Goal: Feedback & Contribution: Contribute content

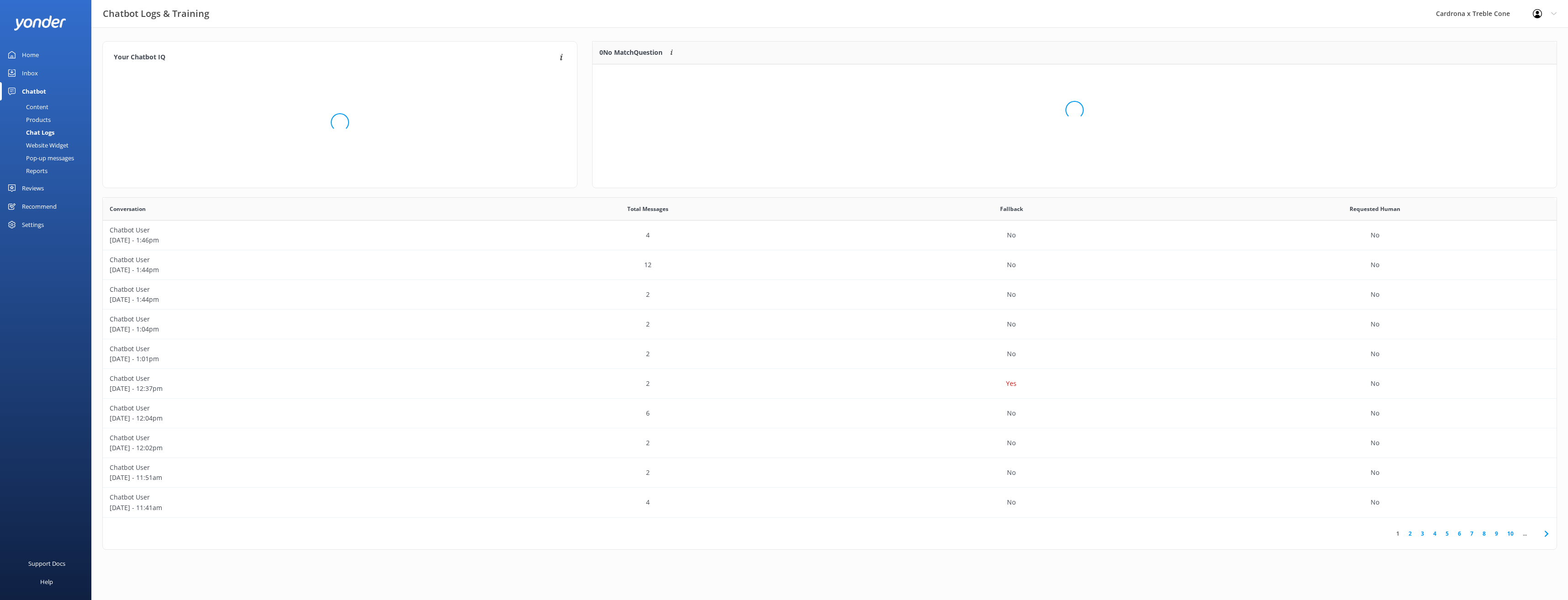
scroll to position [313, 1447]
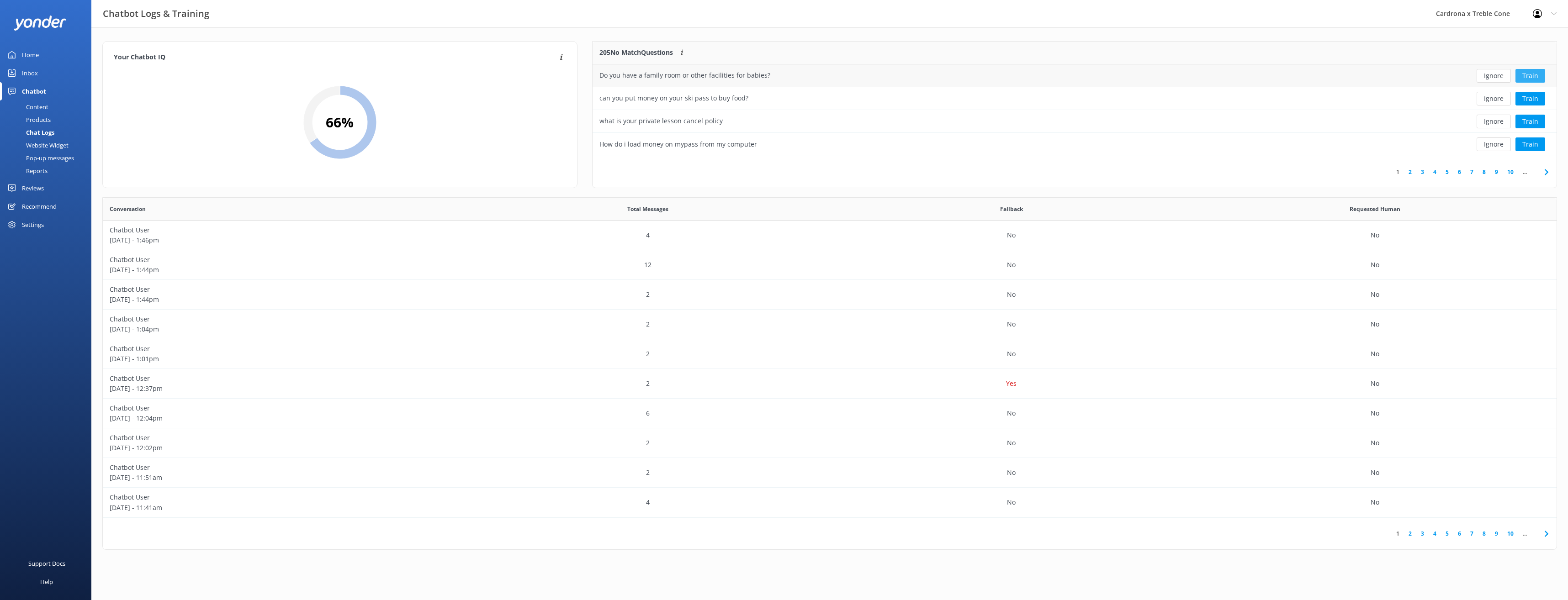
click at [1530, 77] on button "Train" at bounding box center [1530, 75] width 30 height 14
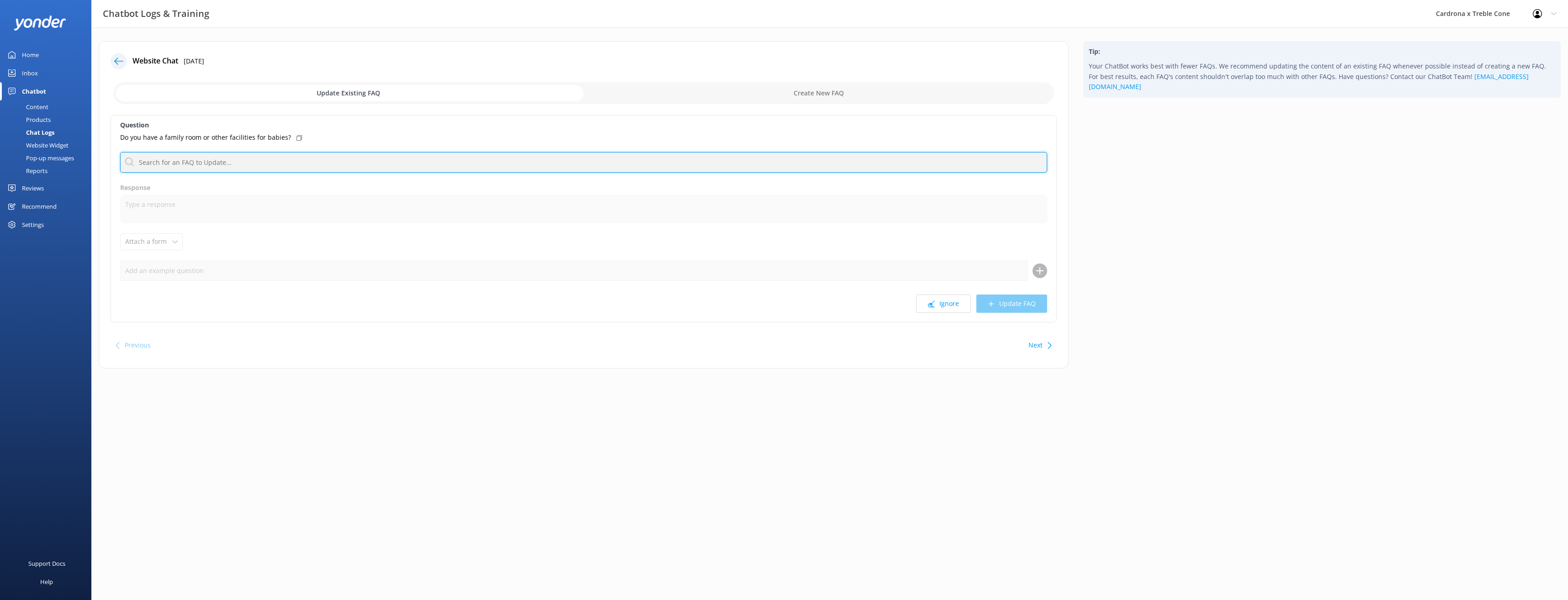
click at [213, 167] on input "text" at bounding box center [583, 162] width 927 height 21
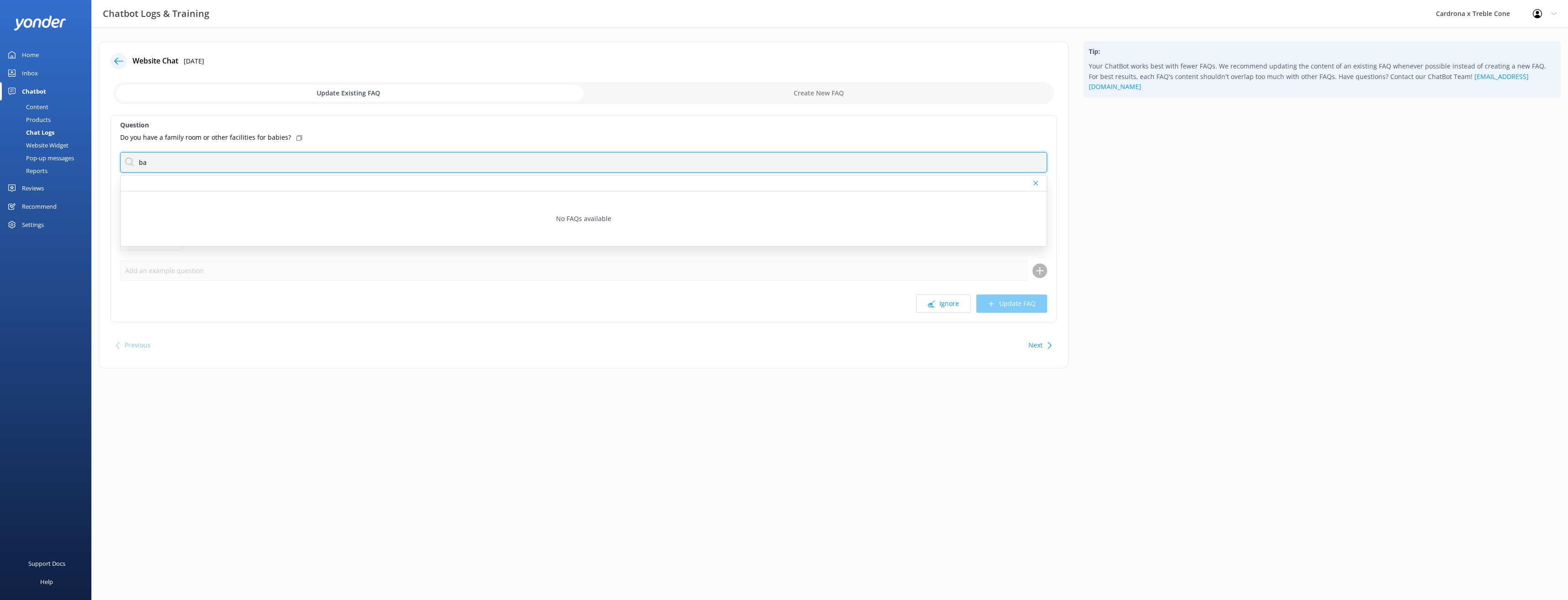
type input "b"
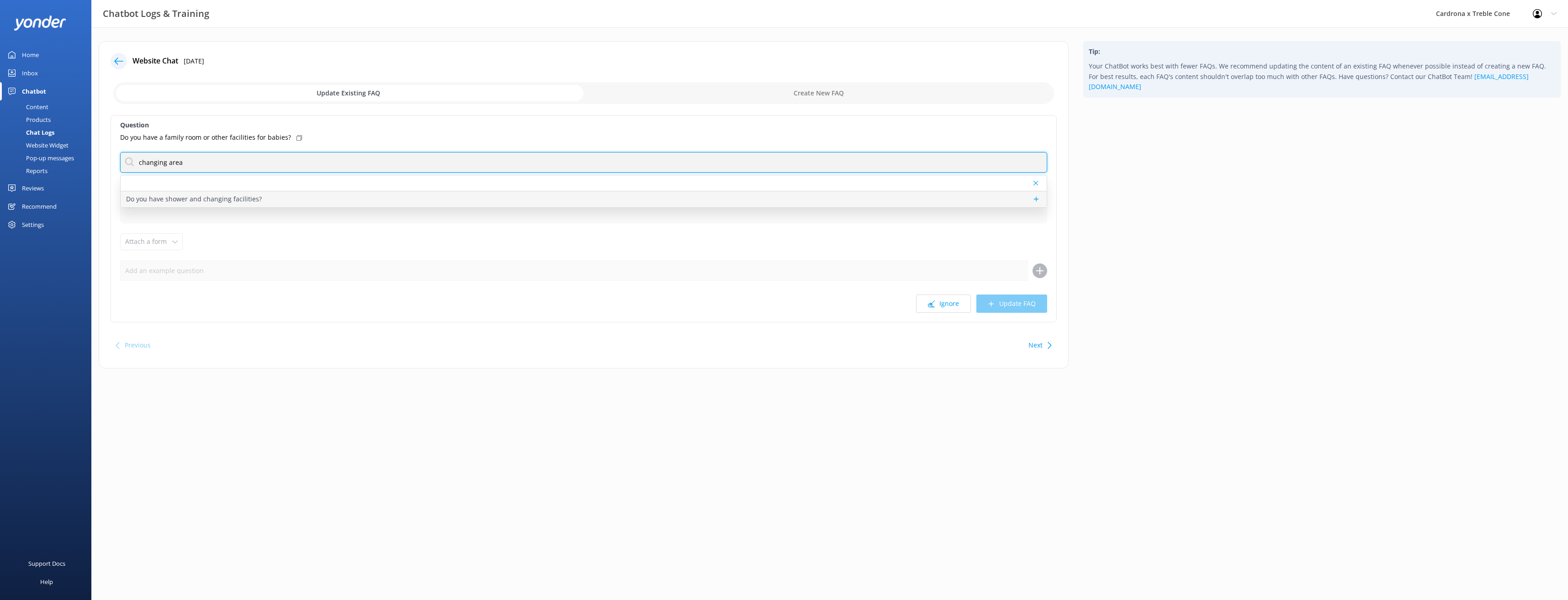
type input "changing area"
click at [239, 205] on div "Do you have shower and changing facilities?" at bounding box center [583, 199] width 926 height 16
type textarea "We do not have showers or changing facilities at [GEOGRAPHIC_DATA] or Treble Co…"
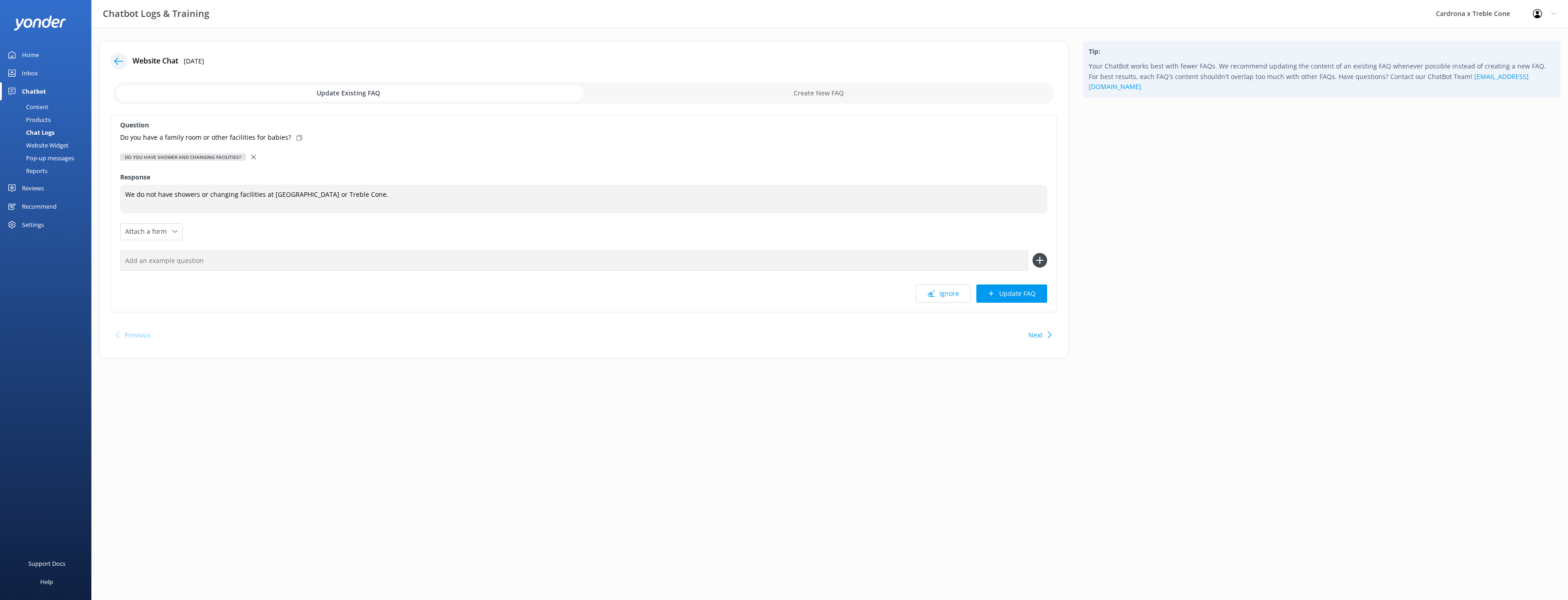
click at [252, 156] on use at bounding box center [254, 157] width 5 height 5
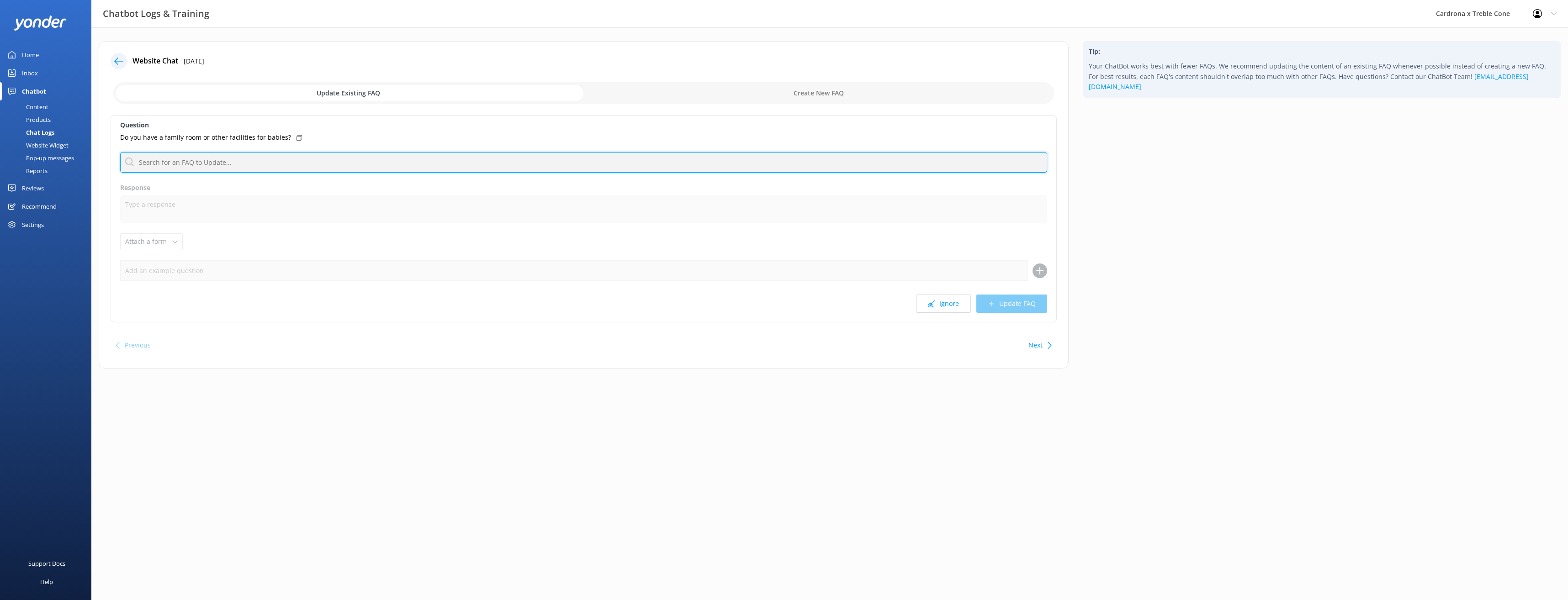
click at [229, 164] on input "text" at bounding box center [583, 162] width 927 height 21
type input "k"
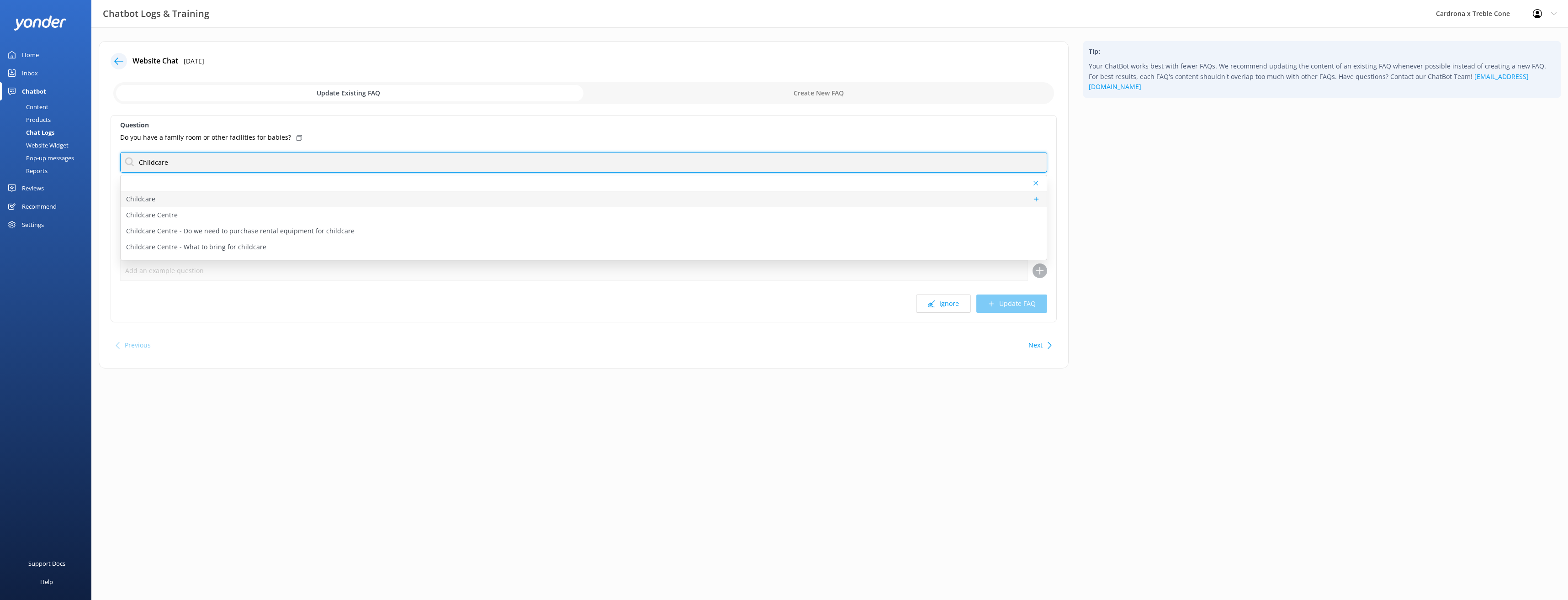
type input "Childcare"
click at [193, 204] on div "Childcare" at bounding box center [583, 199] width 926 height 16
type textarea "The Cardrona Childcare Centre prices for 2024 are: Full Day Care NZ$140 per chi…"
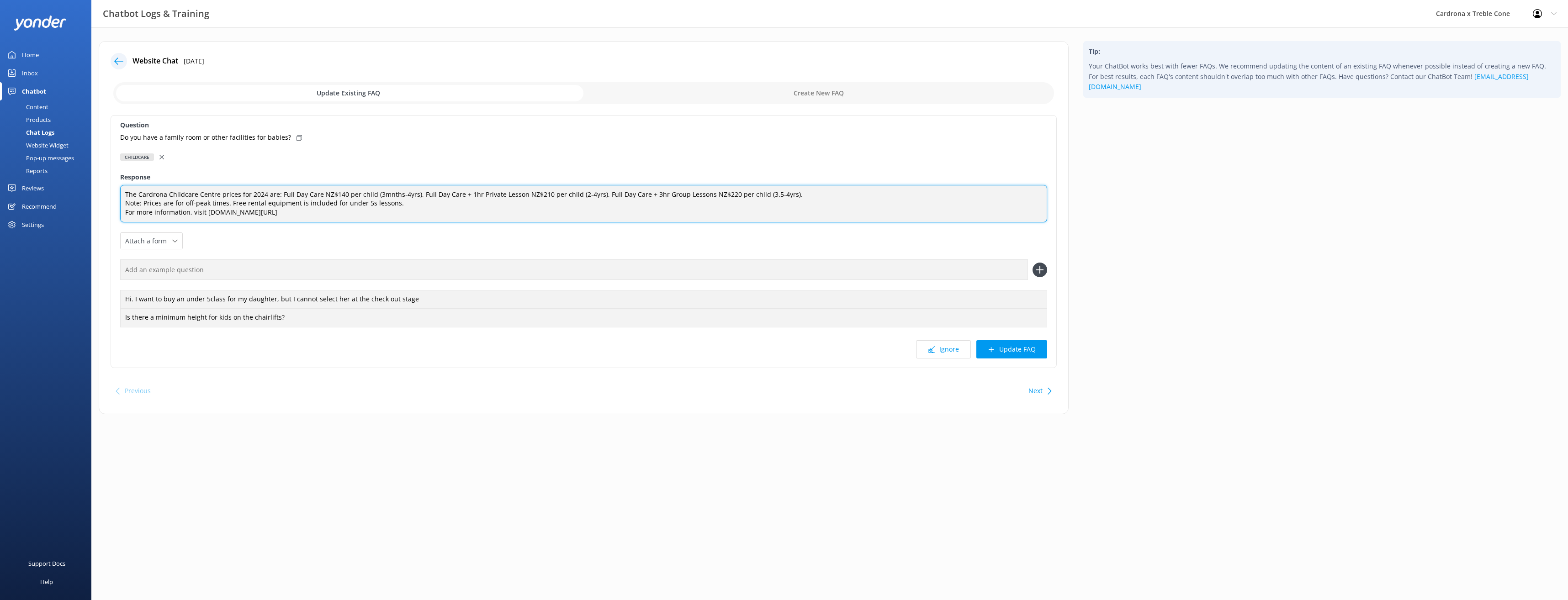
drag, startPoint x: 371, startPoint y: 214, endPoint x: 67, endPoint y: 184, distance: 305.5
click at [67, 184] on div "Chatbot Logs & Training Cardrona x Treble Cone Profile Settings Logout Home Inb…" at bounding box center [784, 234] width 1568 height 414
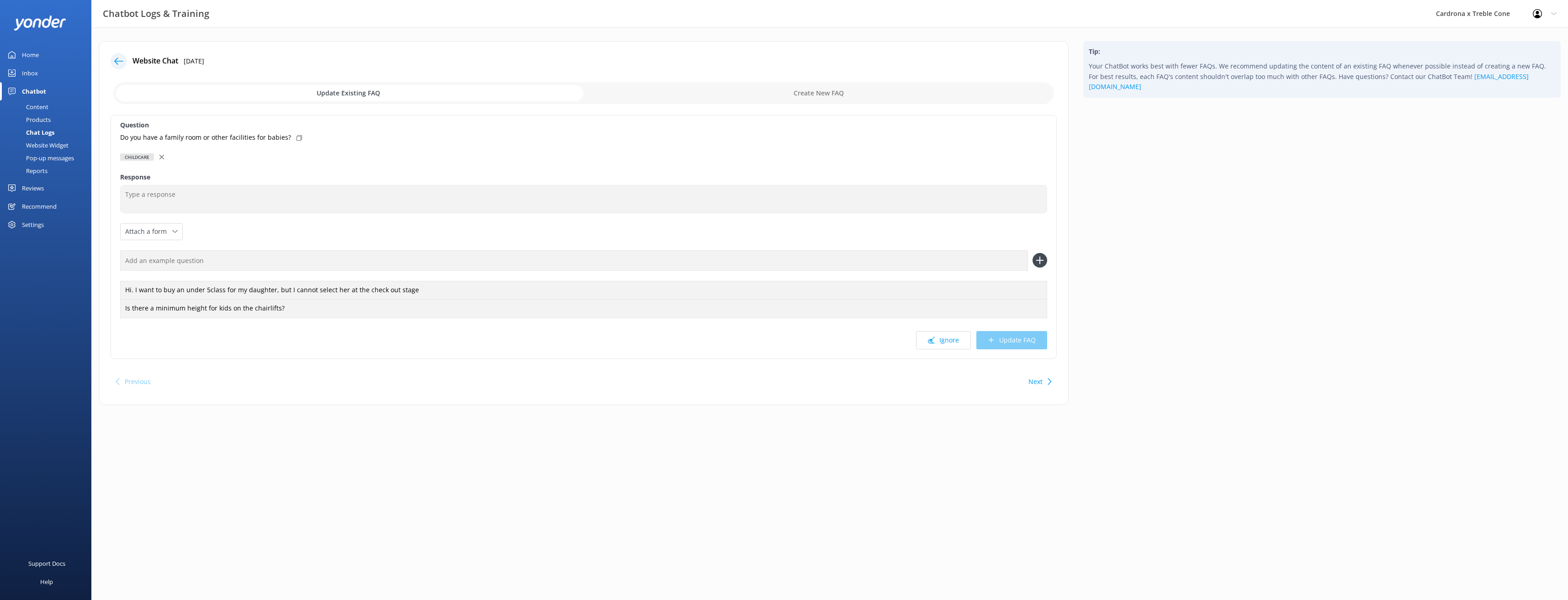
click at [125, 60] on div at bounding box center [119, 61] width 16 height 16
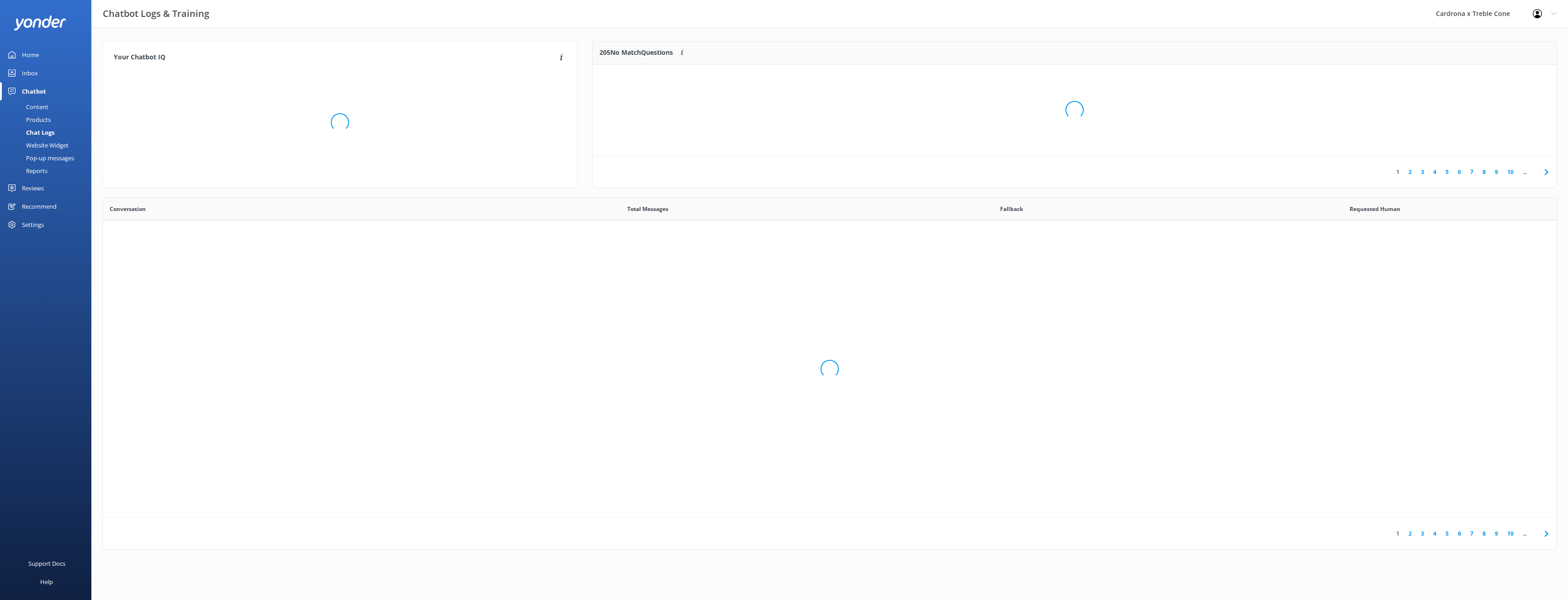
scroll to position [313, 1447]
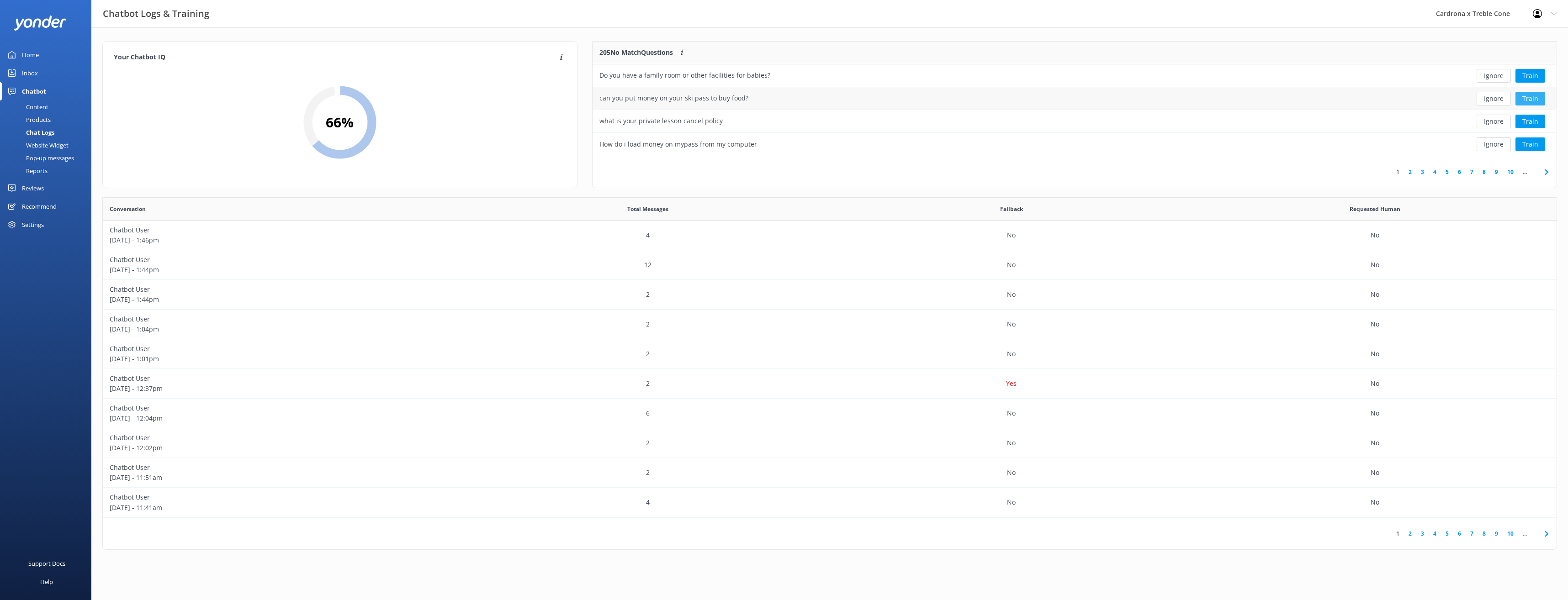
click at [1536, 97] on button "Train" at bounding box center [1530, 99] width 30 height 14
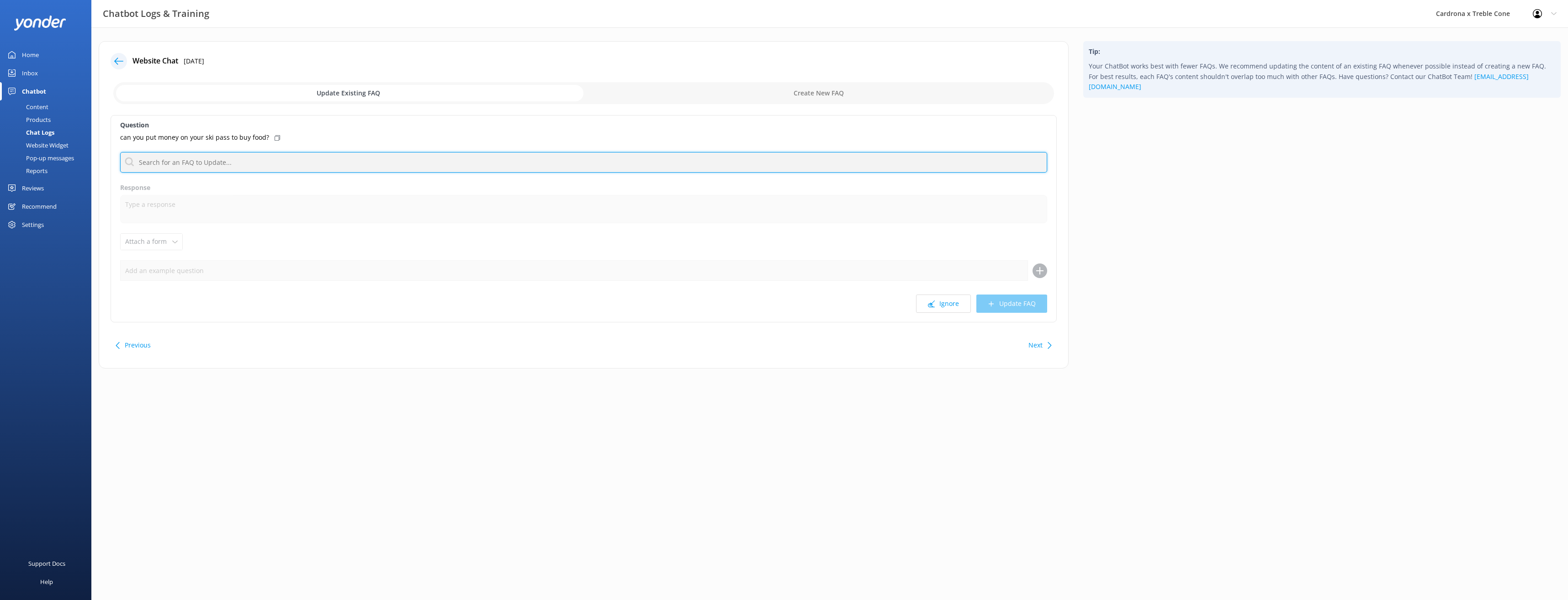
click at [177, 161] on input "text" at bounding box center [583, 162] width 927 height 21
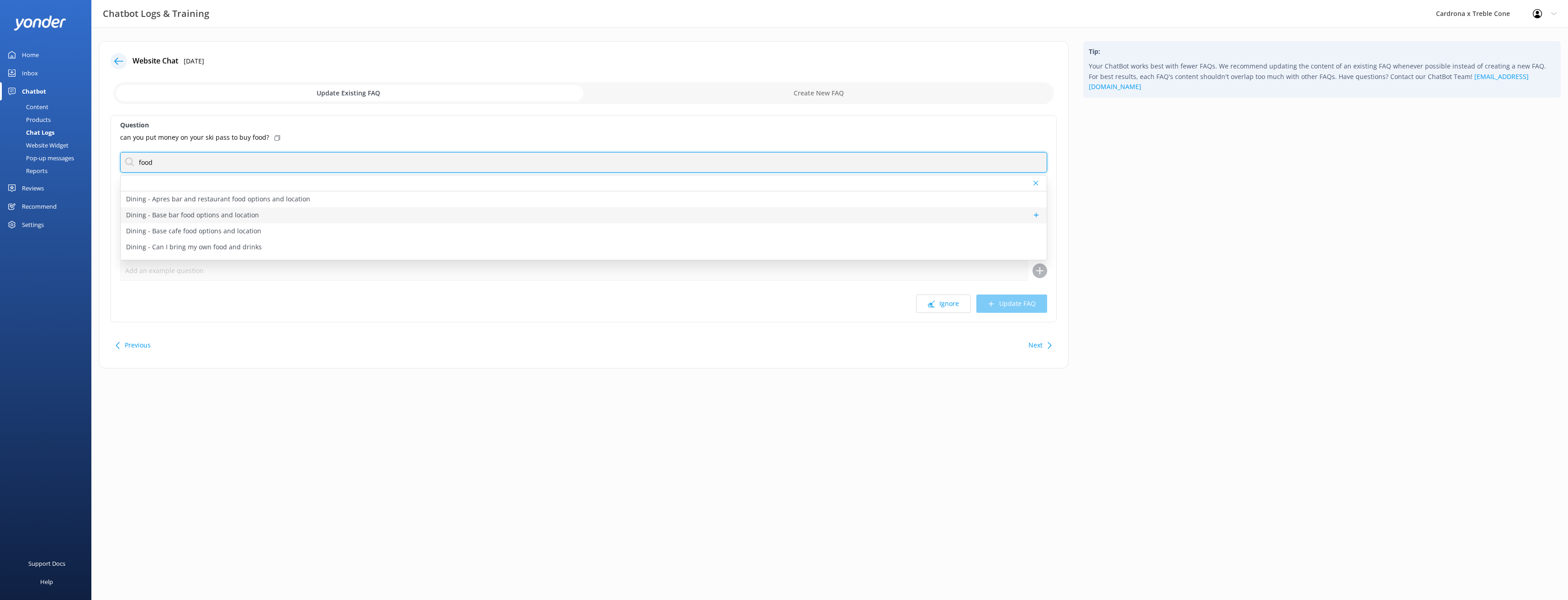
type input "food"
click at [313, 216] on div "Dining - Base bar food options and location" at bounding box center [583, 215] width 926 height 16
type textarea "With a load of delicious and healthy options to eat in or on the go, Base Bar h…"
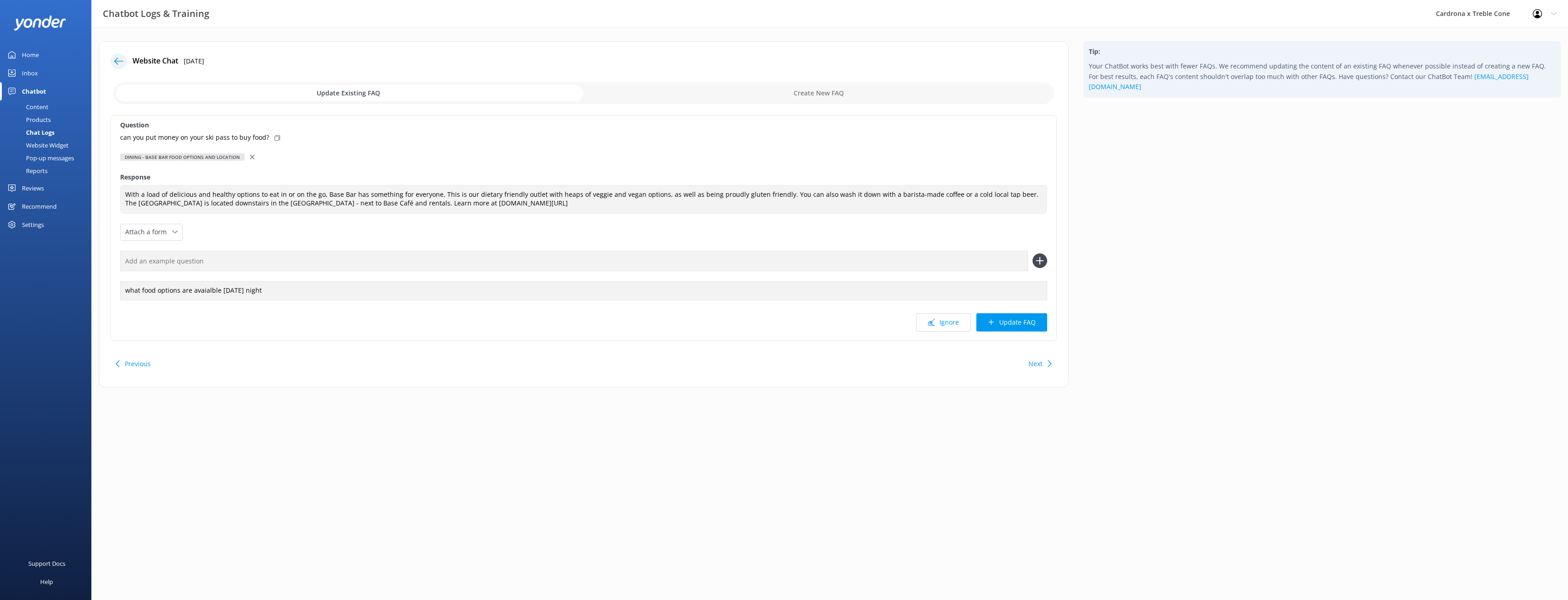
click at [250, 155] on use at bounding box center [253, 157] width 5 height 5
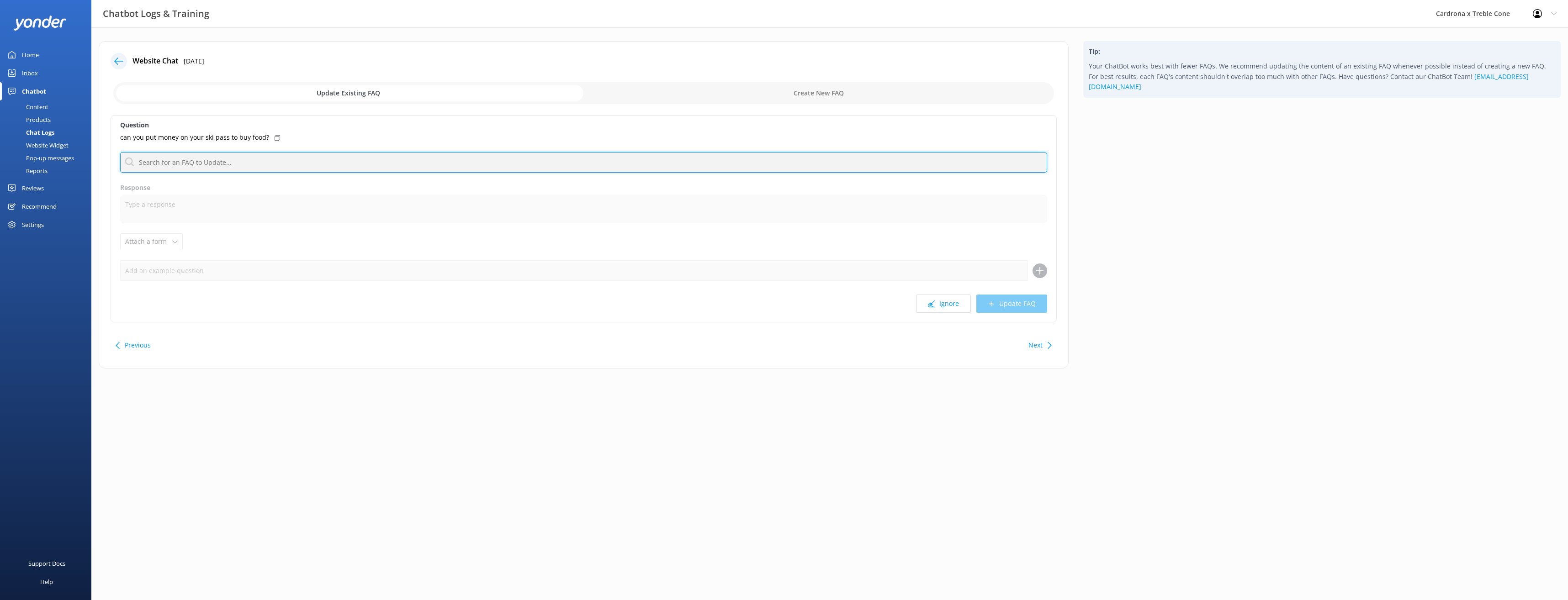
click at [317, 164] on input "text" at bounding box center [583, 162] width 927 height 21
click at [118, 69] on div "Website Chat [DATE] Update Existing FAQ Create New FAQ Question can you put mon…" at bounding box center [583, 205] width 970 height 327
click at [121, 63] on icon at bounding box center [119, 61] width 9 height 9
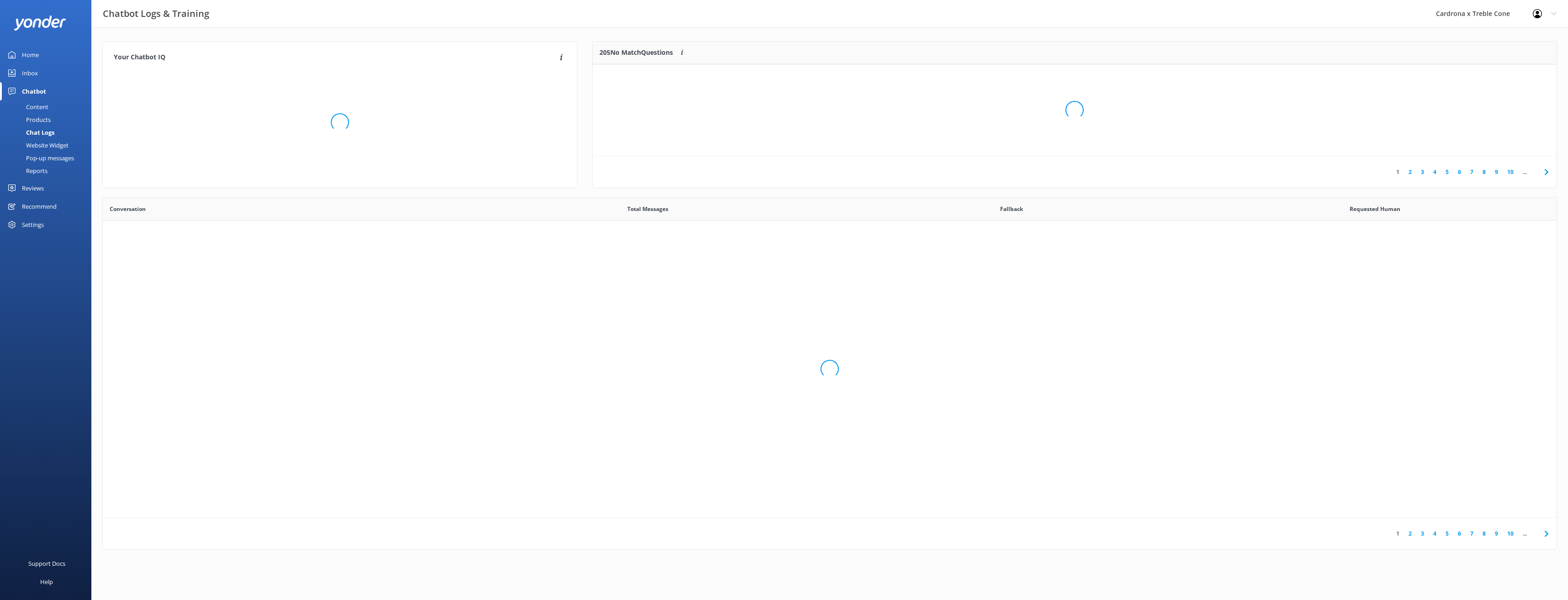
scroll to position [313, 1447]
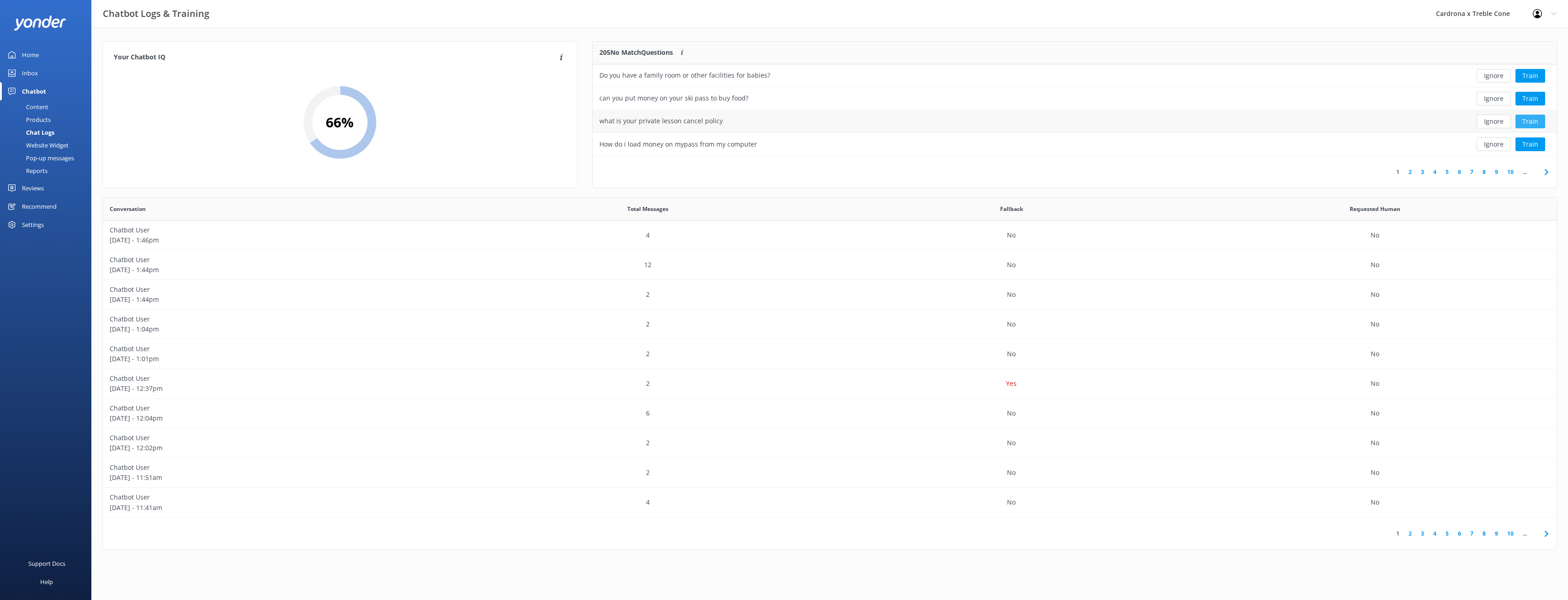
click at [1535, 120] on button "Train" at bounding box center [1530, 121] width 30 height 14
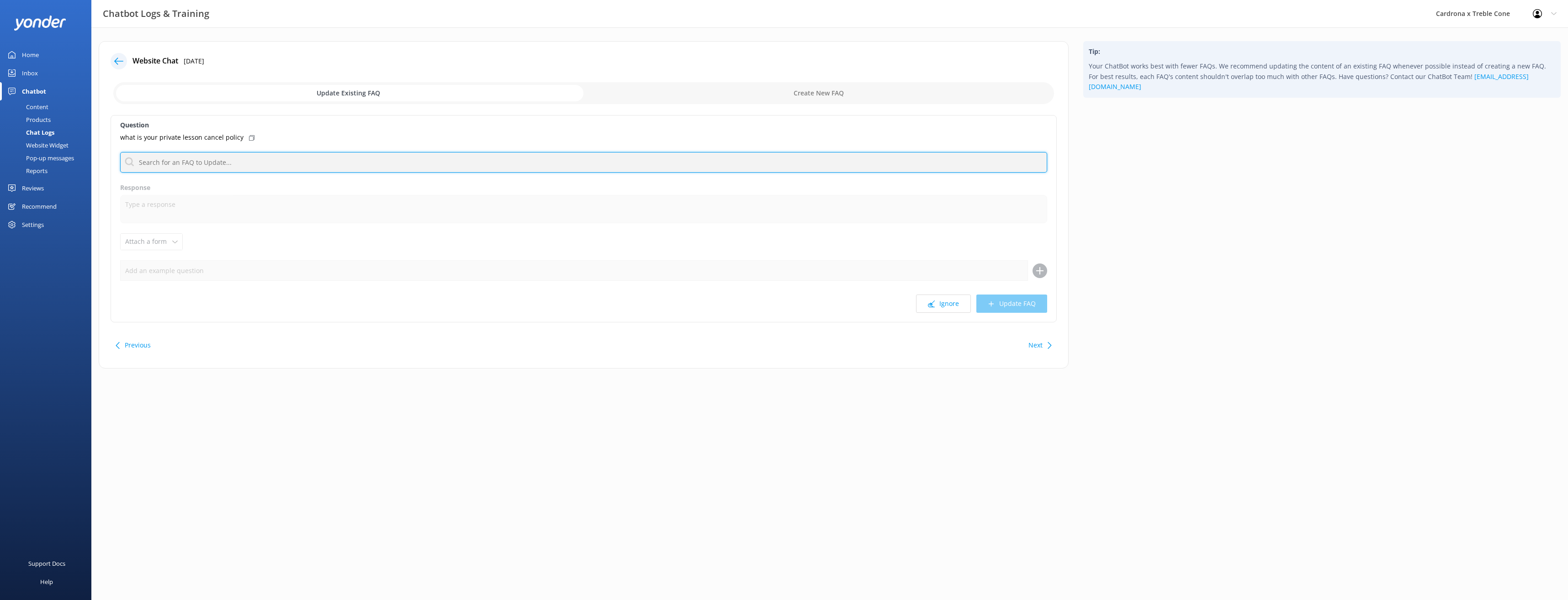
click at [239, 163] on input "text" at bounding box center [583, 162] width 927 height 21
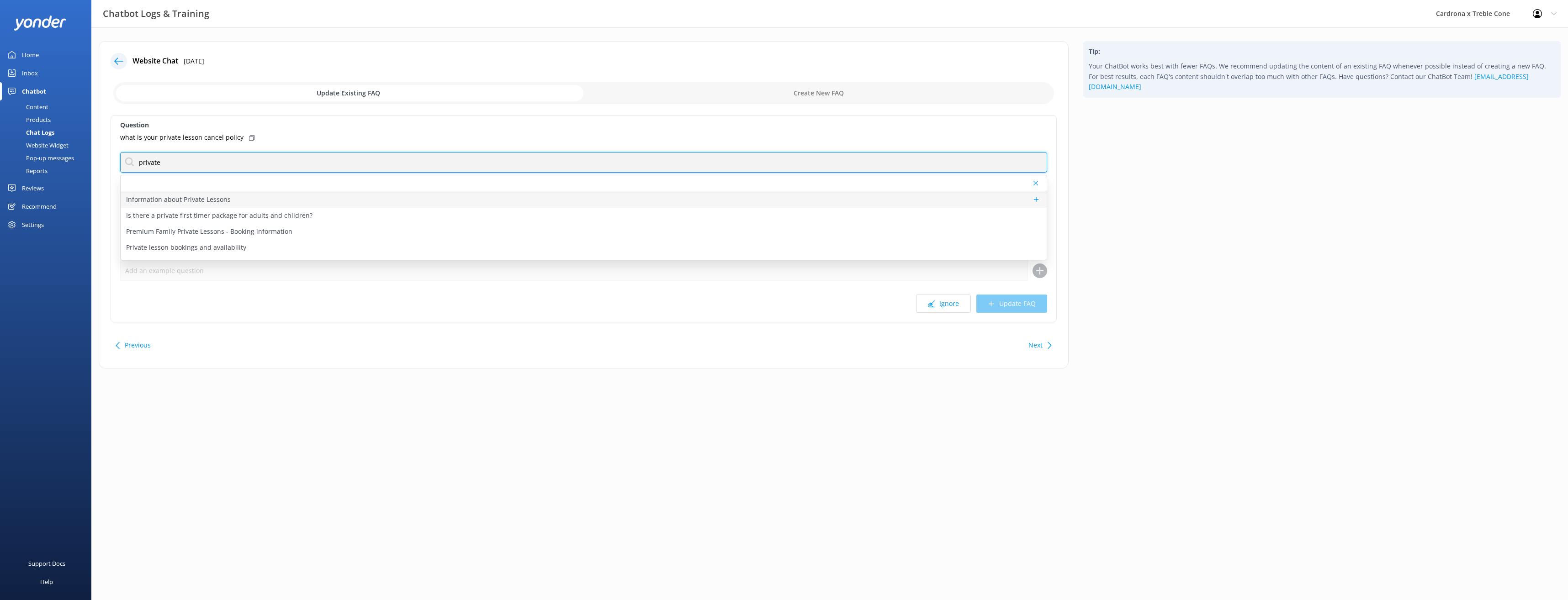
scroll to position [78, 0]
type input "private"
click at [259, 230] on div "Private lesson bookings and availability" at bounding box center [583, 234] width 926 height 16
type textarea "You can check live availability and book Private Lessons online at [URL][DOMAIN…"
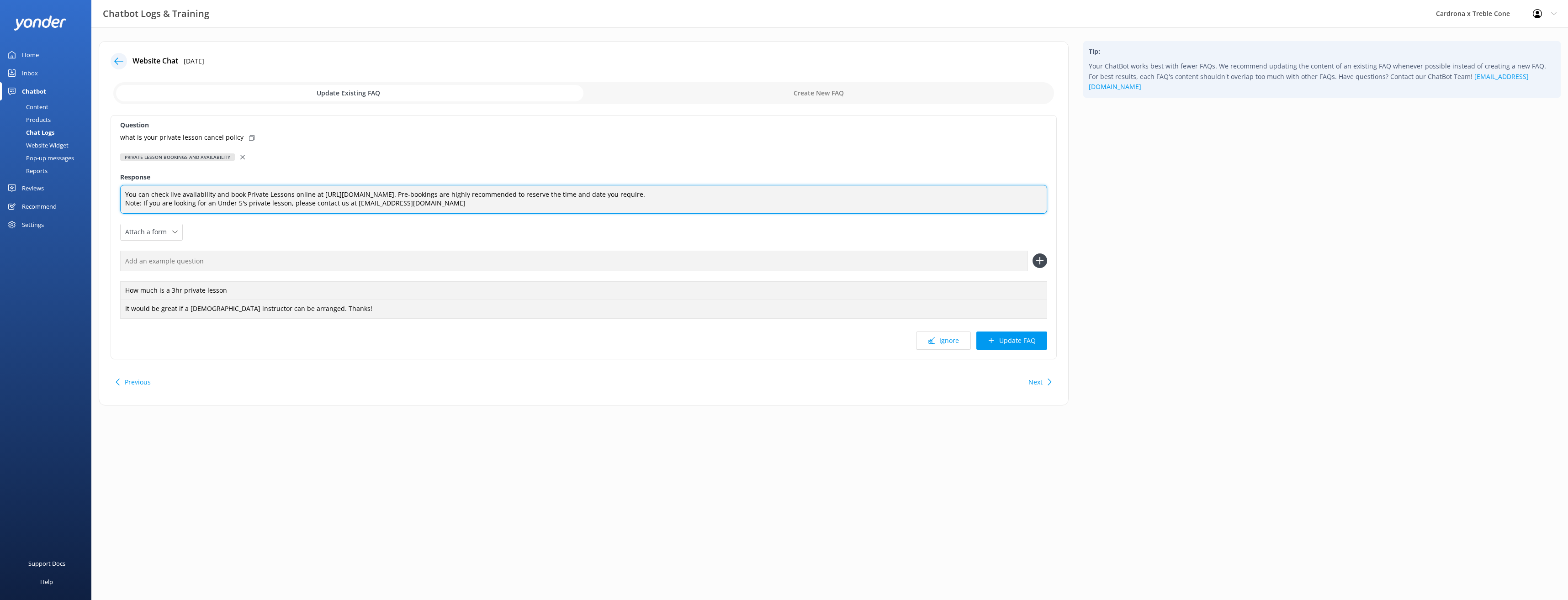
drag, startPoint x: 517, startPoint y: 209, endPoint x: 96, endPoint y: 172, distance: 422.6
click at [96, 172] on div "Website Chat [DATE] Update Existing FAQ Create New FAQ Question what is your pr…" at bounding box center [584, 228] width 985 height 374
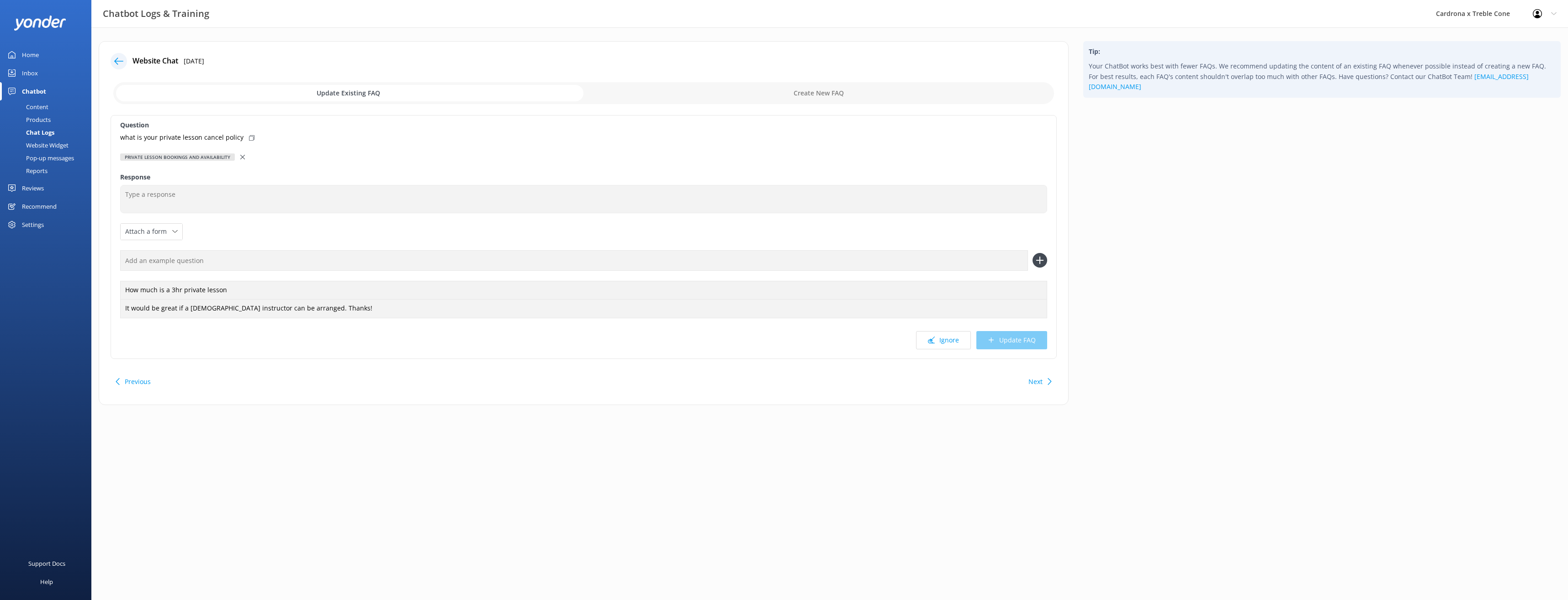
click at [245, 155] on div "Private lesson bookings and availability" at bounding box center [583, 157] width 927 height 10
click at [236, 157] on div "Private lesson bookings and availability" at bounding box center [583, 157] width 927 height 10
click at [242, 156] on icon at bounding box center [243, 157] width 5 height 5
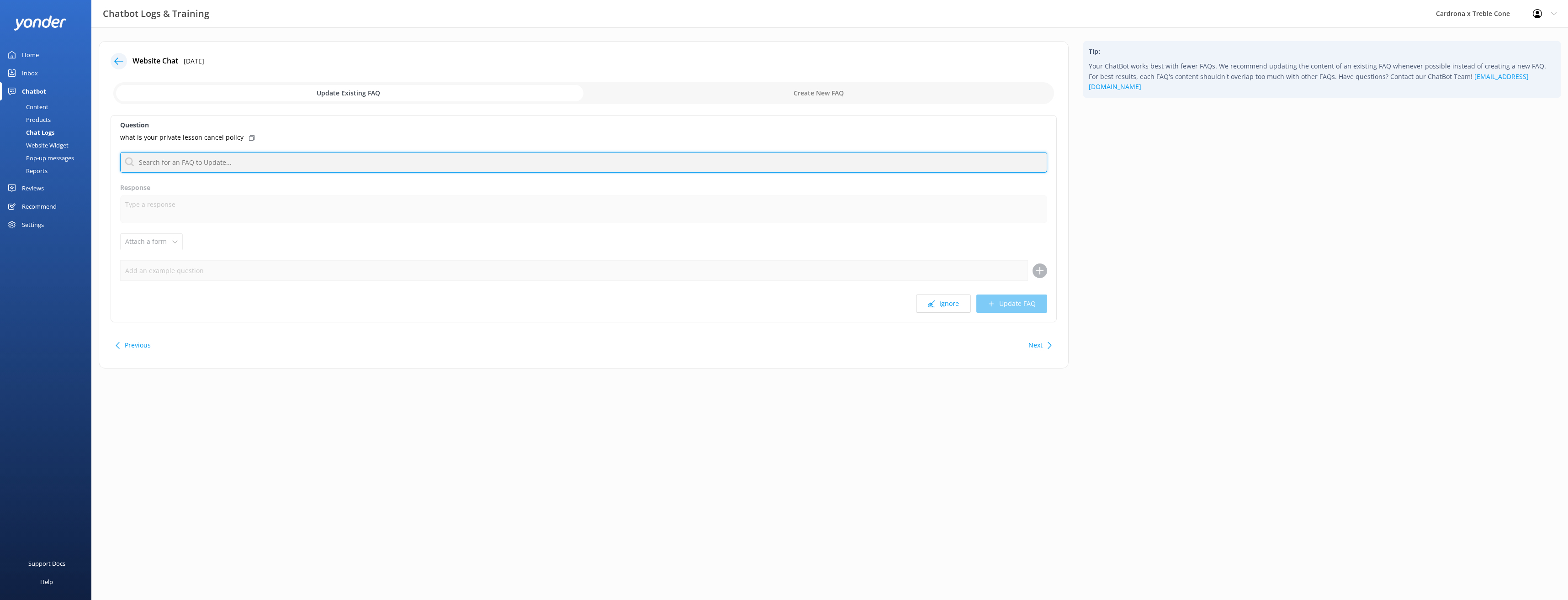
click at [206, 167] on input "text" at bounding box center [583, 162] width 927 height 21
click at [225, 166] on input "text" at bounding box center [583, 162] width 927 height 21
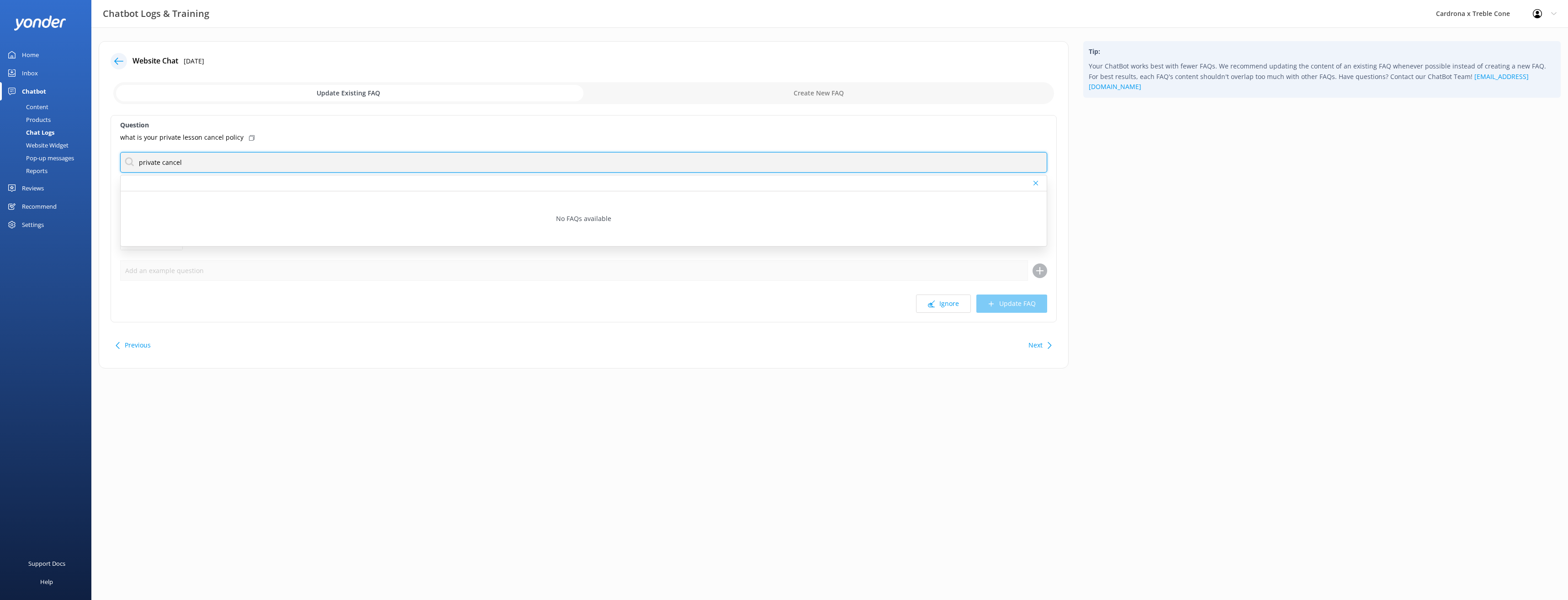
click at [219, 156] on input "private cancel" at bounding box center [583, 162] width 927 height 21
type input "p"
type input "c"
type input "p"
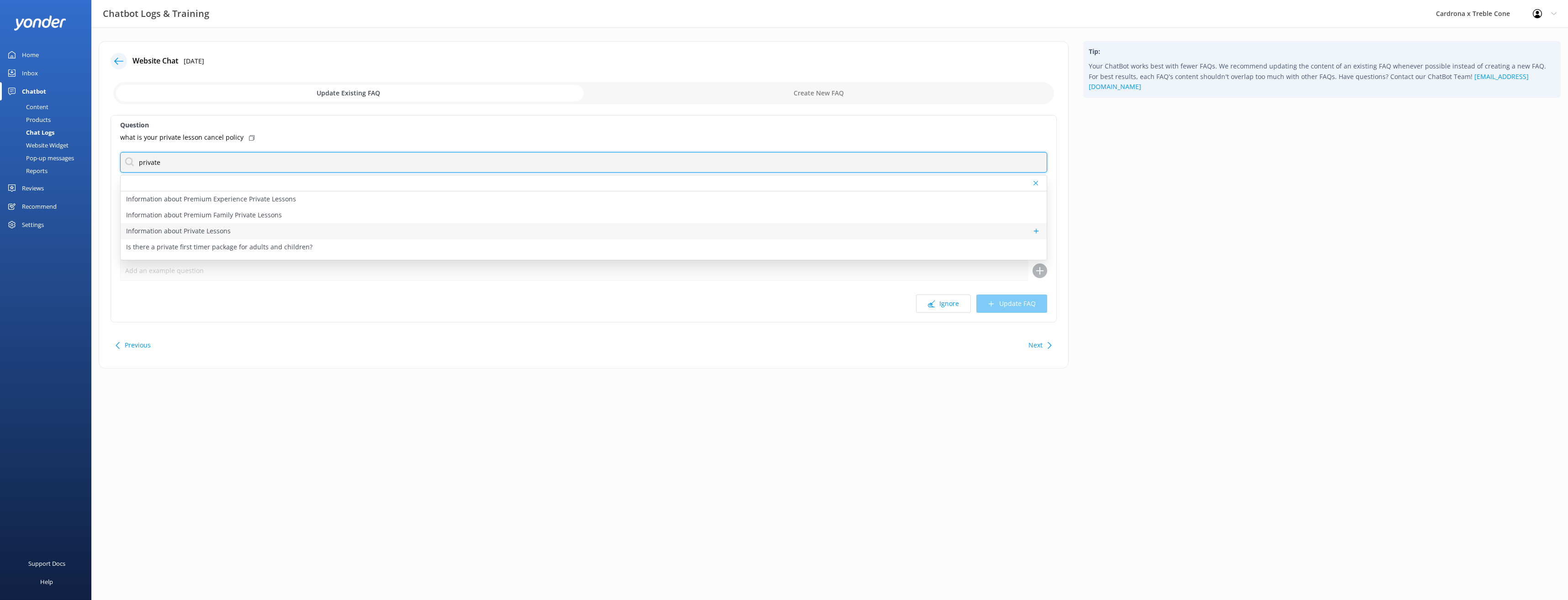
type input "private"
click at [225, 231] on p "Information about Private Lessons" at bounding box center [178, 231] width 105 height 10
type textarea "Accelerate your learning with Private Lessons! Learn to snowboard or ski, maste…"
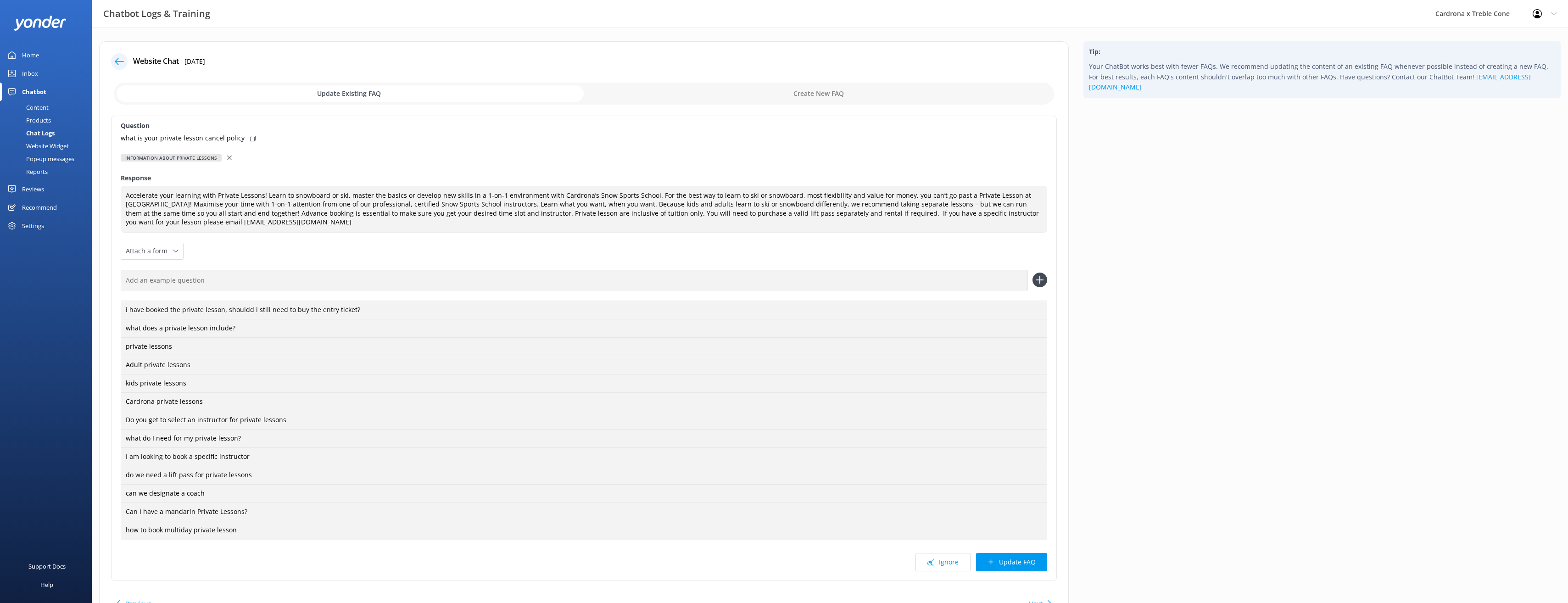
click at [227, 157] on use at bounding box center [230, 158] width 5 height 5
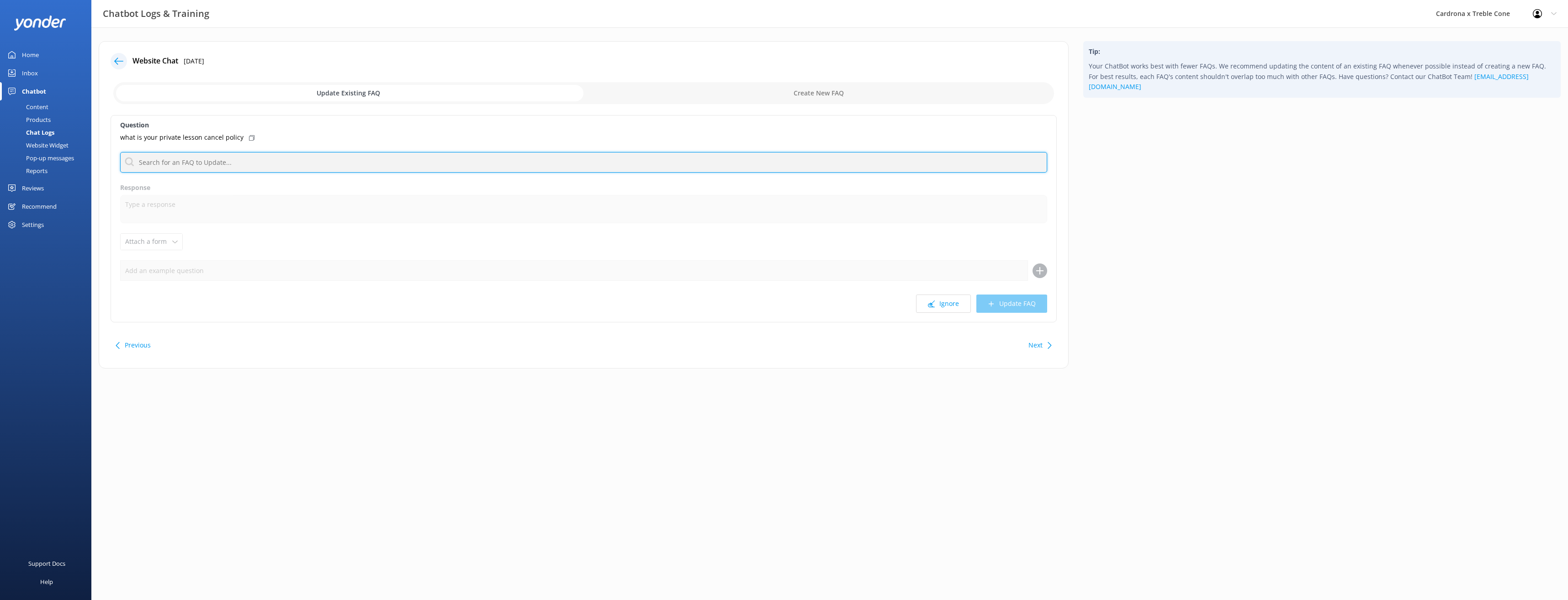
click at [194, 164] on input "text" at bounding box center [583, 162] width 927 height 21
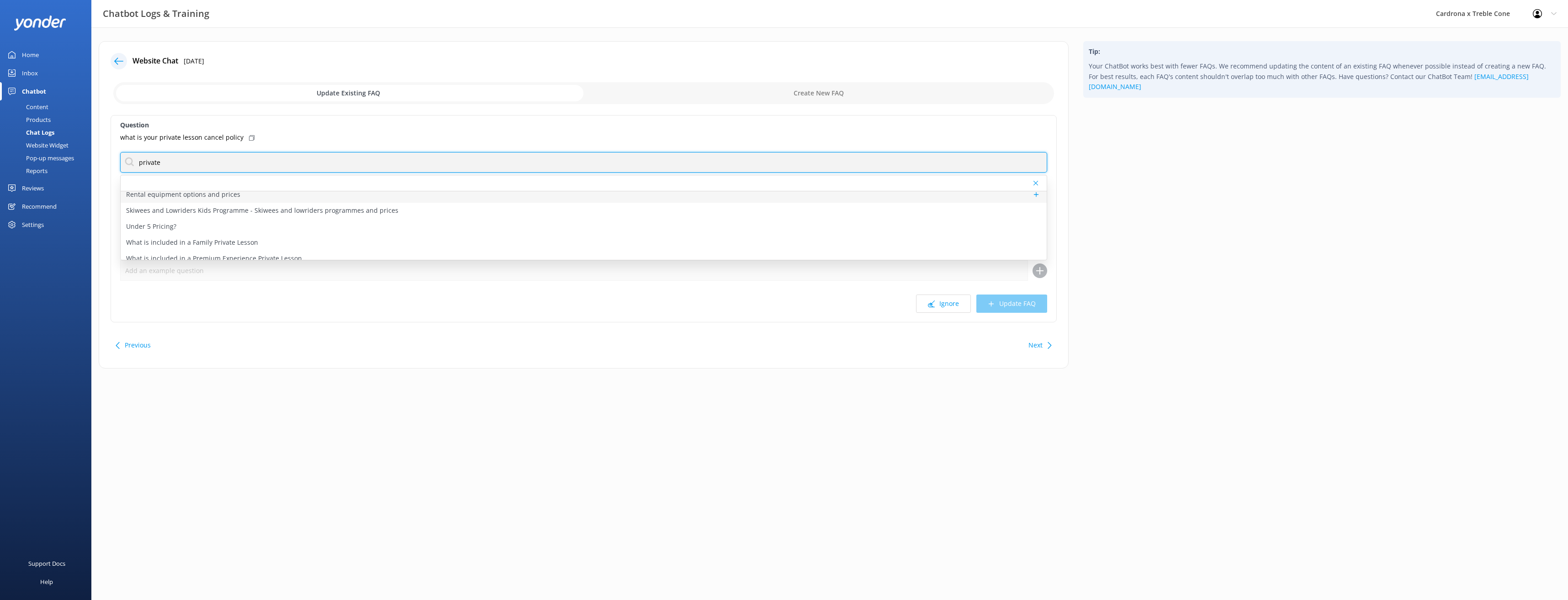
scroll to position [267, 0]
type input "private"
drag, startPoint x: 203, startPoint y: 162, endPoint x: 0, endPoint y: 162, distance: 203.0
click at [0, 164] on html "Chatbot Logs & Training Cardrona x Treble Cone Profile Settings Logout Home Inb…" at bounding box center [784, 300] width 1568 height 600
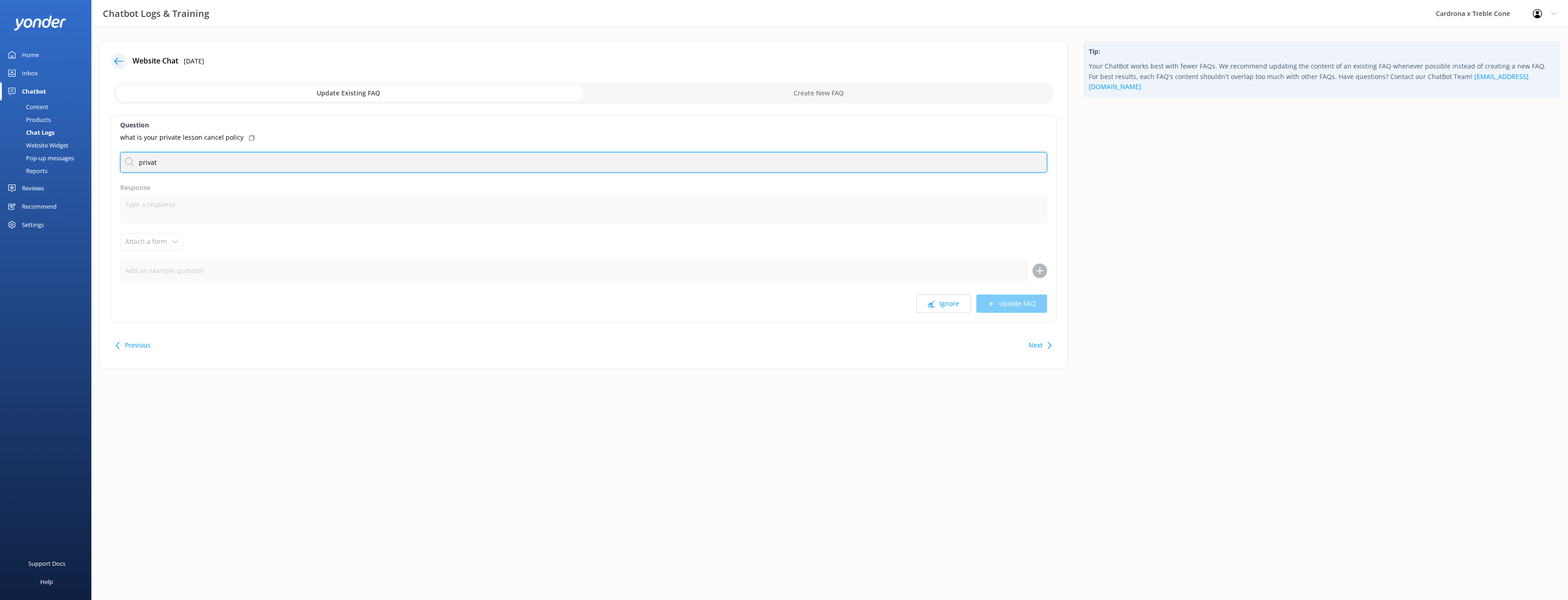
type input "private"
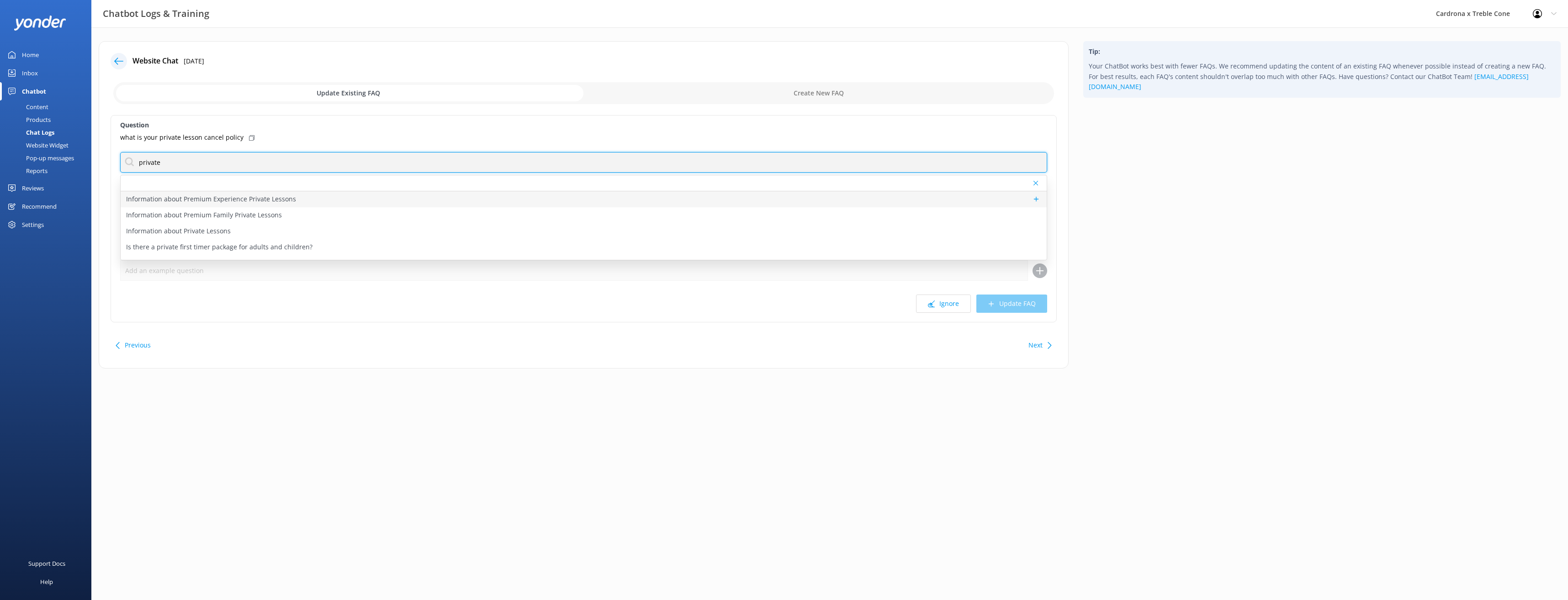
scroll to position [0, 0]
drag, startPoint x: 182, startPoint y: 166, endPoint x: 54, endPoint y: 160, distance: 128.1
click at [54, 160] on div "Chatbot Logs & Training Cardrona x Treble Cone Profile Settings Logout Home Inb…" at bounding box center [784, 212] width 1568 height 369
type input "cancel"
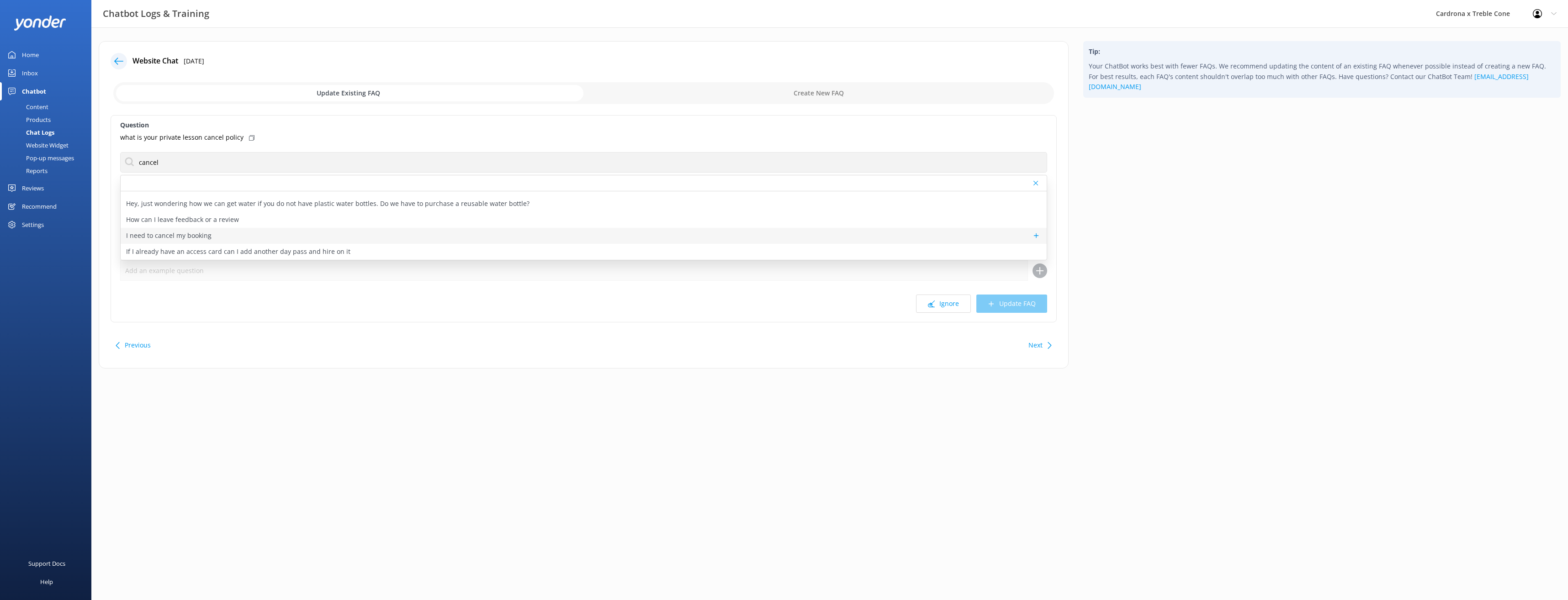
click at [227, 235] on div "I need to cancel my booking" at bounding box center [583, 236] width 926 height 16
type textarea "If you need to cancel or amend a booking, please give the team a call on [PHONE…"
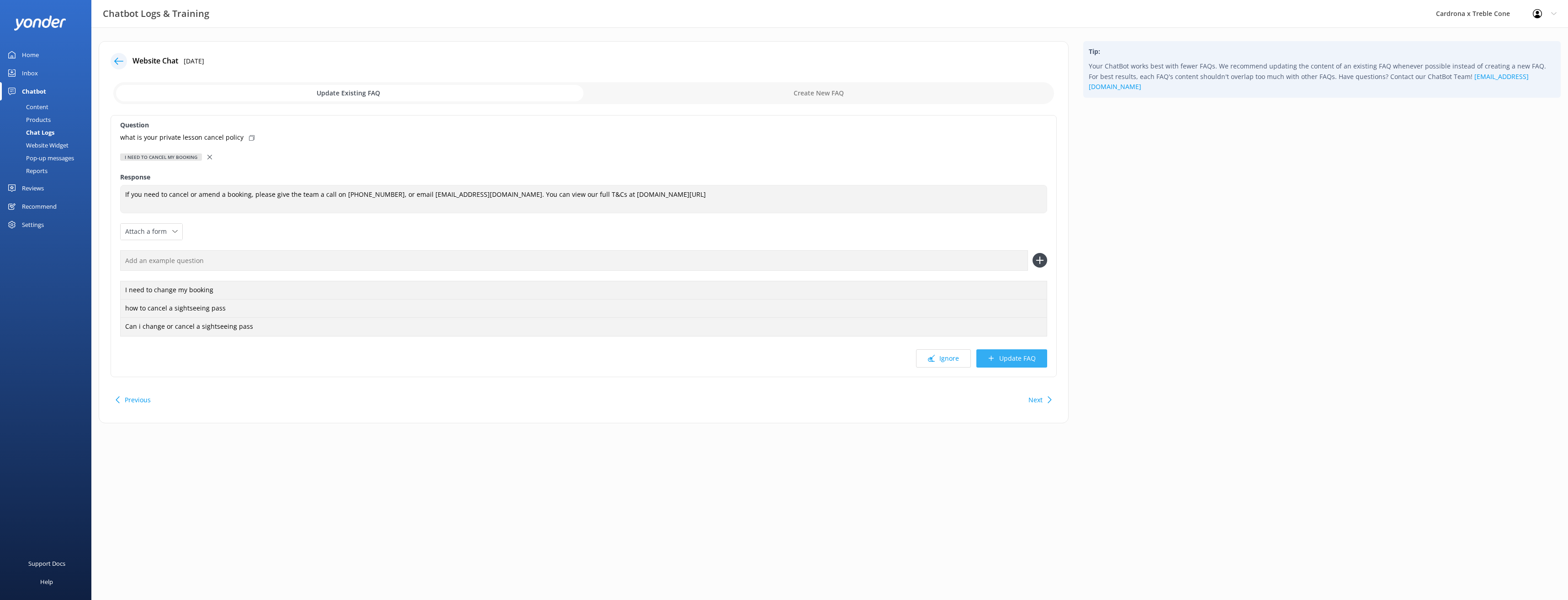
click at [1007, 360] on button "Update FAQ" at bounding box center [1012, 358] width 71 height 18
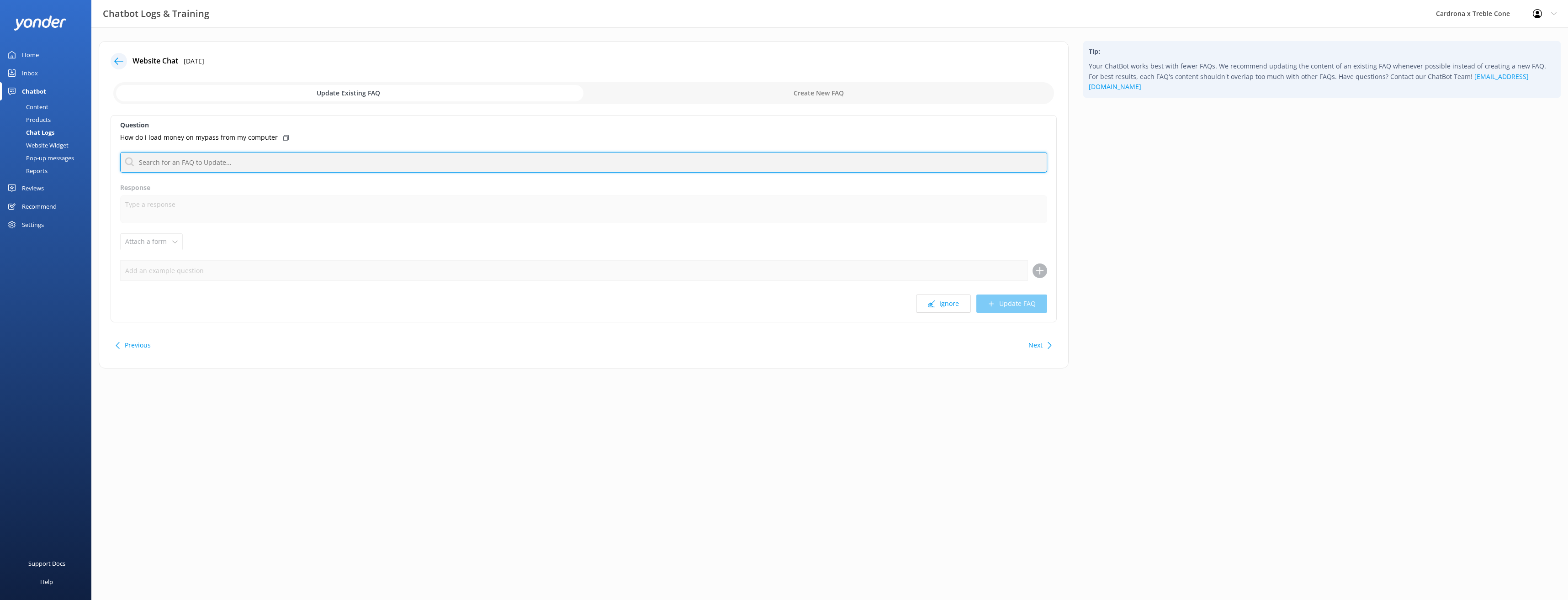
click at [208, 164] on input "text" at bounding box center [583, 162] width 927 height 21
click at [964, 305] on button "Ignore" at bounding box center [943, 304] width 55 height 18
click at [947, 304] on button "Ignore" at bounding box center [943, 304] width 55 height 18
click at [928, 306] on button "Ignore" at bounding box center [943, 304] width 55 height 18
click at [160, 164] on input "text" at bounding box center [583, 162] width 927 height 21
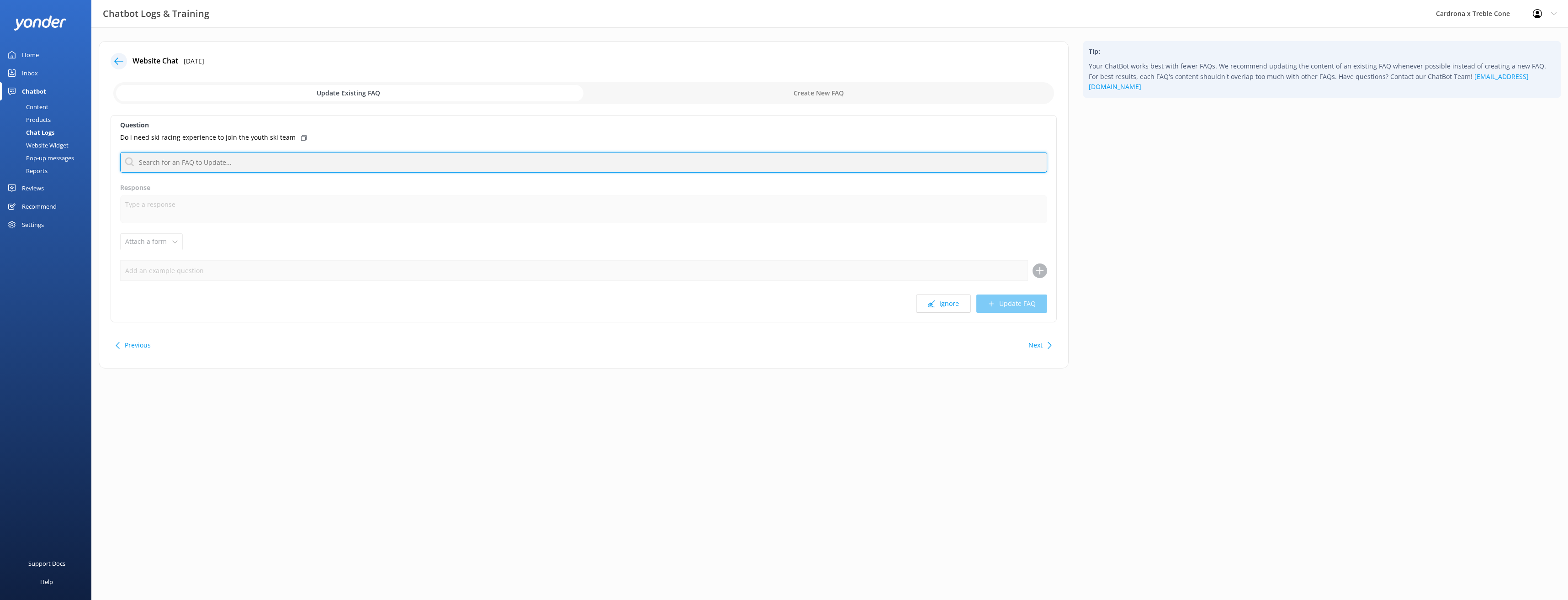
type input "k"
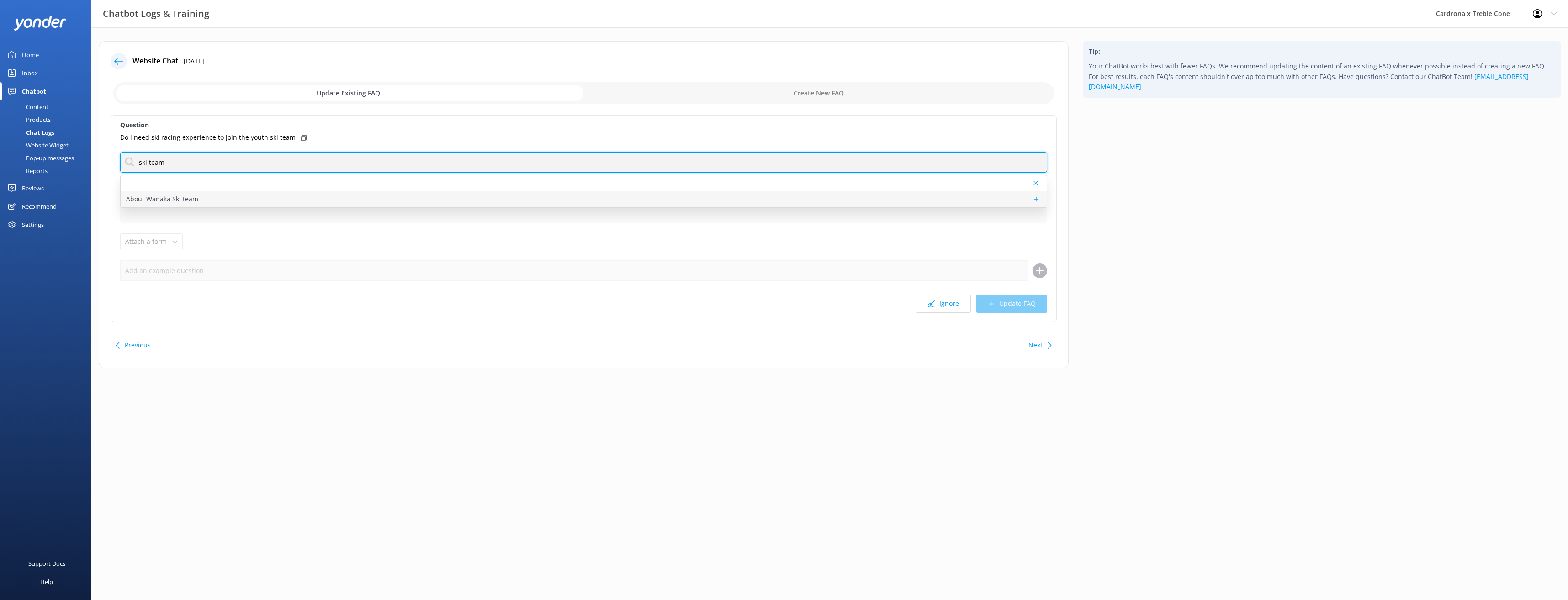
type input "ski team"
click at [181, 197] on p "About Wanaka Ski team" at bounding box center [162, 199] width 72 height 10
type textarea "As an internationally recognised, successful, and fully tiered ski race program…"
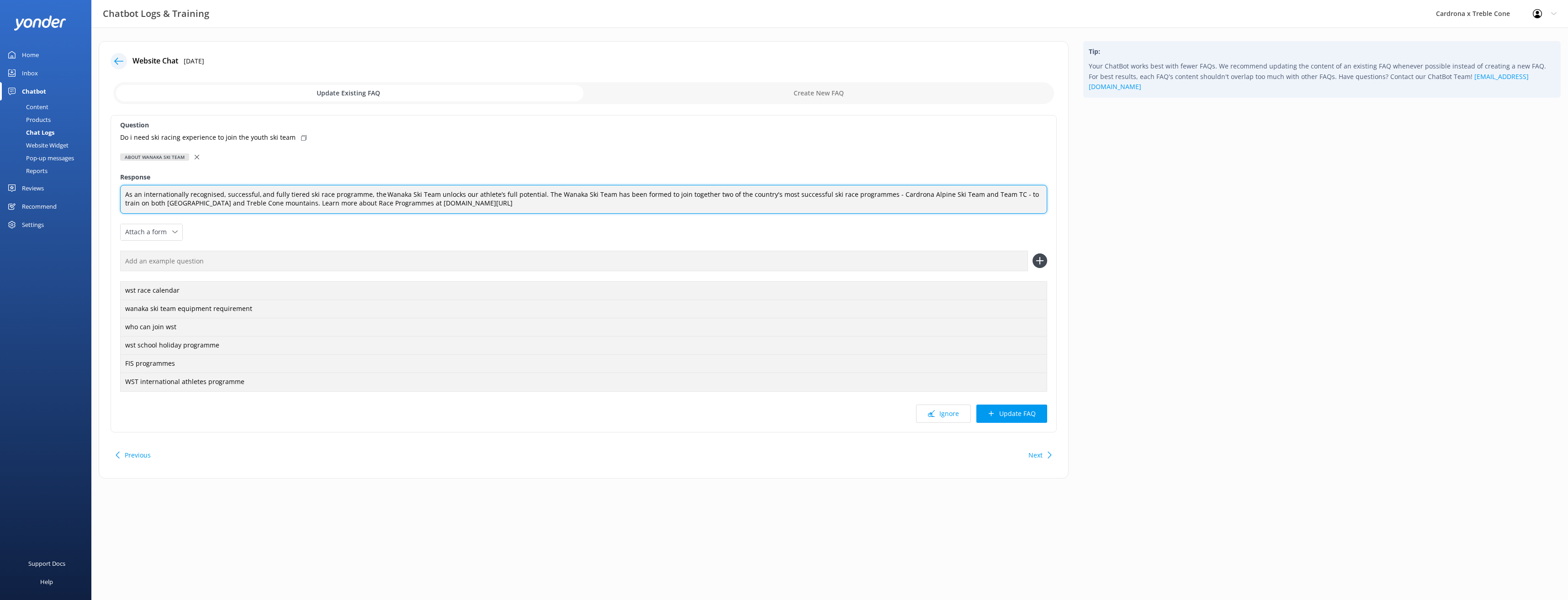
drag, startPoint x: 512, startPoint y: 203, endPoint x: 378, endPoint y: 205, distance: 134.0
click at [378, 205] on textarea "As an internationally recognised, successful, and fully tiered ski race program…" at bounding box center [583, 199] width 927 height 29
click at [526, 106] on div "Update Existing FAQ Create New FAQ" at bounding box center [584, 93] width 946 height 27
click at [1013, 410] on button "Update FAQ" at bounding box center [1012, 414] width 71 height 18
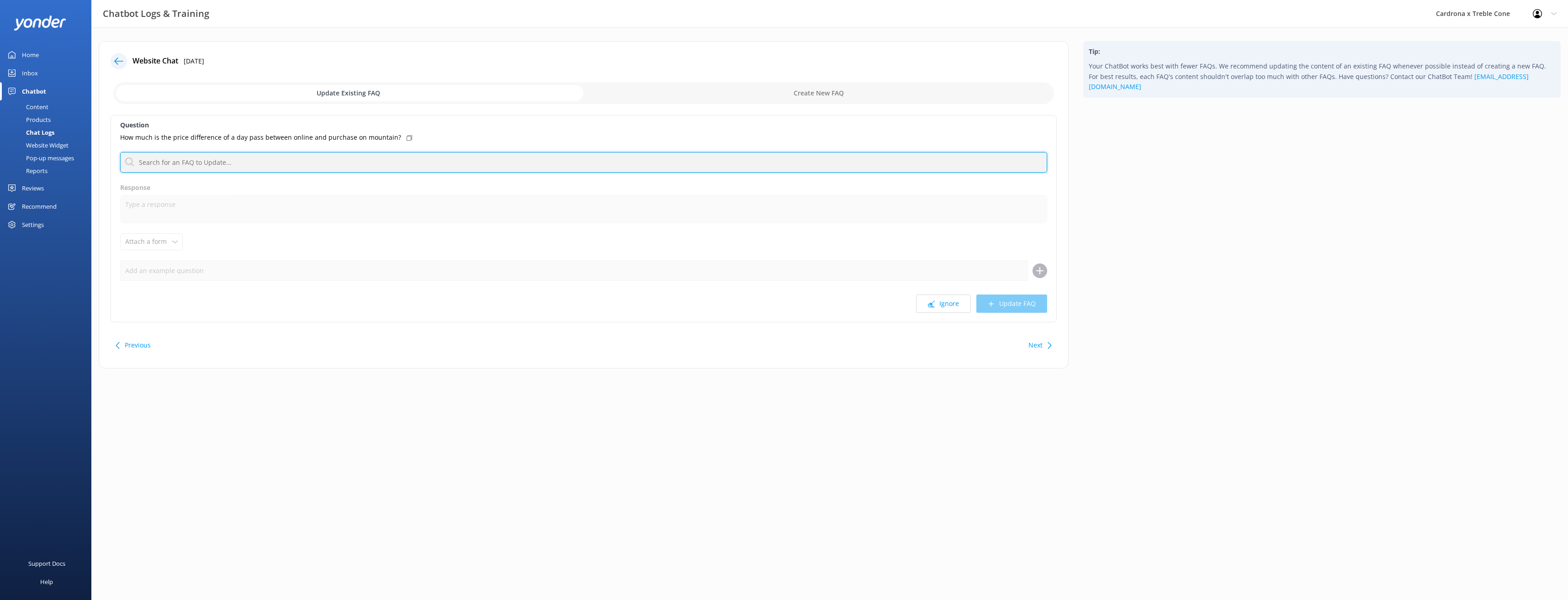
click at [233, 156] on input "text" at bounding box center [583, 162] width 927 height 21
type input "d"
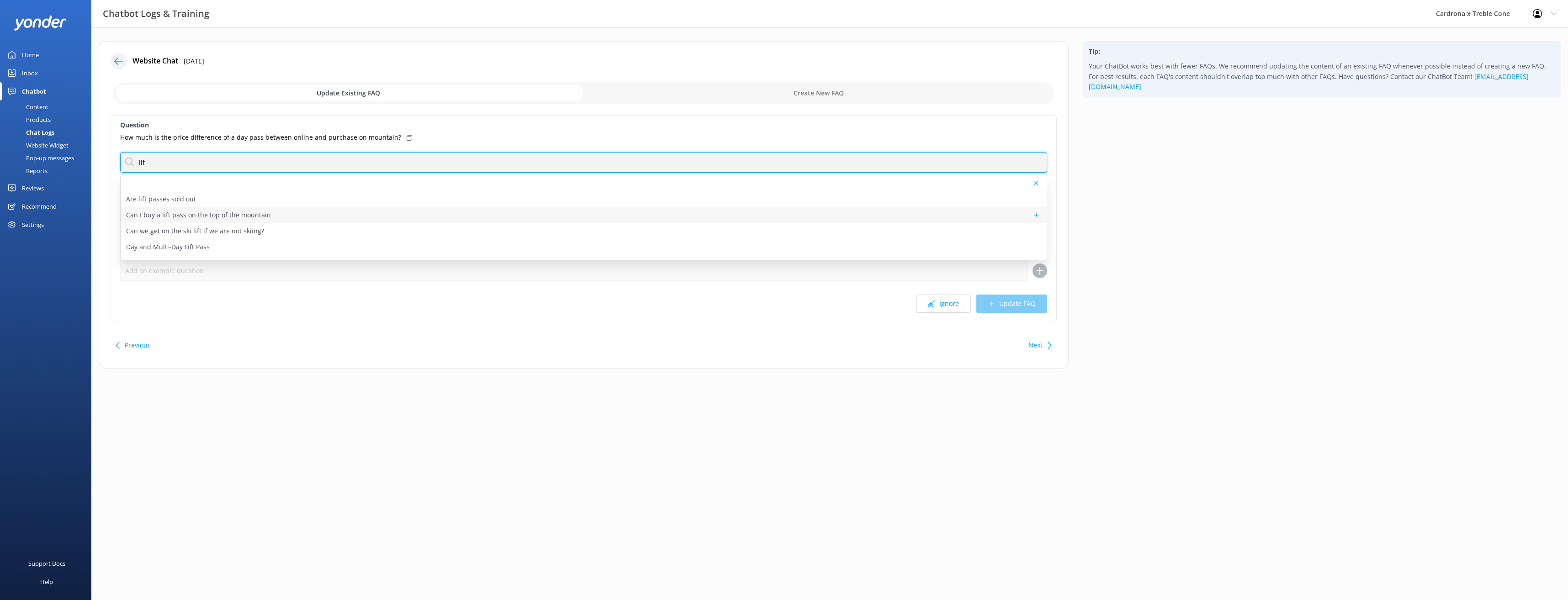
type input "lif"
click at [222, 216] on p "Can I buy a lift pass on the top of the mountain" at bounding box center [198, 215] width 145 height 10
type textarea "You can purchase lift passes in person at [GEOGRAPHIC_DATA] and [GEOGRAPHIC_DAT…"
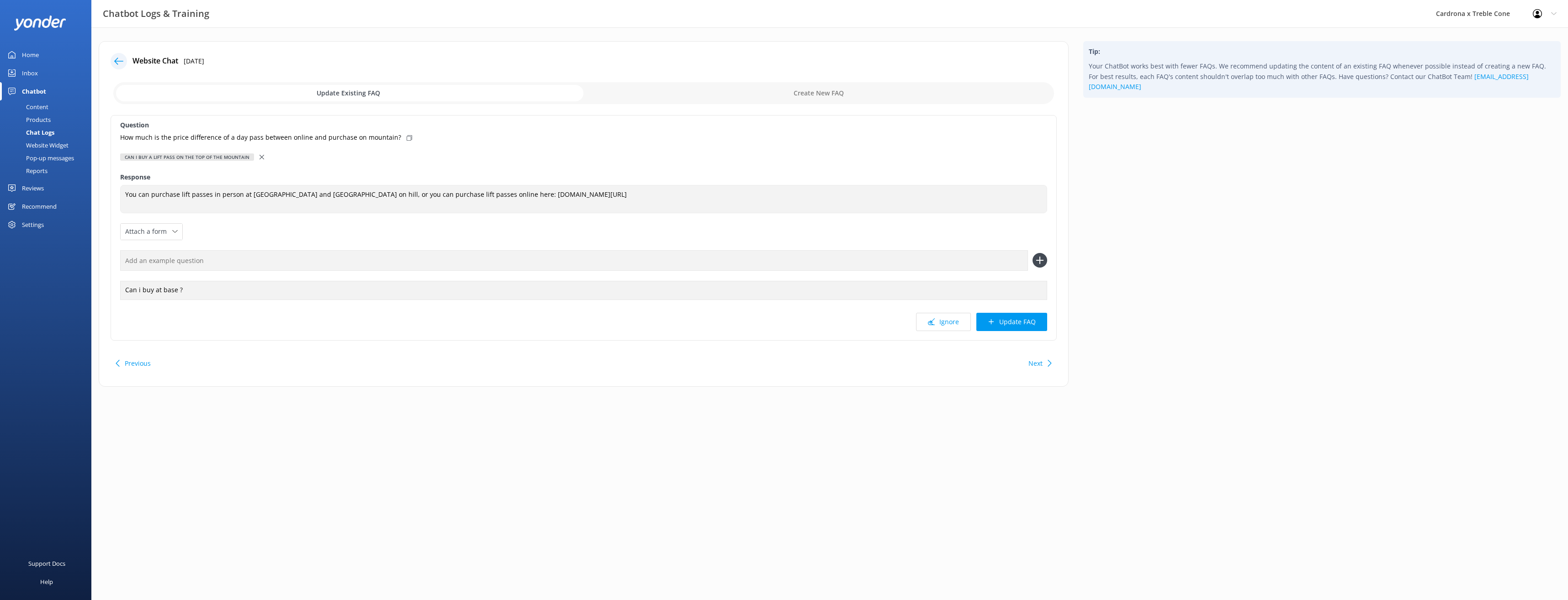
click at [259, 155] on icon at bounding box center [262, 157] width 5 height 5
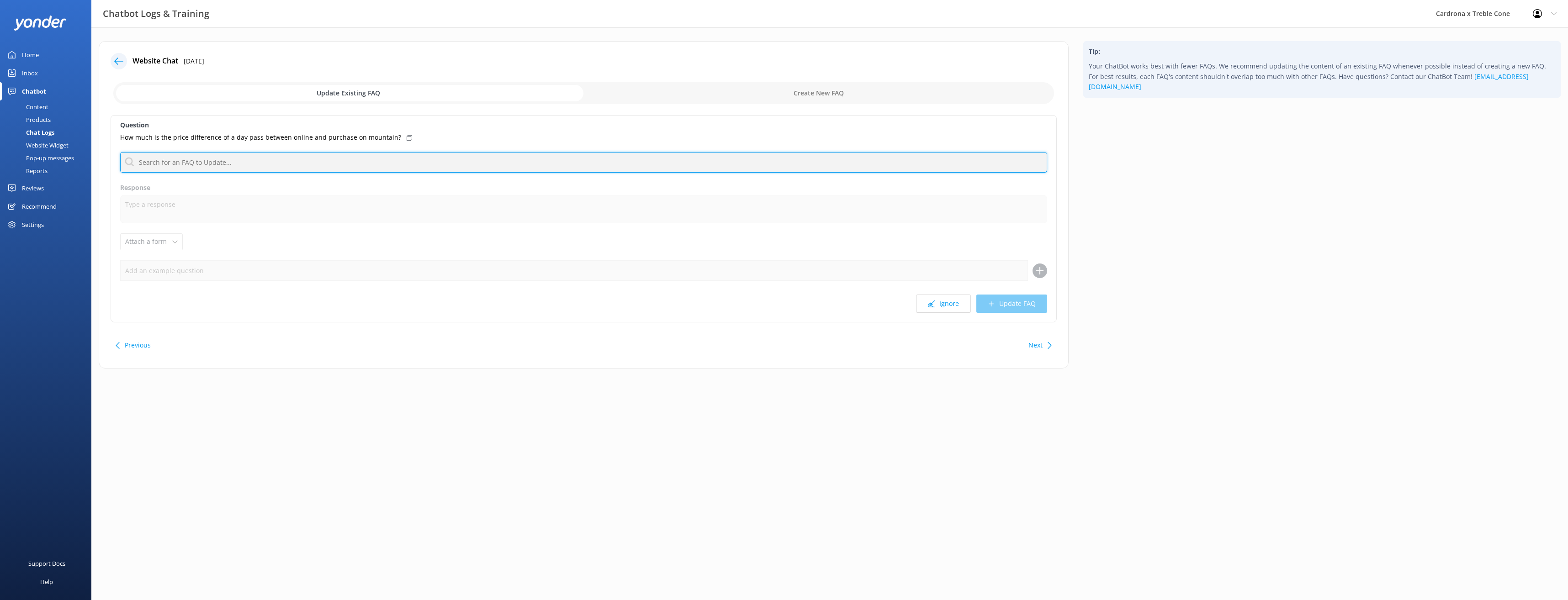
click at [170, 162] on input "text" at bounding box center [583, 162] width 927 height 21
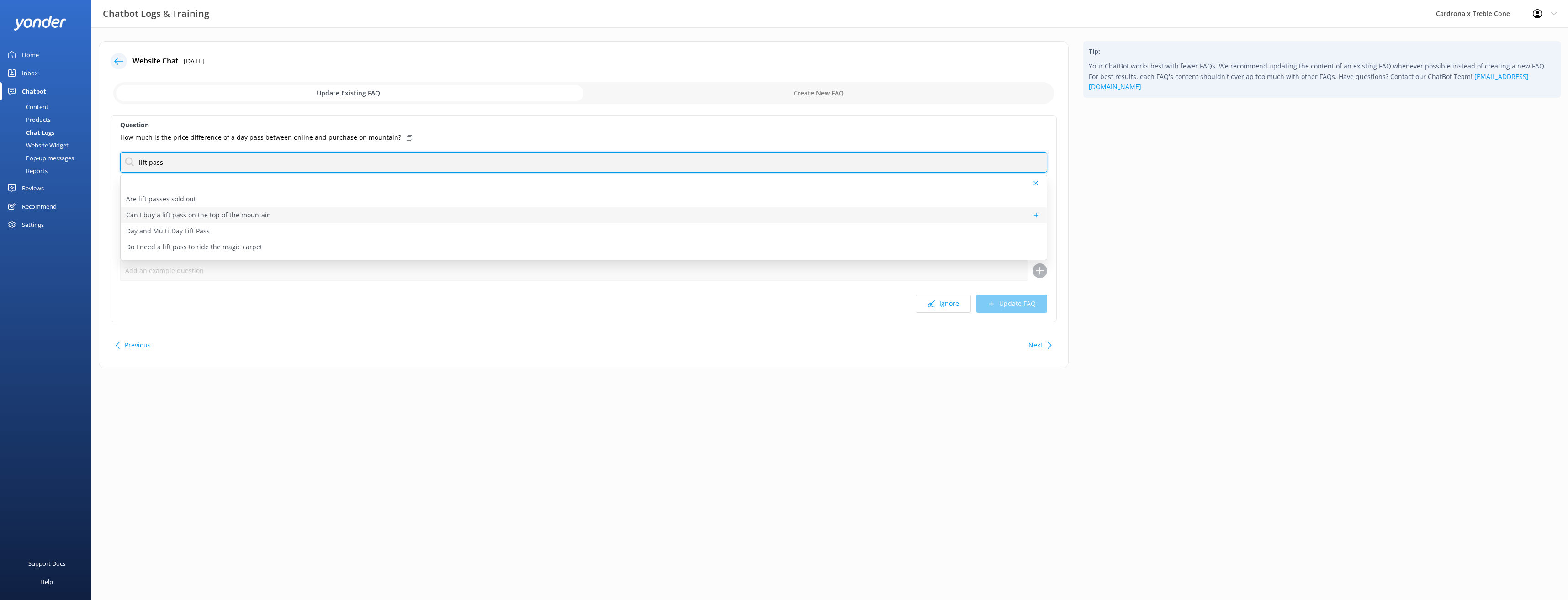
type input "lift pass"
click at [215, 216] on p "Can I buy a lift pass on the top of the mountain" at bounding box center [198, 215] width 145 height 10
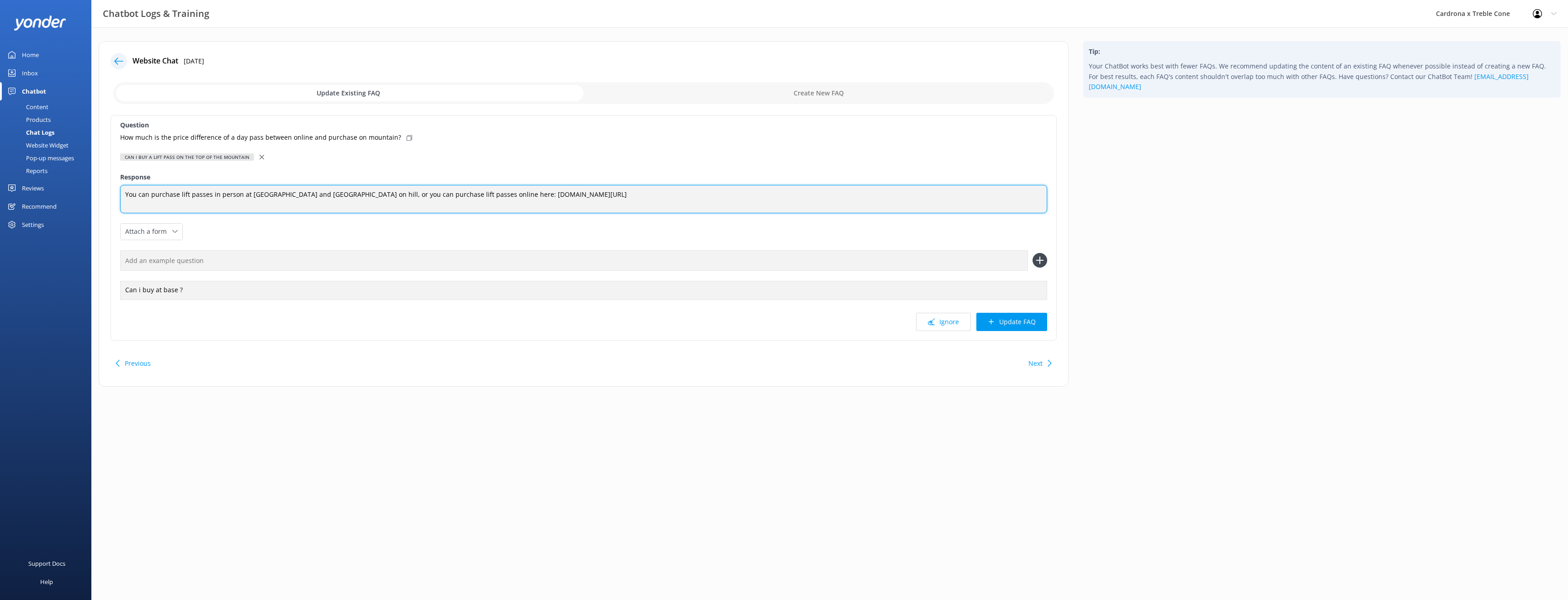
click at [593, 196] on textarea "You can purchase lift passes in person at [GEOGRAPHIC_DATA] and [GEOGRAPHIC_DAT…" at bounding box center [583, 199] width 927 height 29
click at [669, 195] on textarea "You can purchase lift passes in person at [GEOGRAPHIC_DATA] and [GEOGRAPHIC_DAT…" at bounding box center [583, 199] width 927 height 29
drag, startPoint x: 668, startPoint y: 195, endPoint x: 771, endPoint y: 201, distance: 103.2
click at [771, 201] on textarea "You can purchase lift passes in person at [GEOGRAPHIC_DATA] and [GEOGRAPHIC_DAT…" at bounding box center [583, 199] width 927 height 29
click at [984, 197] on textarea "You can purchase lift passes in person at [GEOGRAPHIC_DATA] and [GEOGRAPHIC_DAT…" at bounding box center [583, 199] width 927 height 29
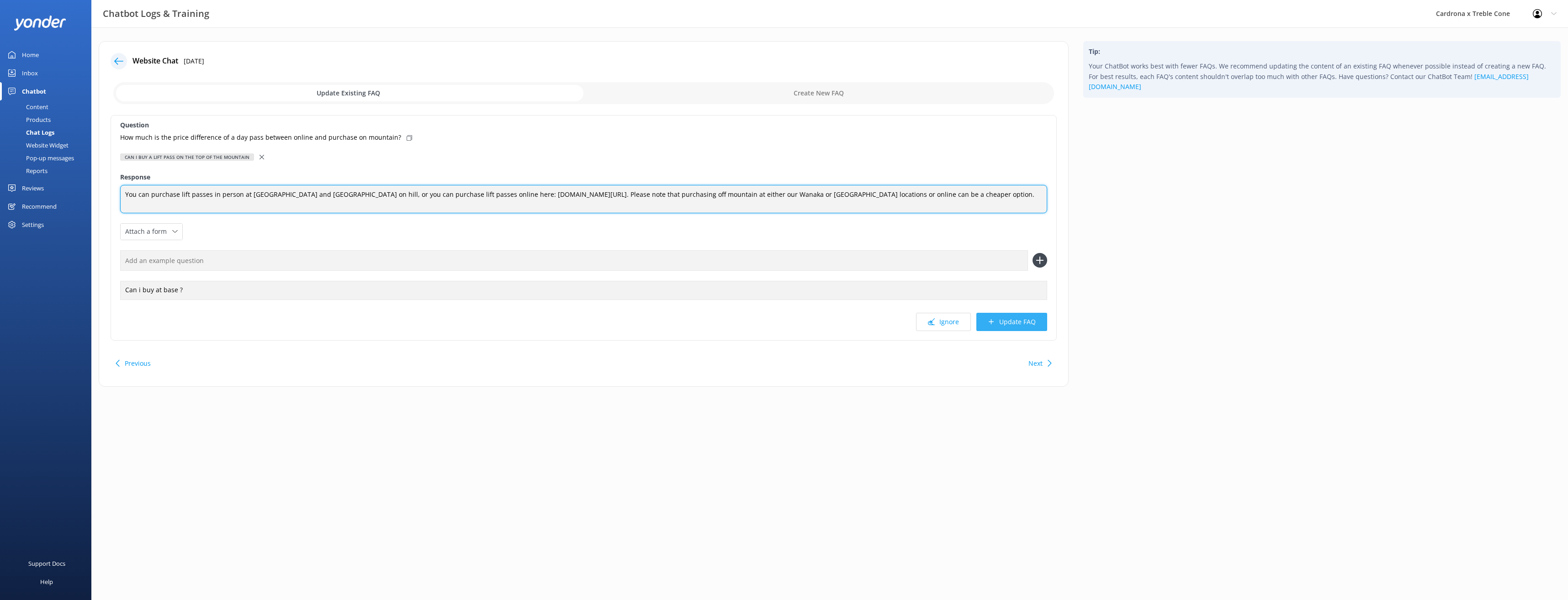
type textarea "You can purchase lift passes in person at [GEOGRAPHIC_DATA] and [GEOGRAPHIC_DAT…"
click at [1035, 329] on button "Update FAQ" at bounding box center [1012, 322] width 71 height 18
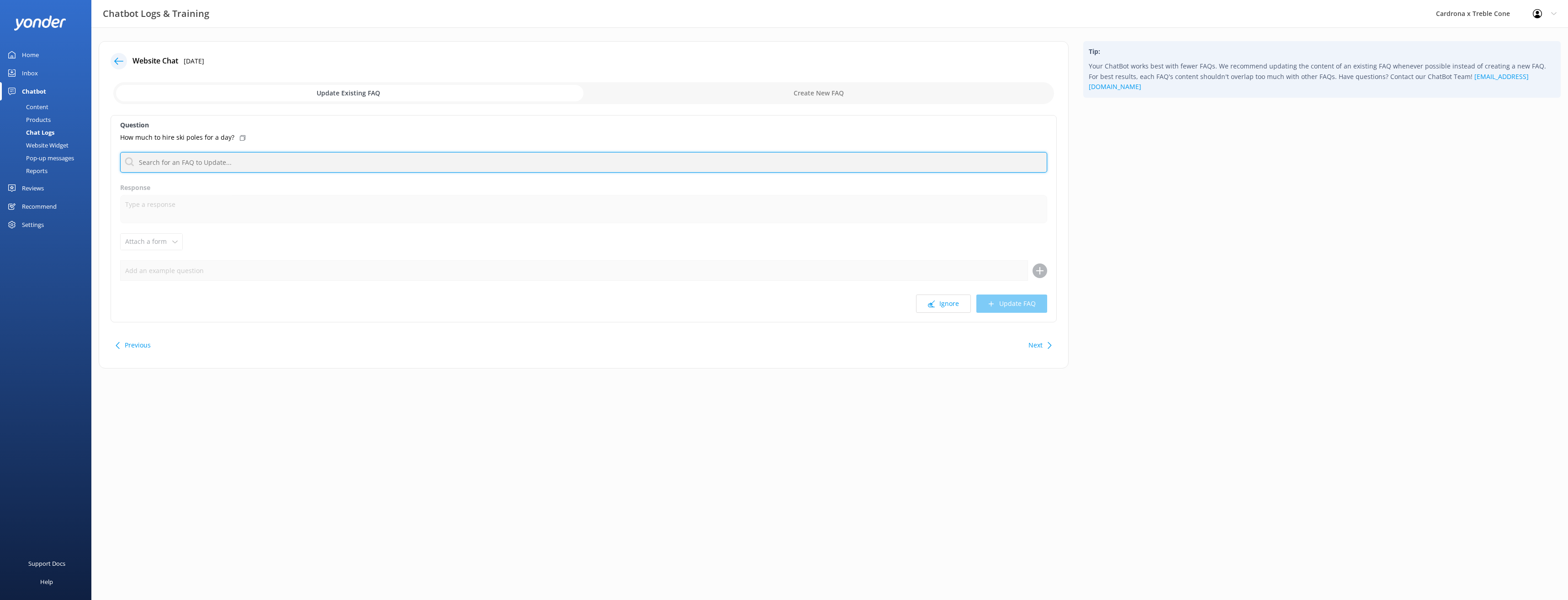
click at [217, 159] on input "text" at bounding box center [583, 162] width 927 height 21
type input "ski poles"
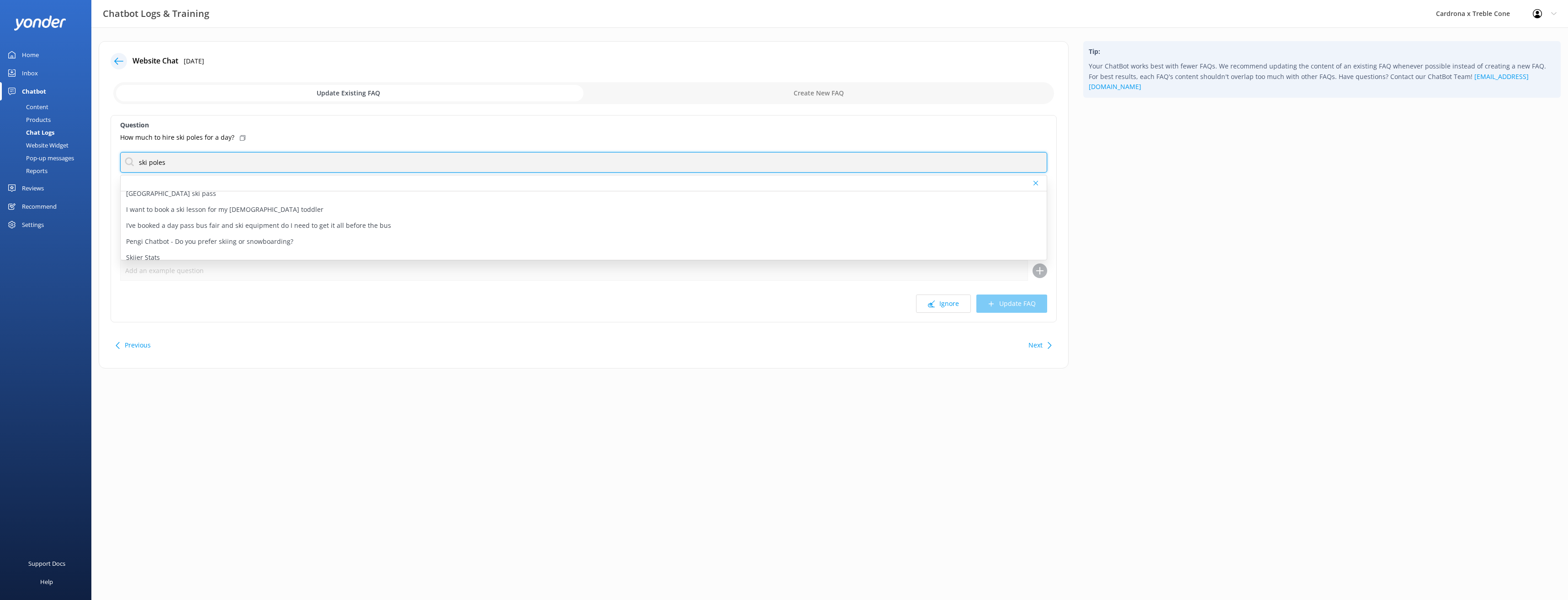
scroll to position [91, 0]
drag, startPoint x: 201, startPoint y: 162, endPoint x: 62, endPoint y: 163, distance: 139.0
click at [110, 165] on div "Website Chat [DATE] Update Existing FAQ Create New FAQ Question How much to hir…" at bounding box center [583, 205] width 970 height 327
type input "rentals"
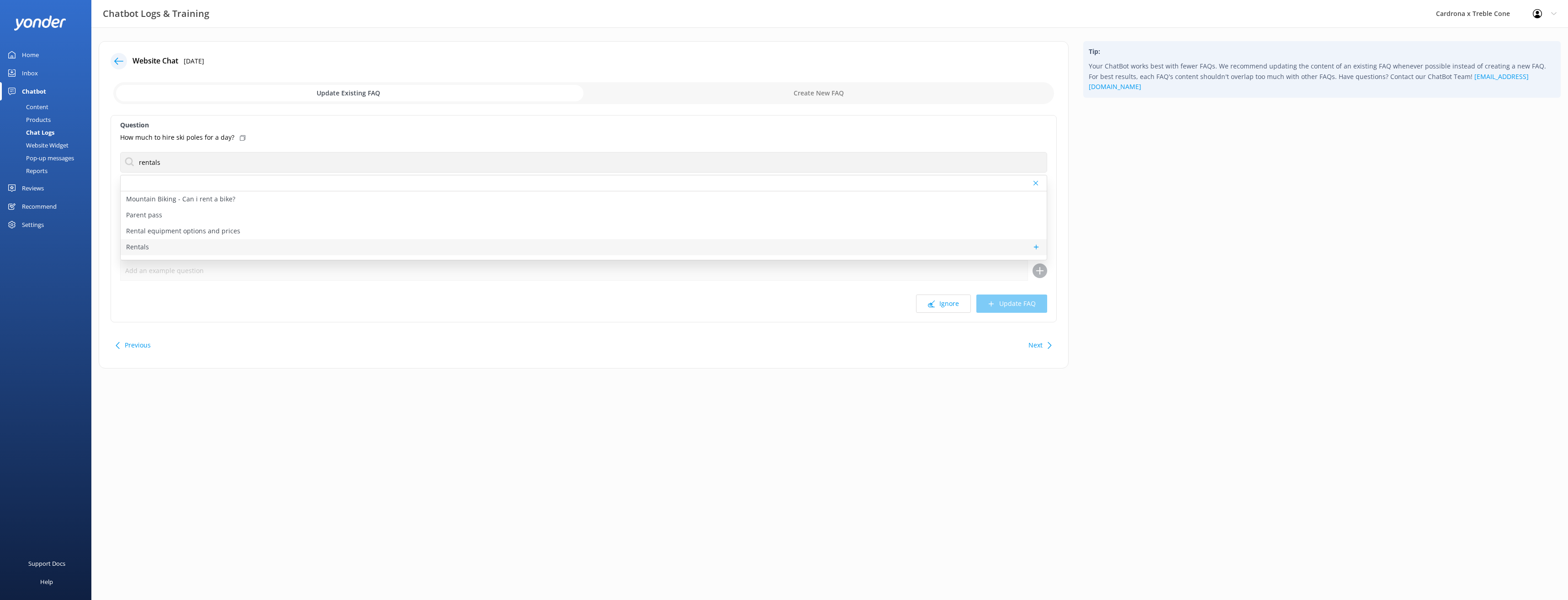
click at [167, 245] on div "Rentals" at bounding box center [583, 247] width 926 height 16
type textarea "Rental equipment is available for collection the day prior from Wānaka - [STREE…"
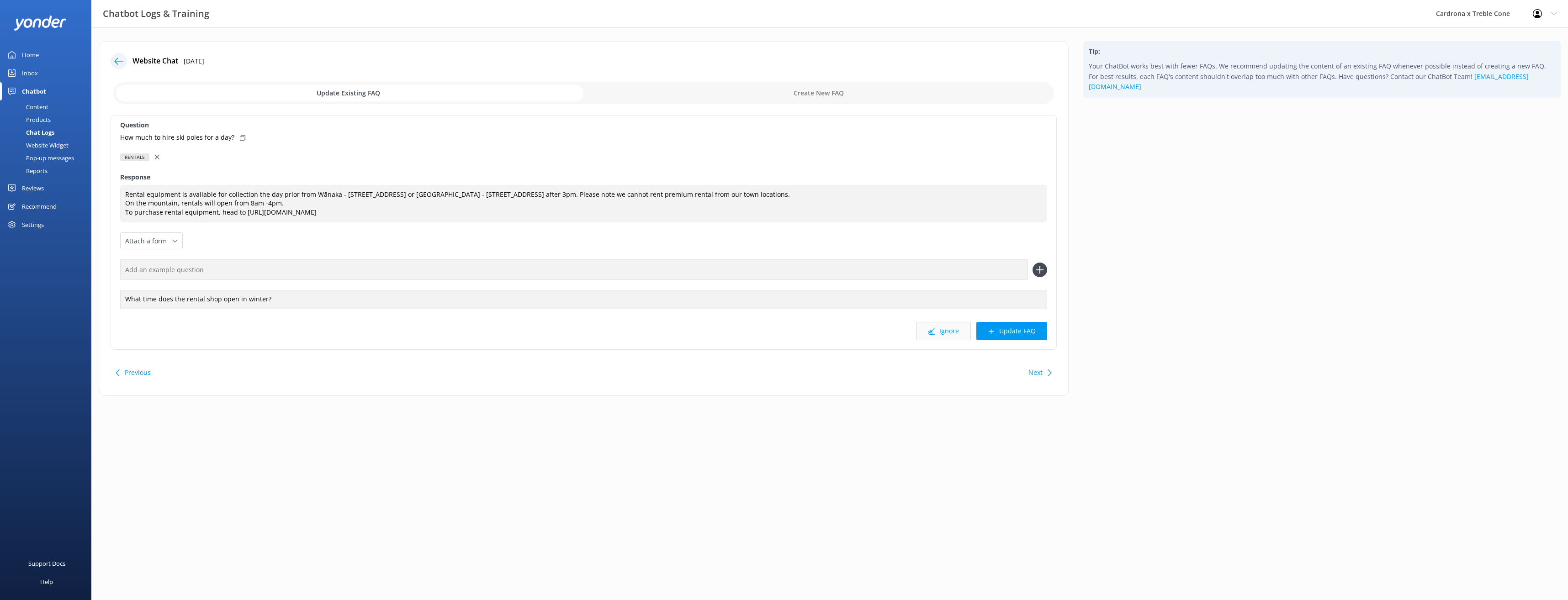
click at [935, 332] on icon at bounding box center [931, 331] width 7 height 7
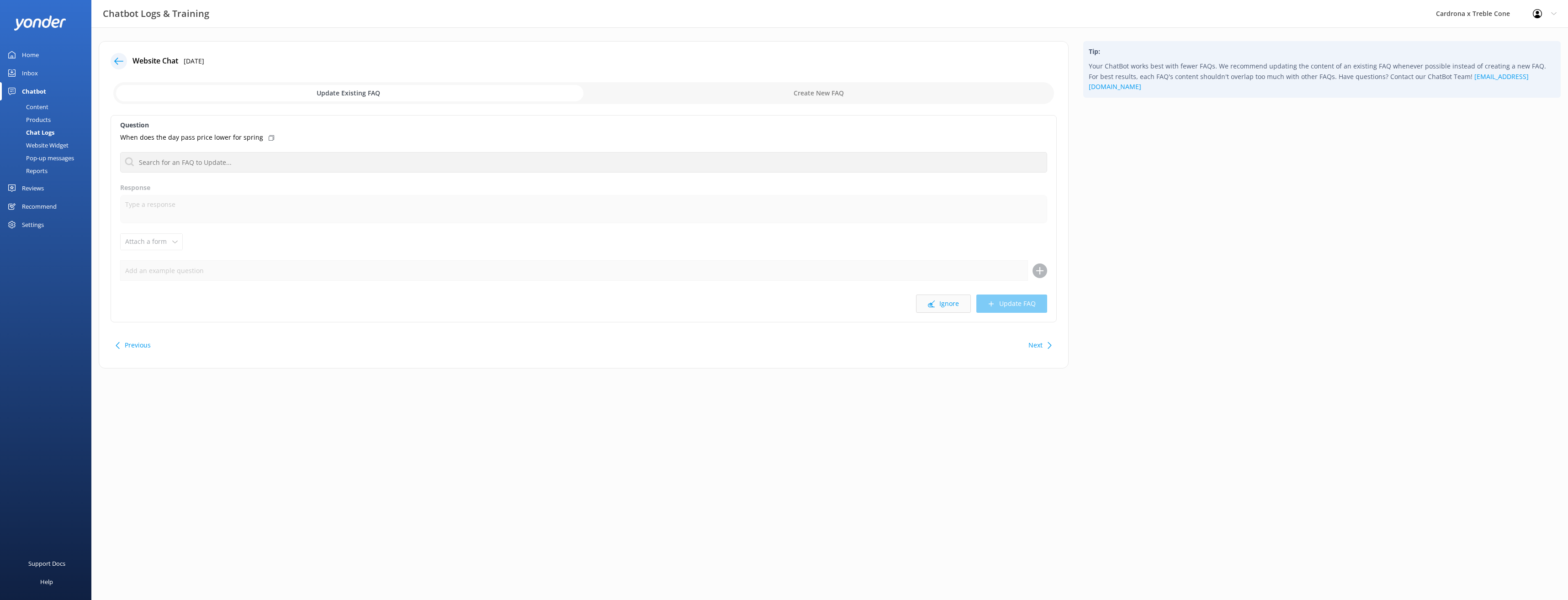
click at [954, 301] on button "Ignore" at bounding box center [943, 304] width 55 height 18
click at [962, 305] on button "Ignore" at bounding box center [943, 304] width 55 height 18
click at [239, 162] on input "text" at bounding box center [583, 162] width 927 height 21
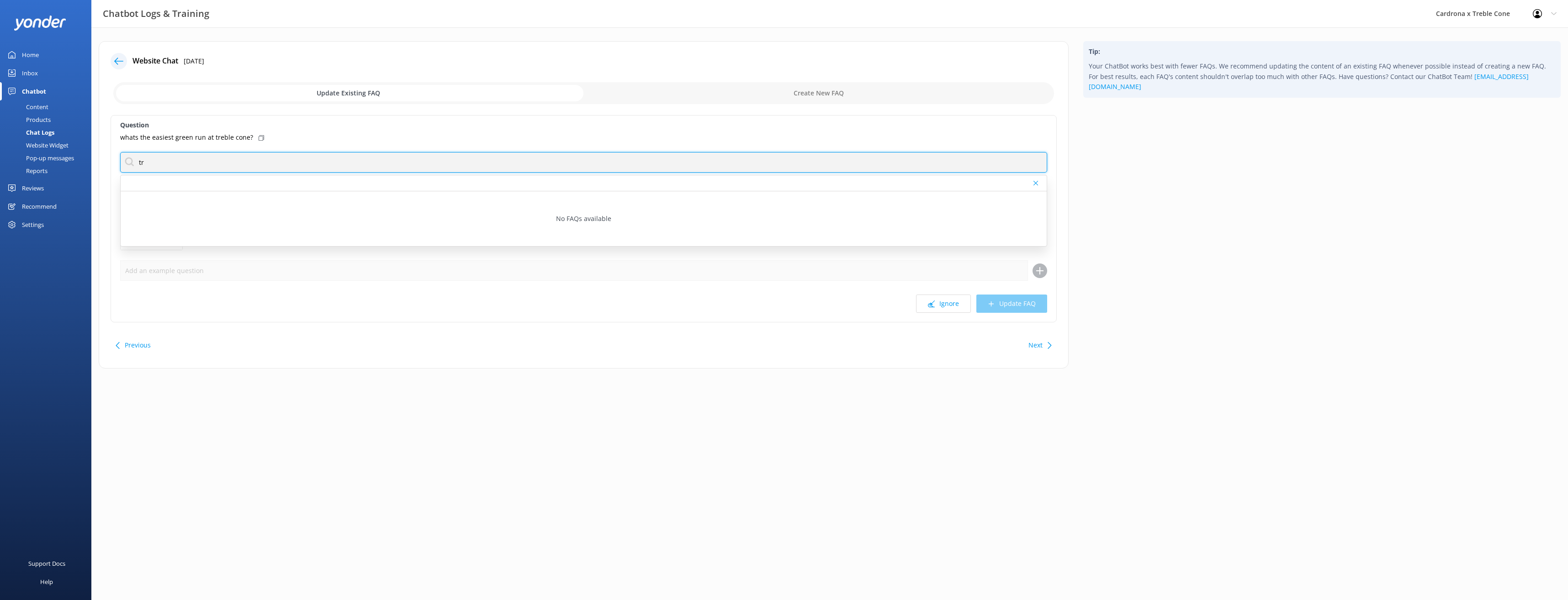
type input "t"
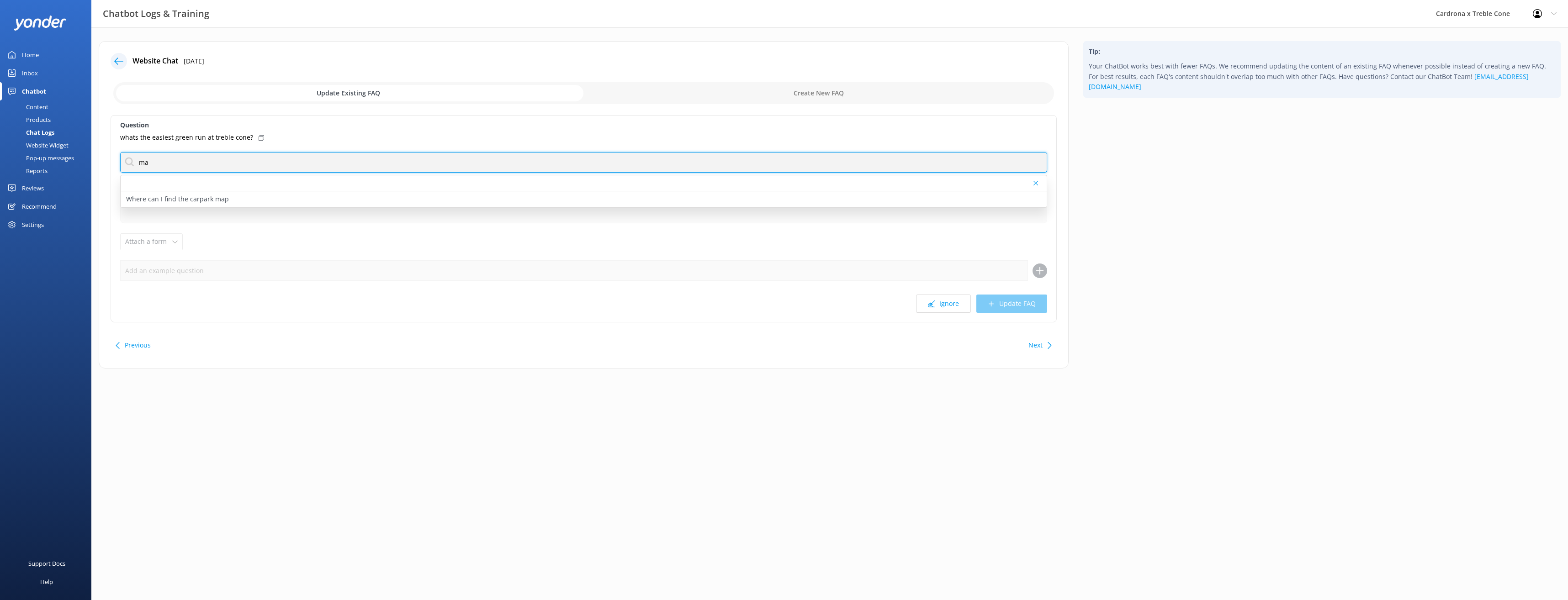
type input "m"
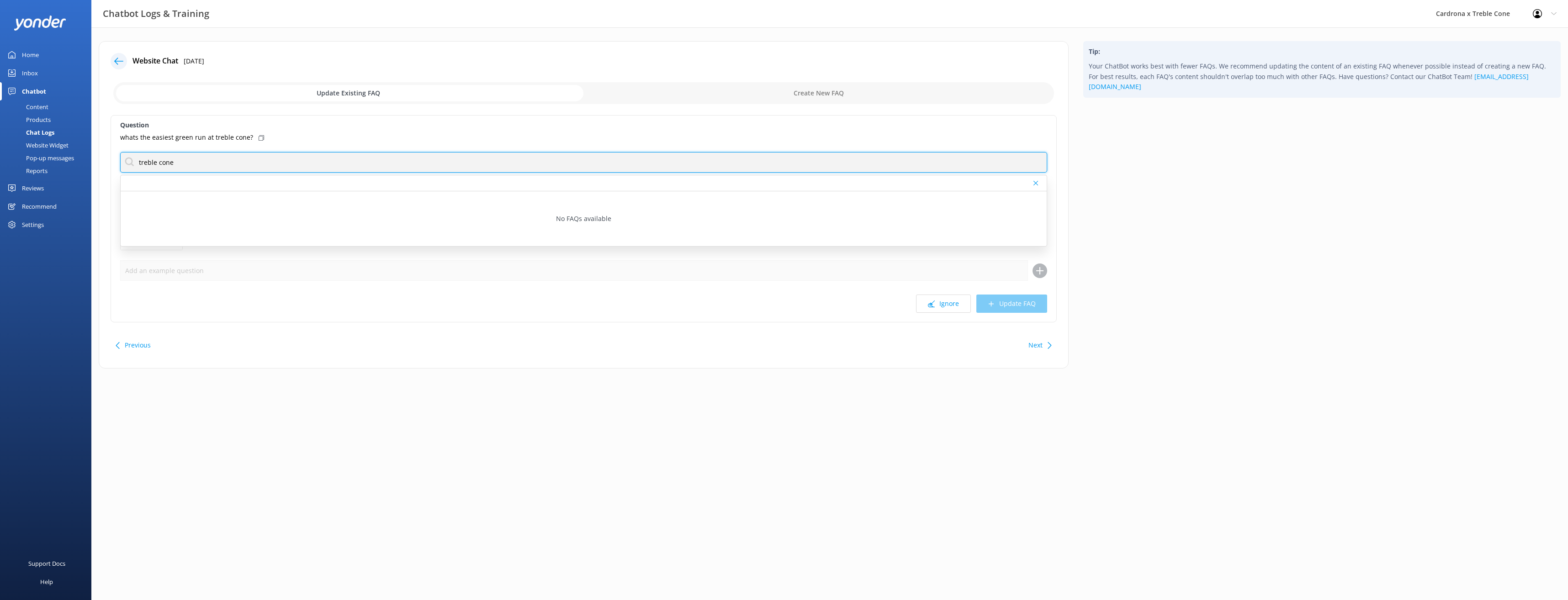
type input "treble cone"
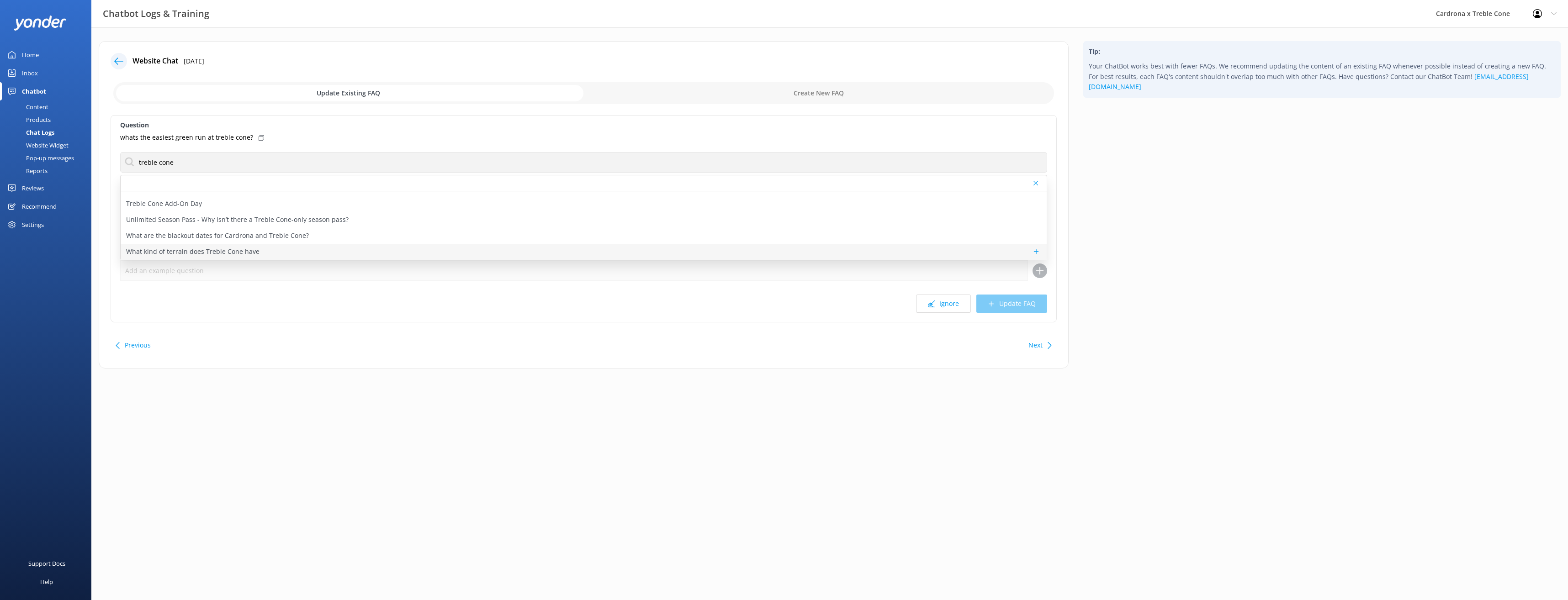
click at [170, 248] on p "What kind of terrain does Treble Cone have" at bounding box center [192, 251] width 133 height 10
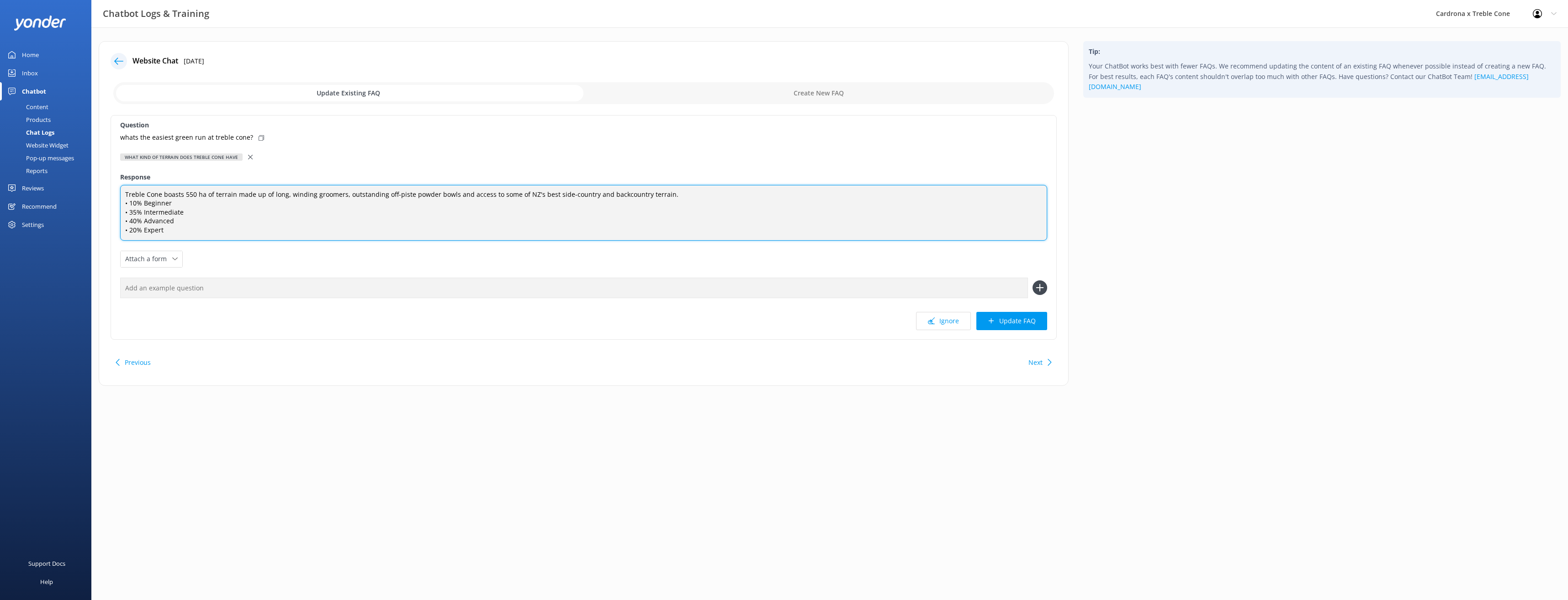
click at [179, 206] on textarea "Treble Cone boasts 550 ha of terrain made up of long, winding groomers, outstan…" at bounding box center [583, 213] width 927 height 56
click at [217, 231] on textarea "Treble Cone boasts 550 ha of terrain made up of long, winding groomers, outstan…" at bounding box center [583, 213] width 927 height 56
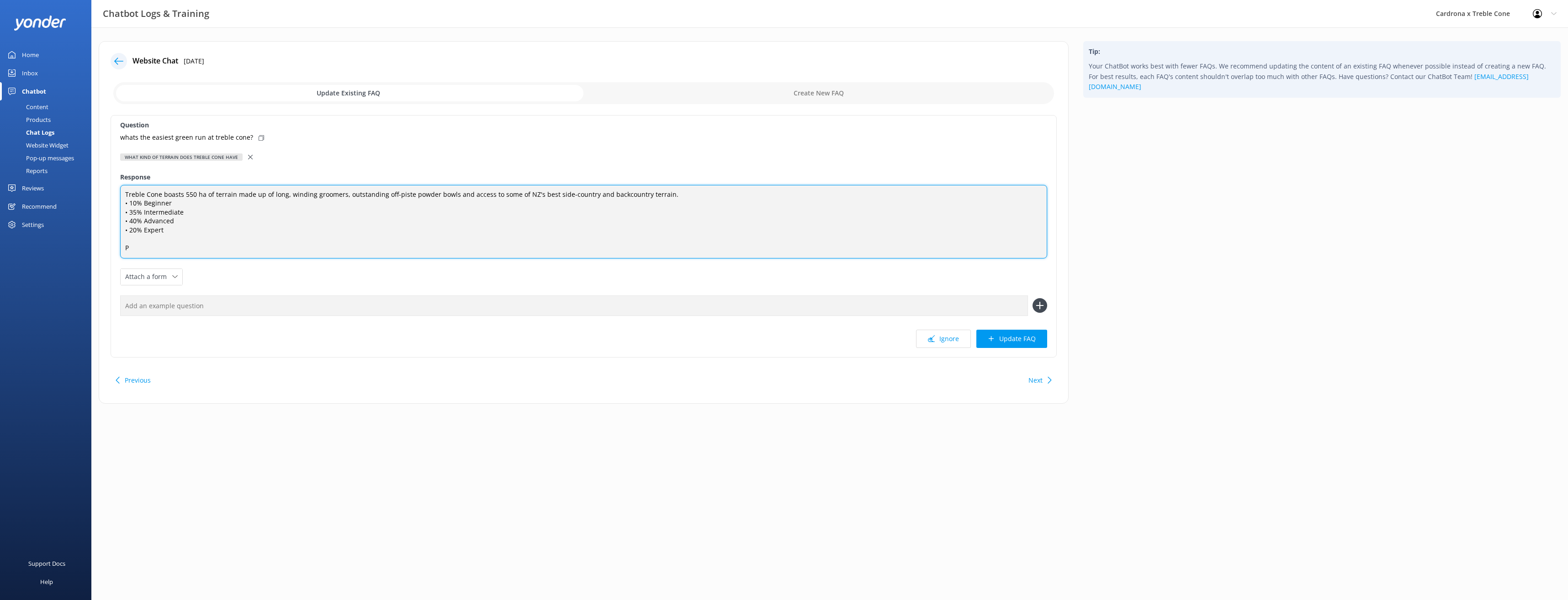
scroll to position [0, 0]
paste textarea "[URL][DOMAIN_NAME]"
type textarea "Treble Cone boasts 550 ha of terrain made up of long, winding groomers, outstan…"
click at [1022, 339] on button "Update FAQ" at bounding box center [1012, 339] width 71 height 18
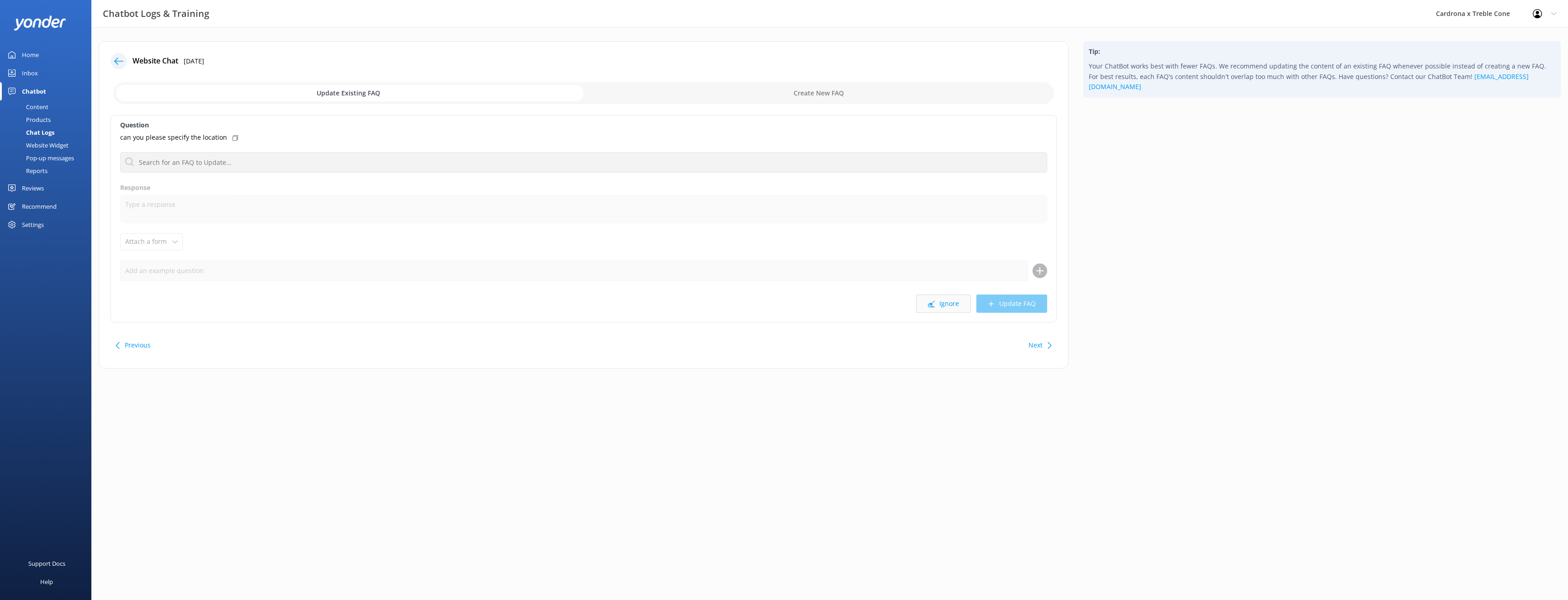
click at [930, 304] on use at bounding box center [931, 304] width 7 height 7
click at [954, 299] on button "Ignore" at bounding box center [943, 304] width 55 height 18
click at [488, 133] on div "Noted, thank you. Let me explore more information on the web." at bounding box center [583, 138] width 927 height 10
click at [321, 139] on icon at bounding box center [323, 138] width 5 height 5
click at [937, 302] on button "Ignore" at bounding box center [943, 304] width 55 height 18
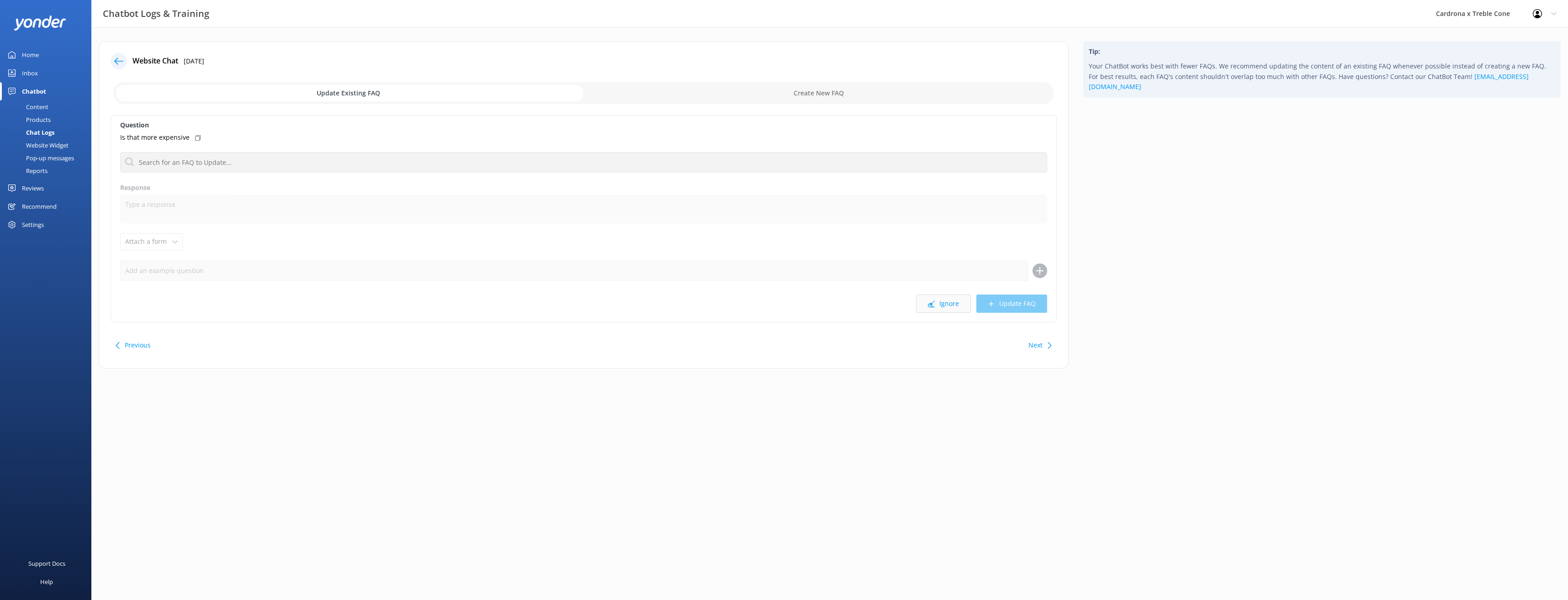
click at [969, 307] on button "Ignore" at bounding box center [943, 304] width 55 height 18
click at [969, 303] on button "Ignore" at bounding box center [943, 304] width 55 height 18
click at [228, 153] on input "text" at bounding box center [583, 162] width 927 height 21
type input "c"
type input "m"
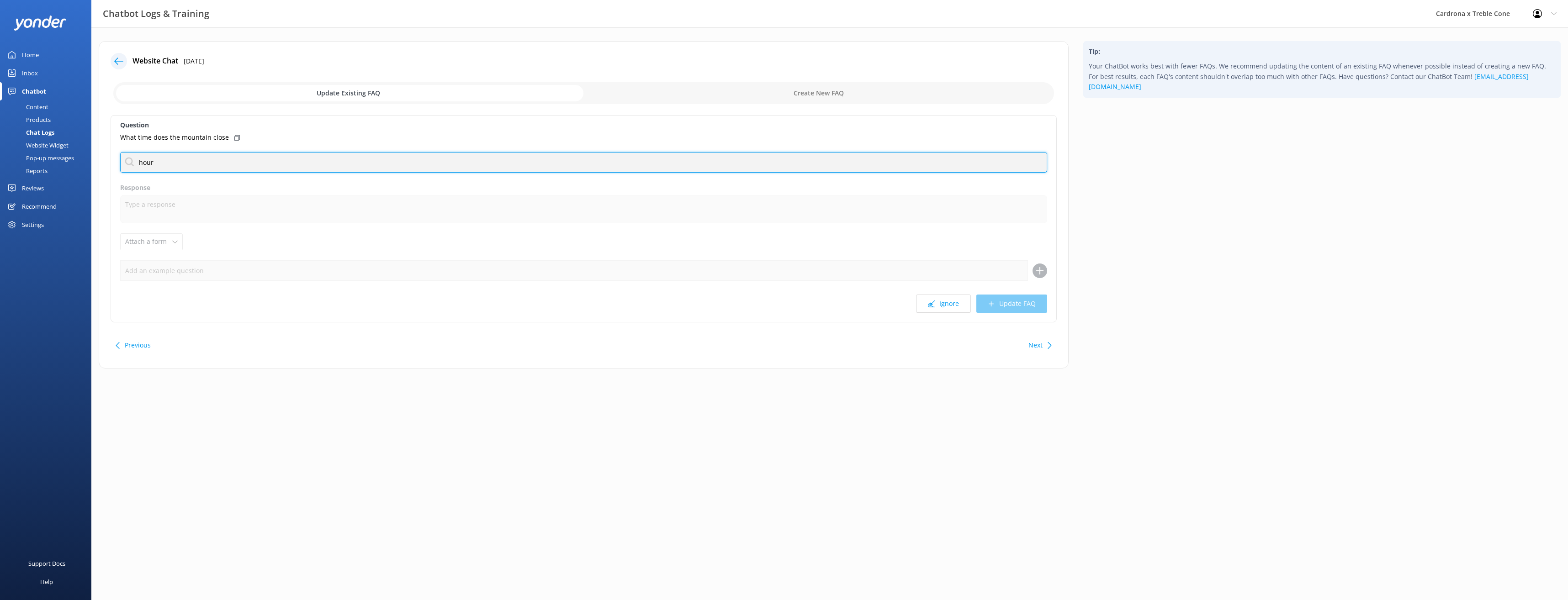
type input "hours"
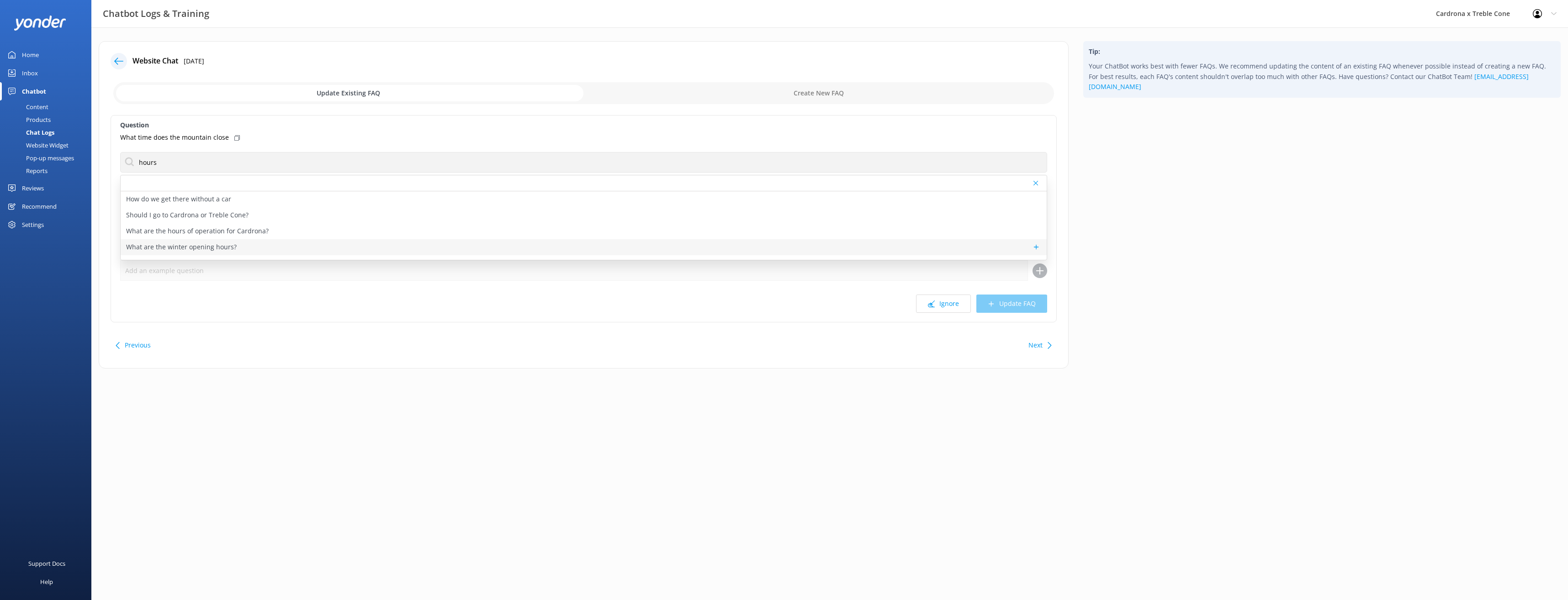
click at [217, 253] on div "What are the winter opening hours?" at bounding box center [583, 247] width 926 height 16
type textarea "In winter, our opening ours are 8:30am - 4pm every day."
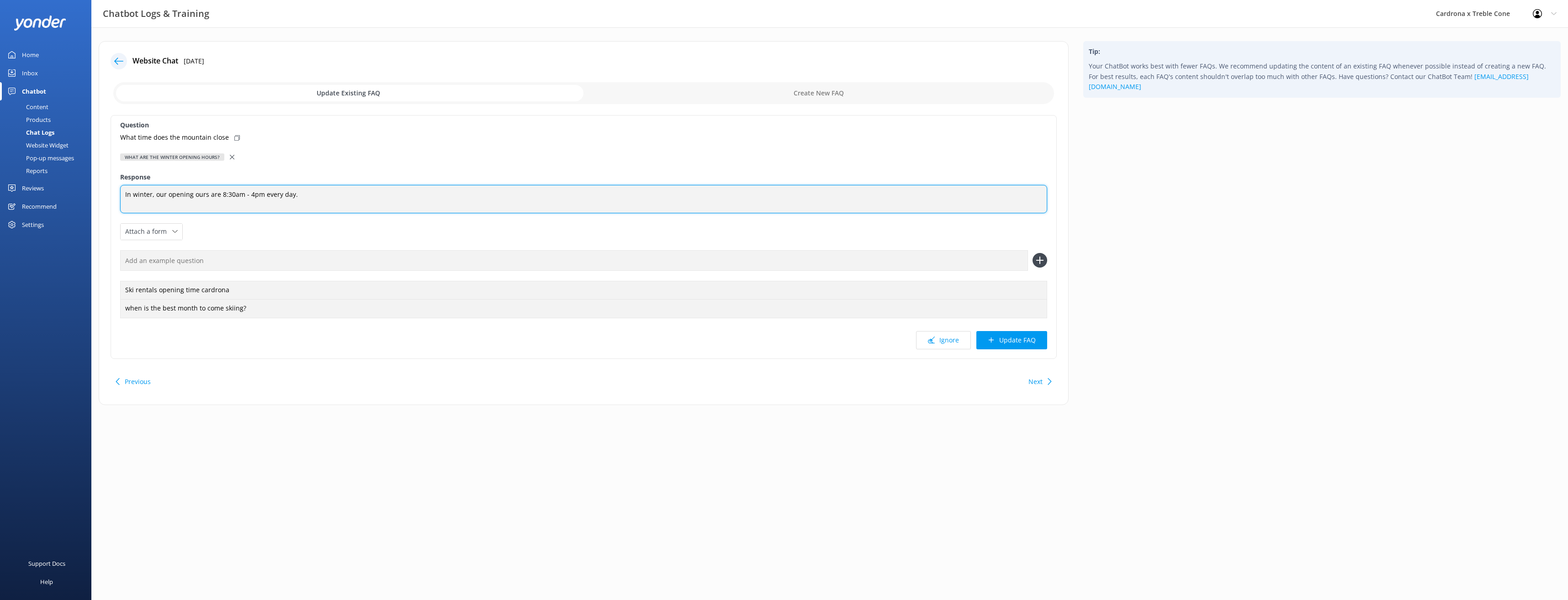
click at [299, 195] on textarea "In winter, our opening ours are 8:30am - 4pm every day." at bounding box center [583, 199] width 927 height 29
click at [1026, 342] on button "Update FAQ" at bounding box center [1012, 340] width 71 height 18
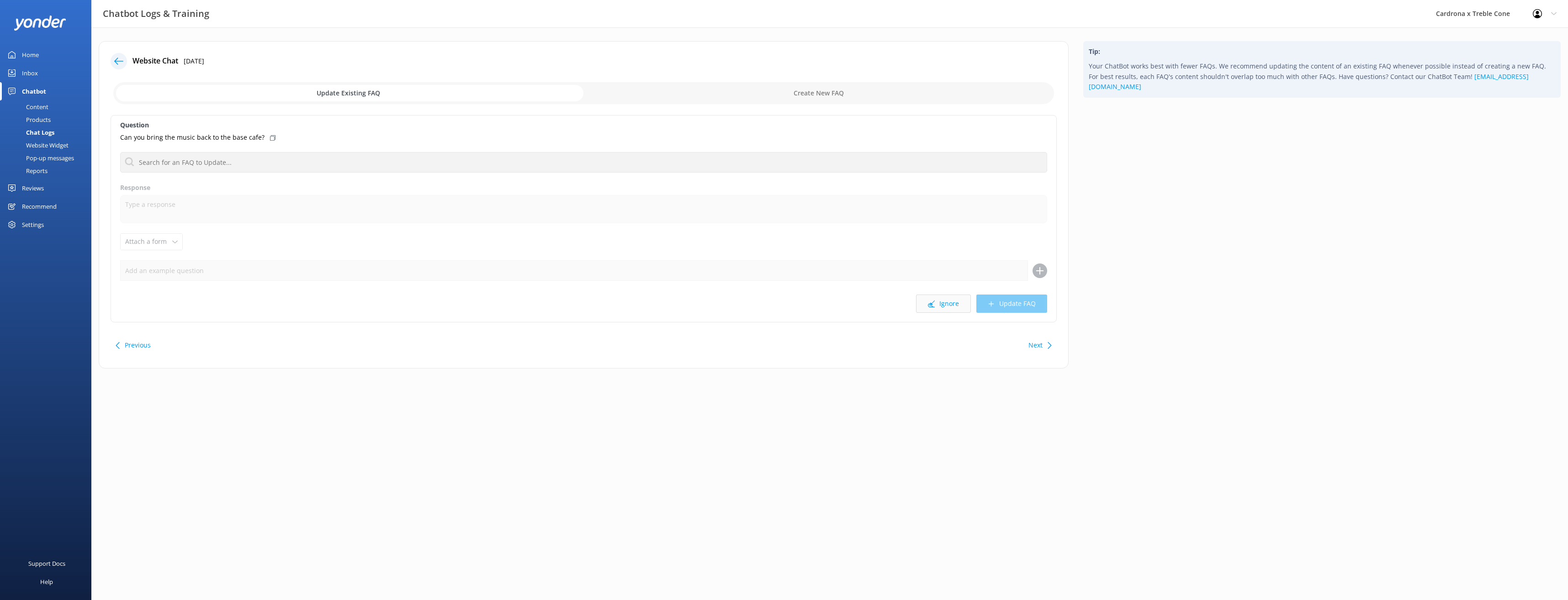
click at [955, 303] on button "Ignore" at bounding box center [943, 304] width 55 height 18
click at [935, 301] on icon at bounding box center [931, 304] width 7 height 7
click at [210, 164] on input "text" at bounding box center [583, 162] width 927 height 21
type input "u"
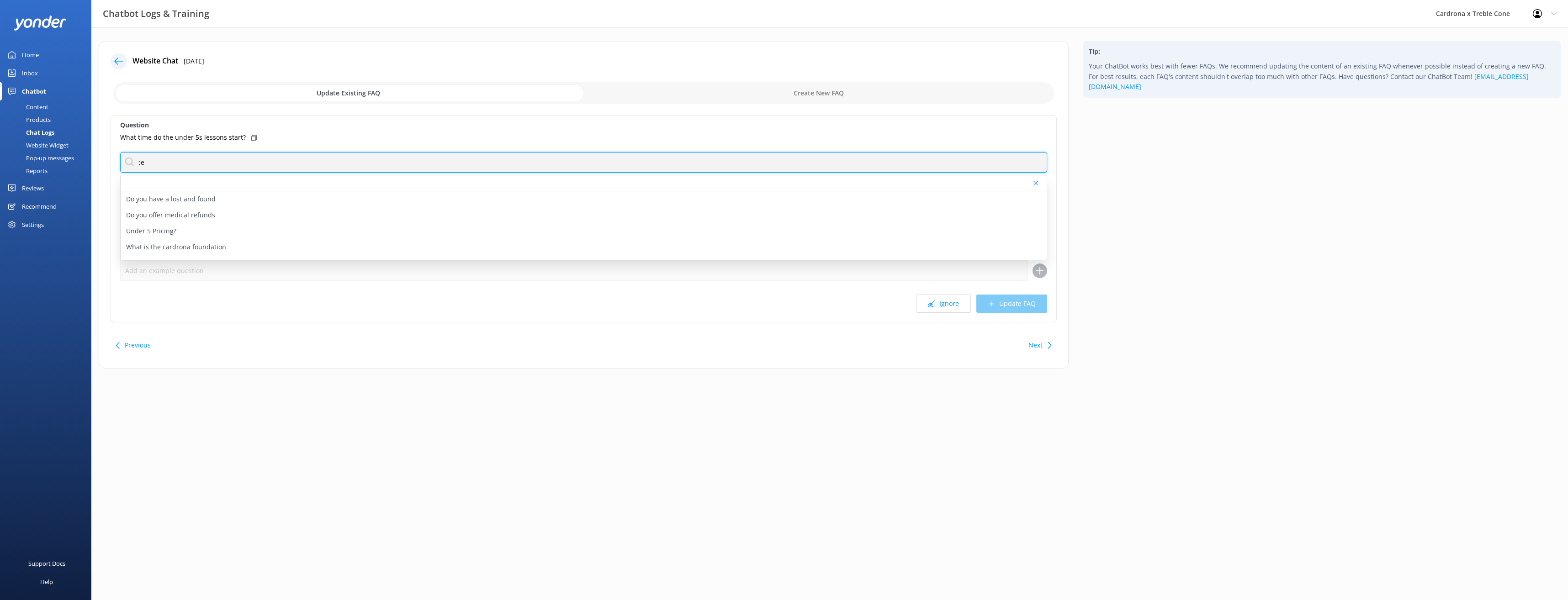
type input ";"
type input "lessons"
drag, startPoint x: 178, startPoint y: 162, endPoint x: 64, endPoint y: 155, distance: 114.2
click at [64, 155] on div "Chatbot Logs & Training Cardrona x Treble Cone Profile Settings Logout Home Inb…" at bounding box center [784, 212] width 1568 height 369
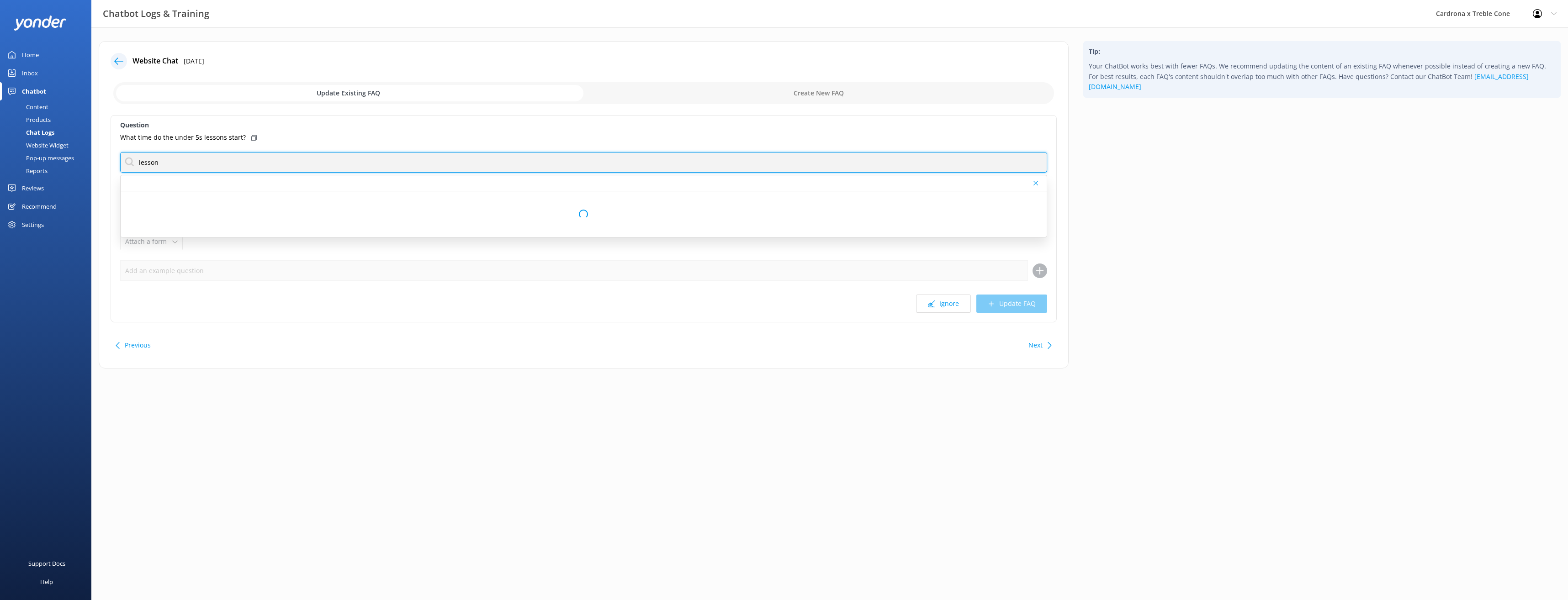
type input "lesson"
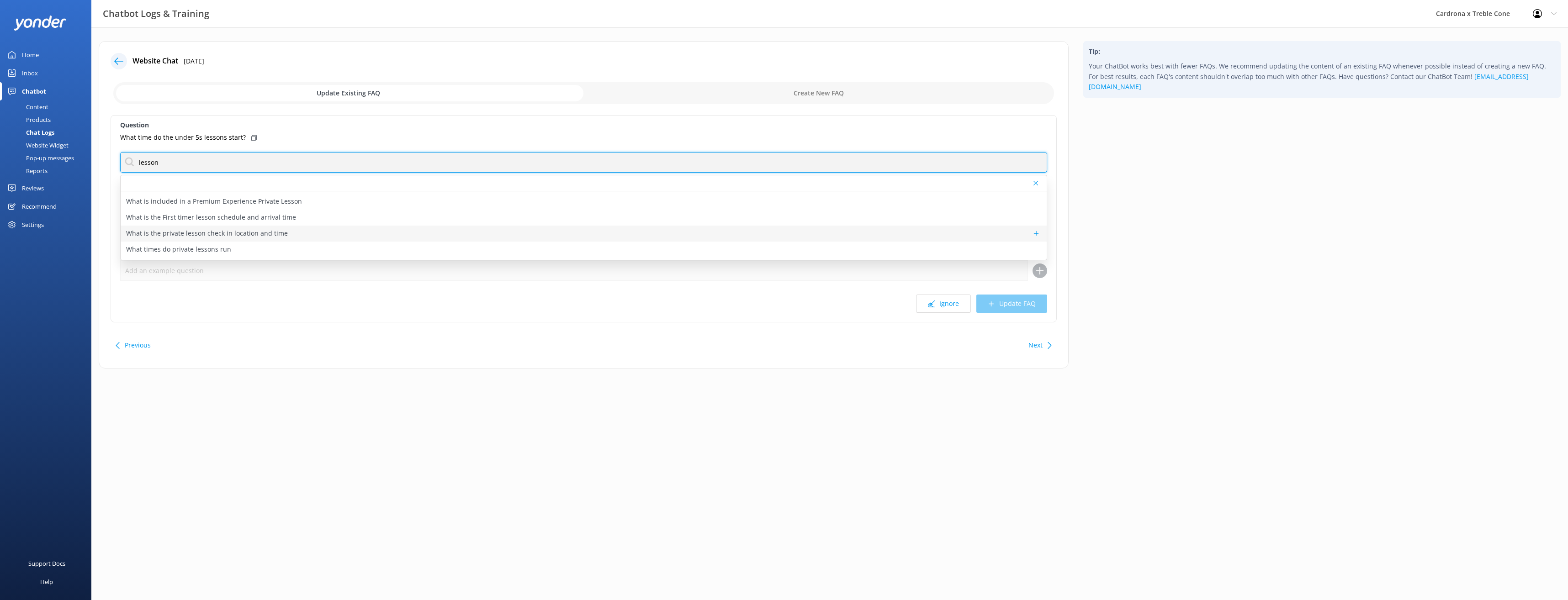
scroll to position [400, 0]
click at [215, 215] on p "What are the group lesson check in location and times" at bounding box center [209, 215] width 167 height 10
type textarea "If you've got a Group Lesson booked, your instructor will be waiting for you th…"
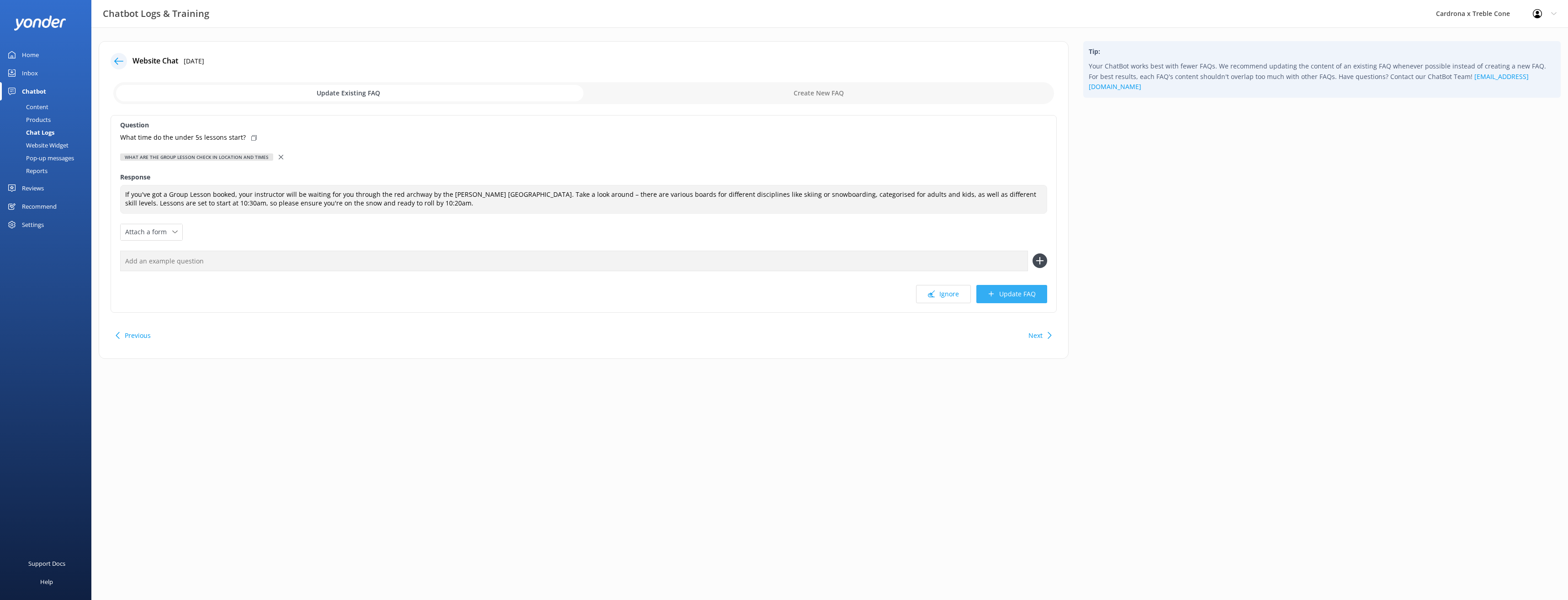
click at [1008, 299] on button "Update FAQ" at bounding box center [1012, 294] width 71 height 18
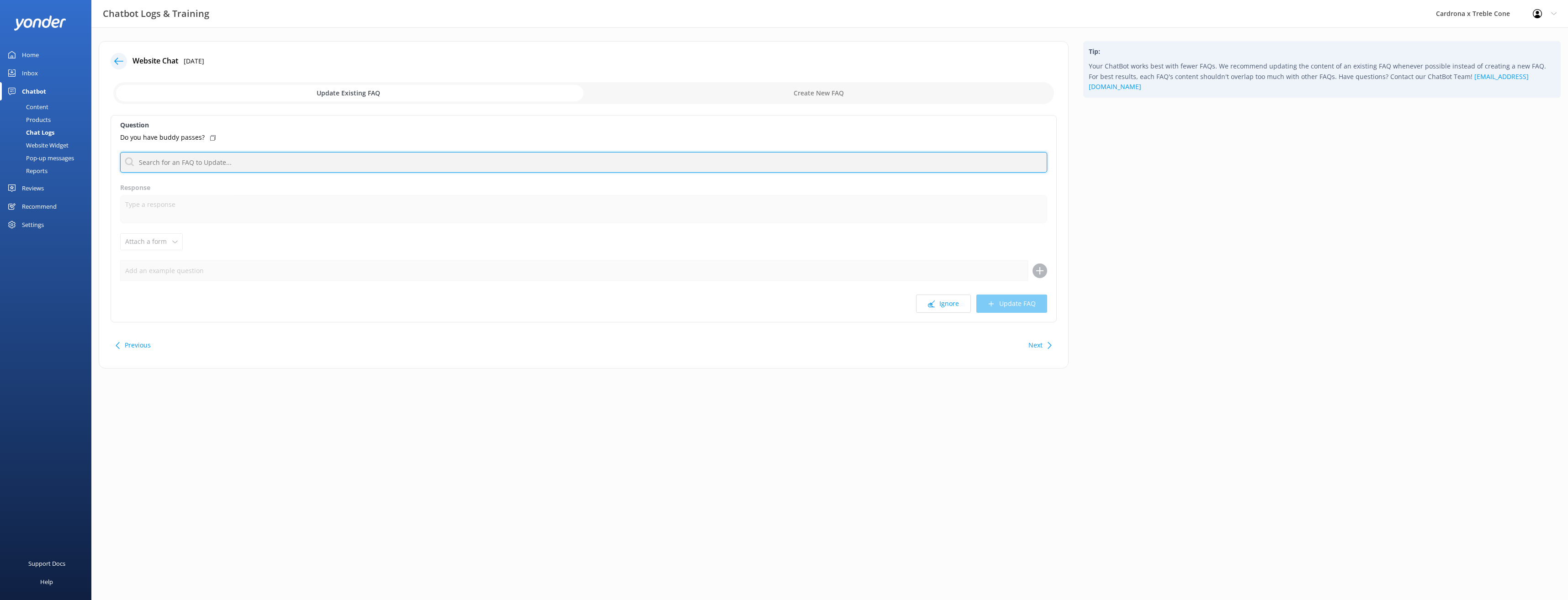
click at [219, 162] on input "text" at bounding box center [583, 162] width 927 height 21
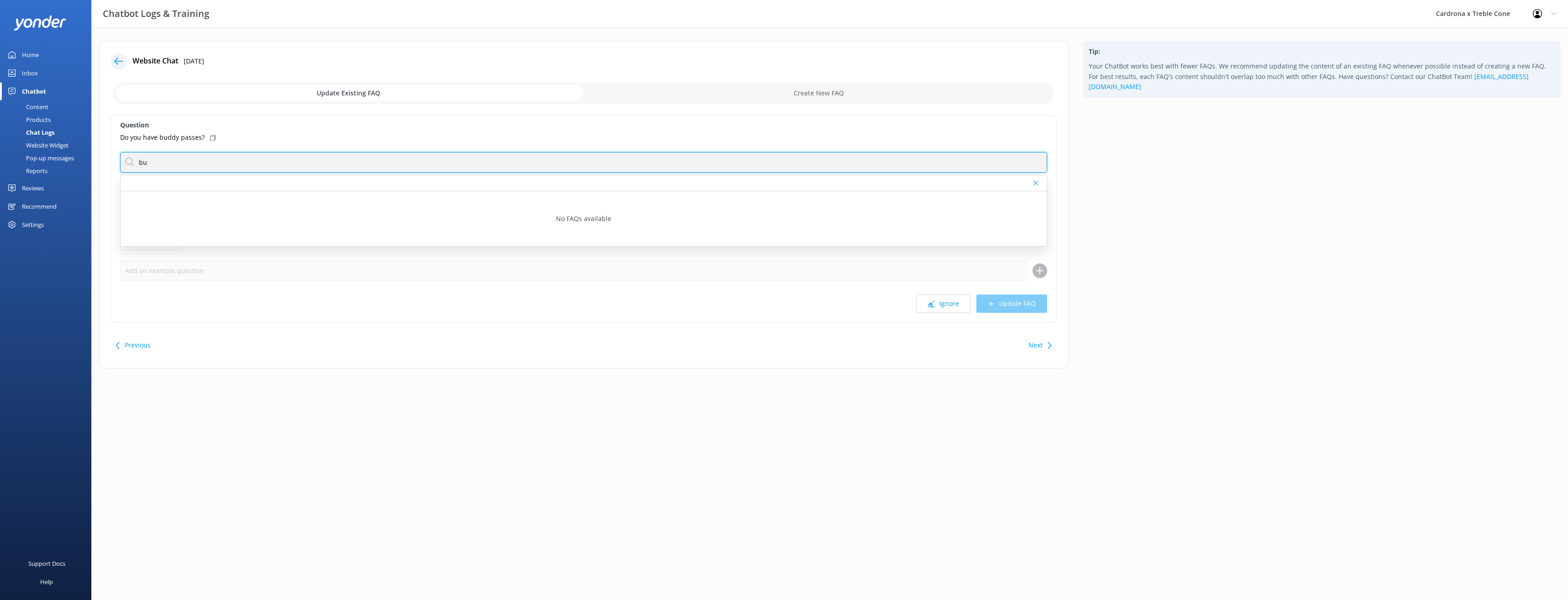
type input "b"
drag, startPoint x: 165, startPoint y: 159, endPoint x: 68, endPoint y: 161, distance: 97.0
click at [68, 161] on div "Chatbot Logs & Training Cardrona x Treble Cone Profile Settings Logout Home Inb…" at bounding box center [784, 212] width 1568 height 369
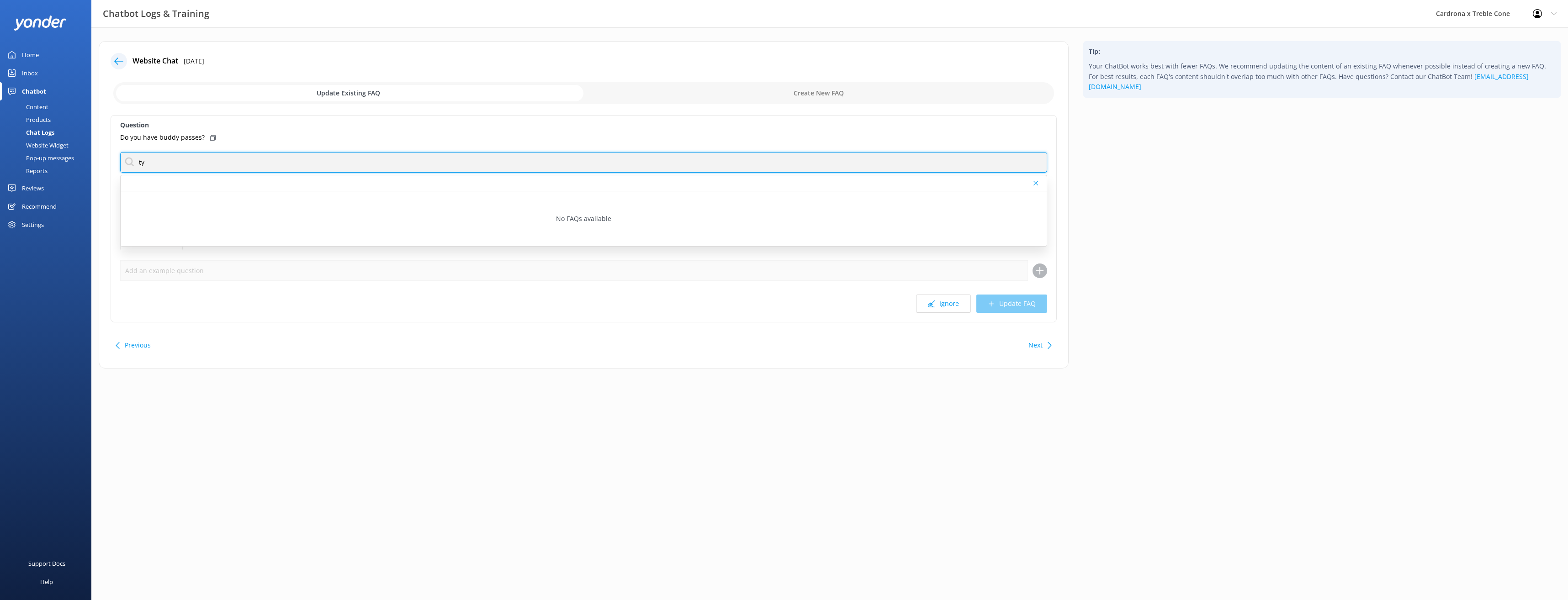
type input "t"
drag, startPoint x: 198, startPoint y: 163, endPoint x: 49, endPoint y: 151, distance: 149.5
click at [49, 151] on div "Chatbot Logs & Training Cardrona x Treble Cone Profile Settings Logout Home Inb…" at bounding box center [784, 212] width 1568 height 369
type input "lift passes"
click at [954, 303] on button "Ignore" at bounding box center [943, 304] width 55 height 18
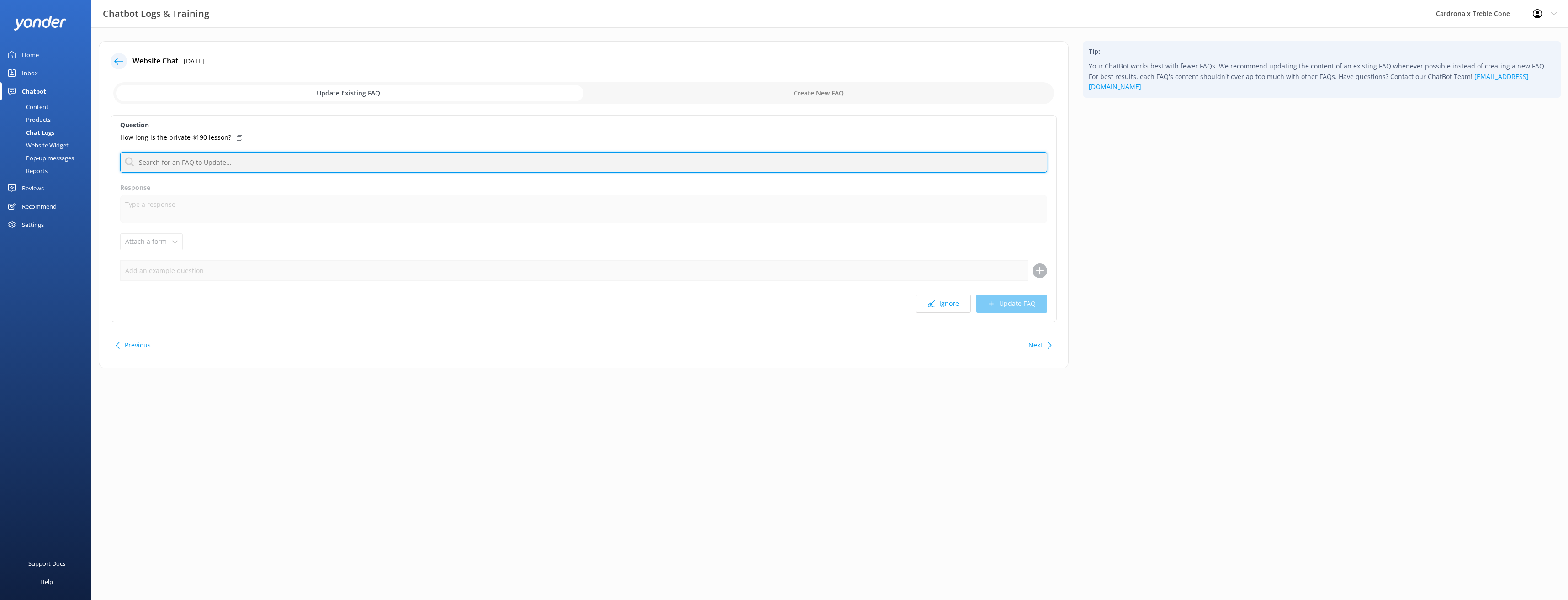
click at [230, 155] on input "text" at bounding box center [583, 162] width 927 height 21
type input "private"
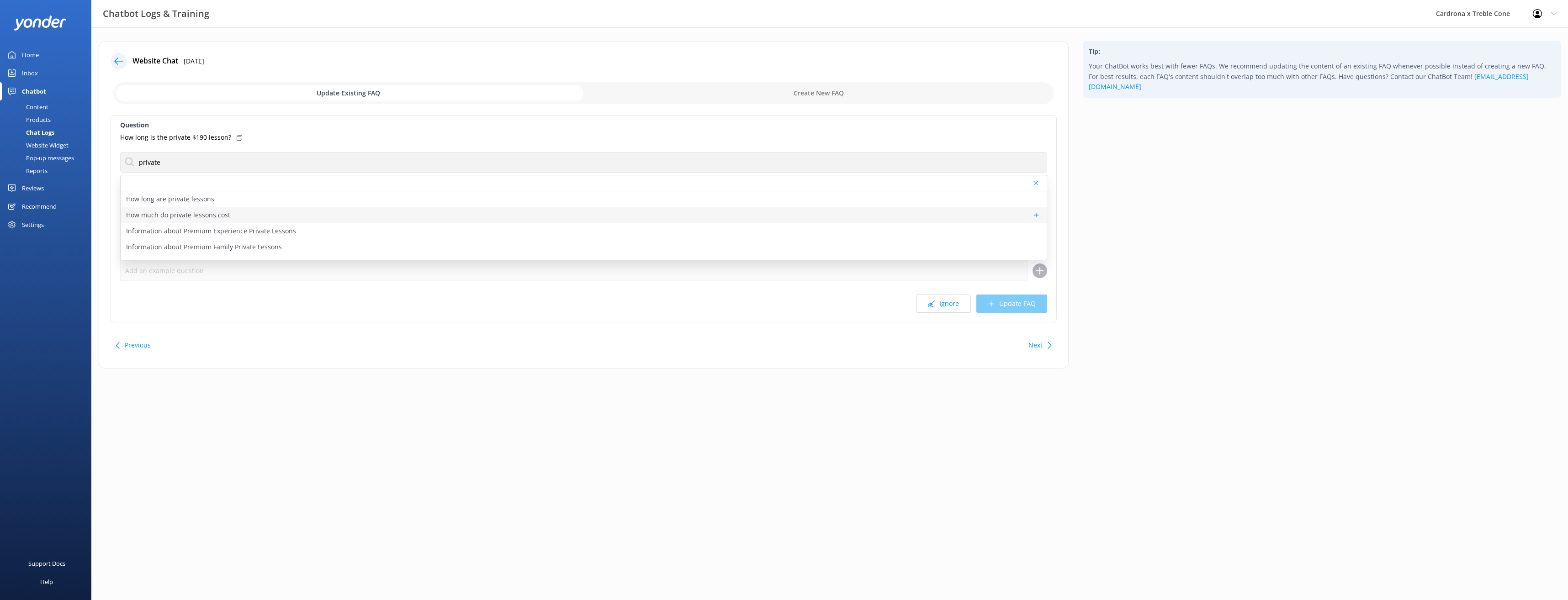
click at [247, 209] on div "How much do private lessons cost" at bounding box center [583, 215] width 926 height 16
type textarea "Pricing for Winter '25 private lessons can be found [URL][DOMAIN_NAME]"
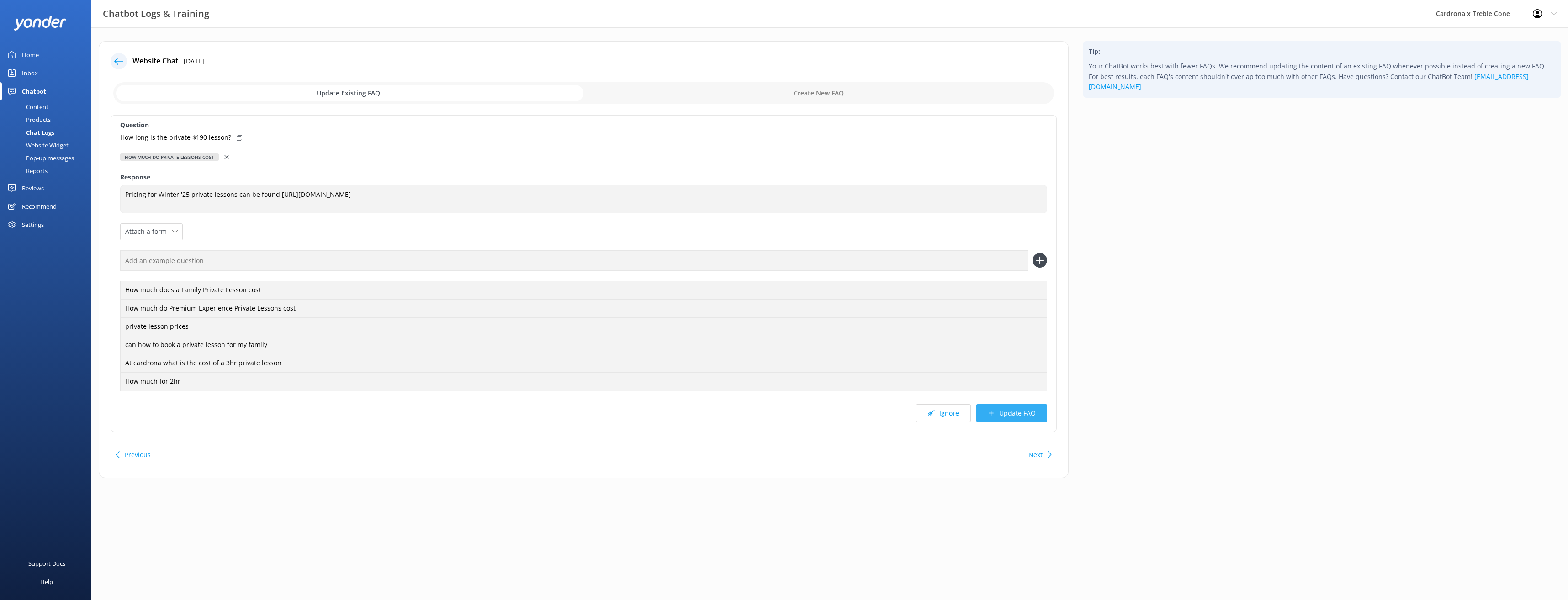
click at [1020, 410] on button "Update FAQ" at bounding box center [1012, 413] width 71 height 18
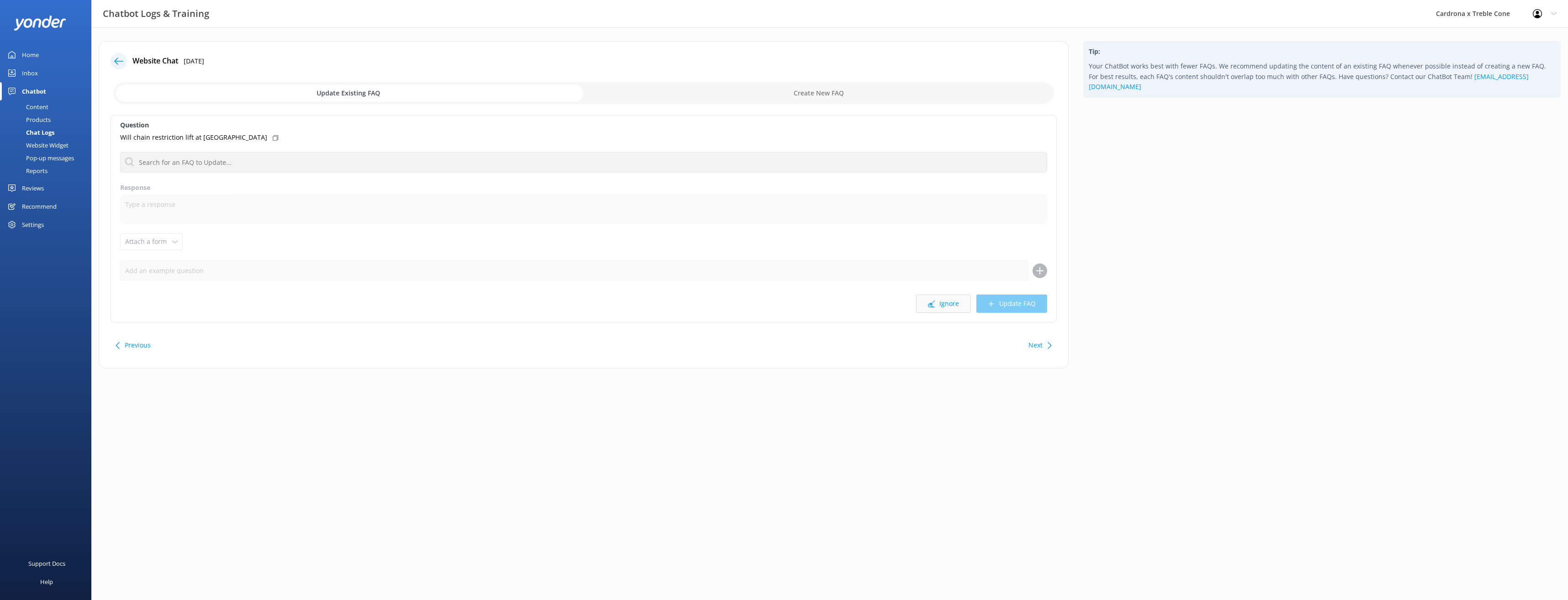
click at [959, 304] on button "Ignore" at bounding box center [943, 304] width 55 height 18
click at [965, 309] on button "Ignore" at bounding box center [943, 304] width 55 height 18
click at [940, 302] on button "Ignore" at bounding box center [943, 304] width 55 height 18
click at [931, 305] on use at bounding box center [931, 304] width 7 height 7
click at [962, 310] on button "Ignore" at bounding box center [943, 304] width 55 height 18
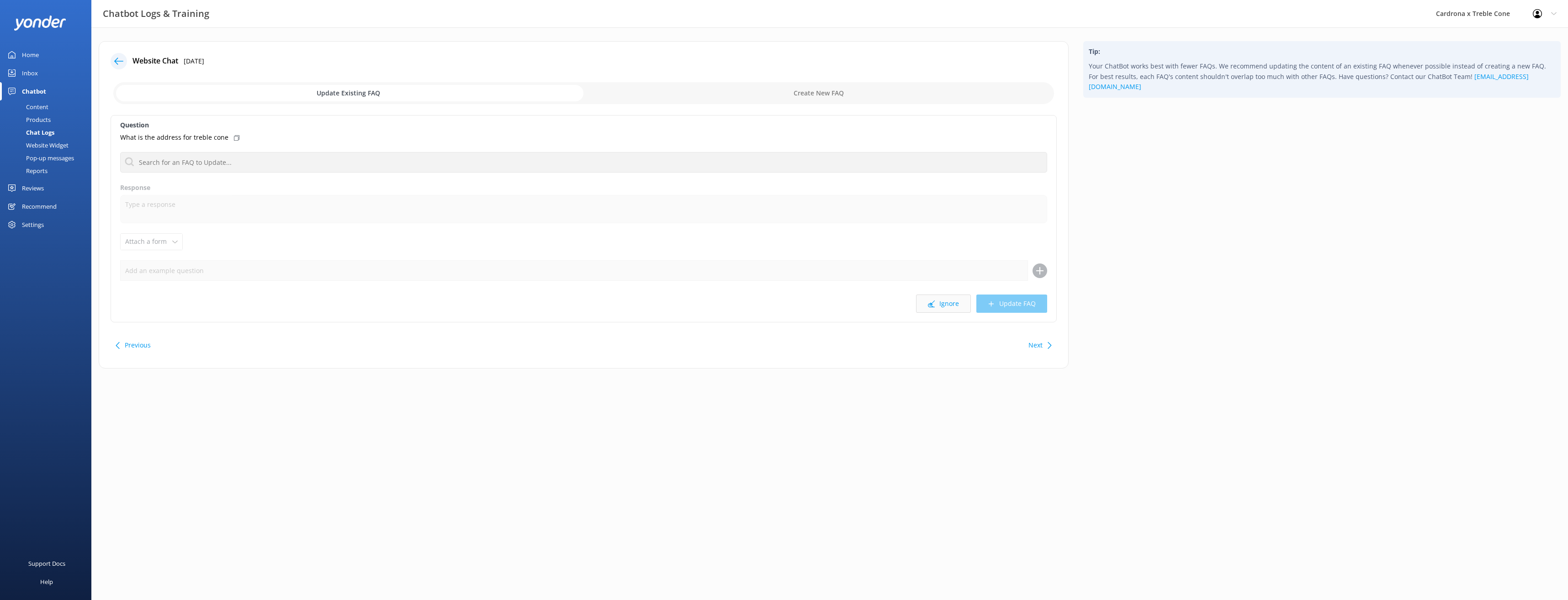
click at [957, 305] on button "Ignore" at bounding box center [943, 304] width 55 height 18
click at [958, 304] on button "Ignore" at bounding box center [943, 304] width 55 height 18
click at [959, 304] on button "Ignore" at bounding box center [943, 304] width 55 height 18
click at [258, 161] on input "text" at bounding box center [583, 162] width 927 height 21
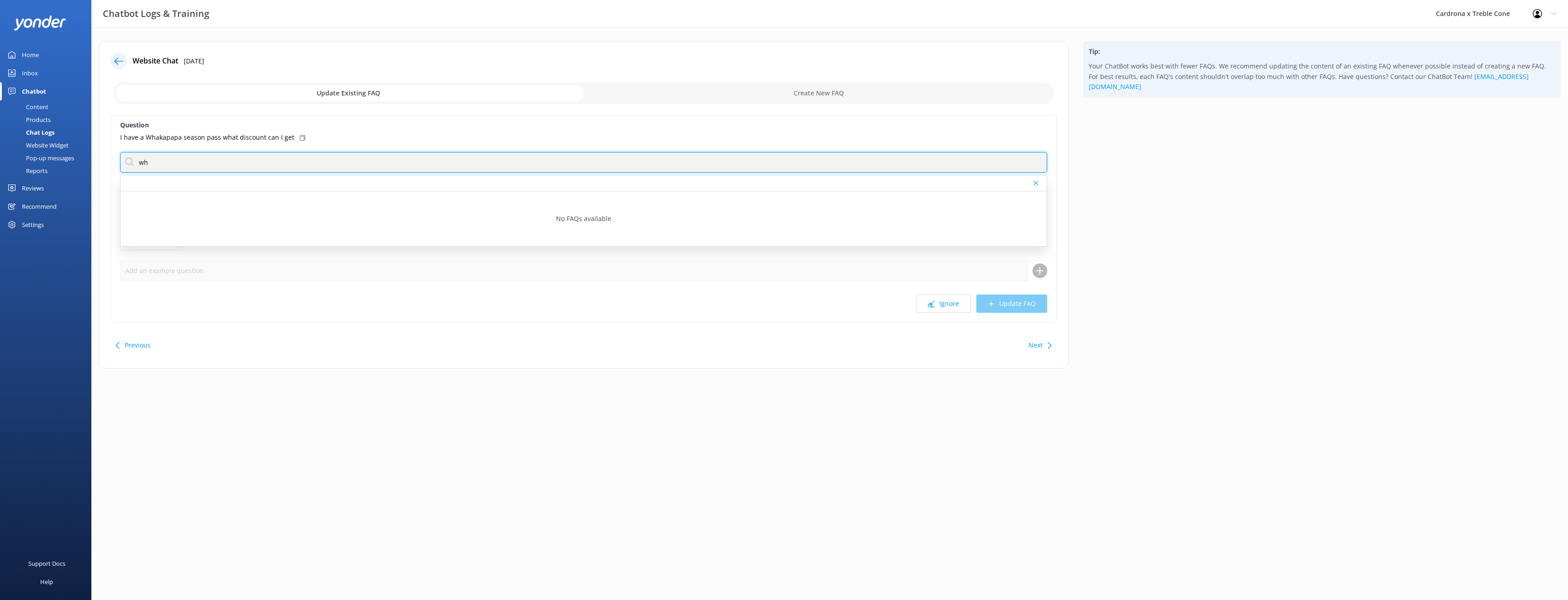
type input "w"
type input "discount"
click at [787, 92] on input "checkbox" at bounding box center [583, 93] width 940 height 22
checkbox input "true"
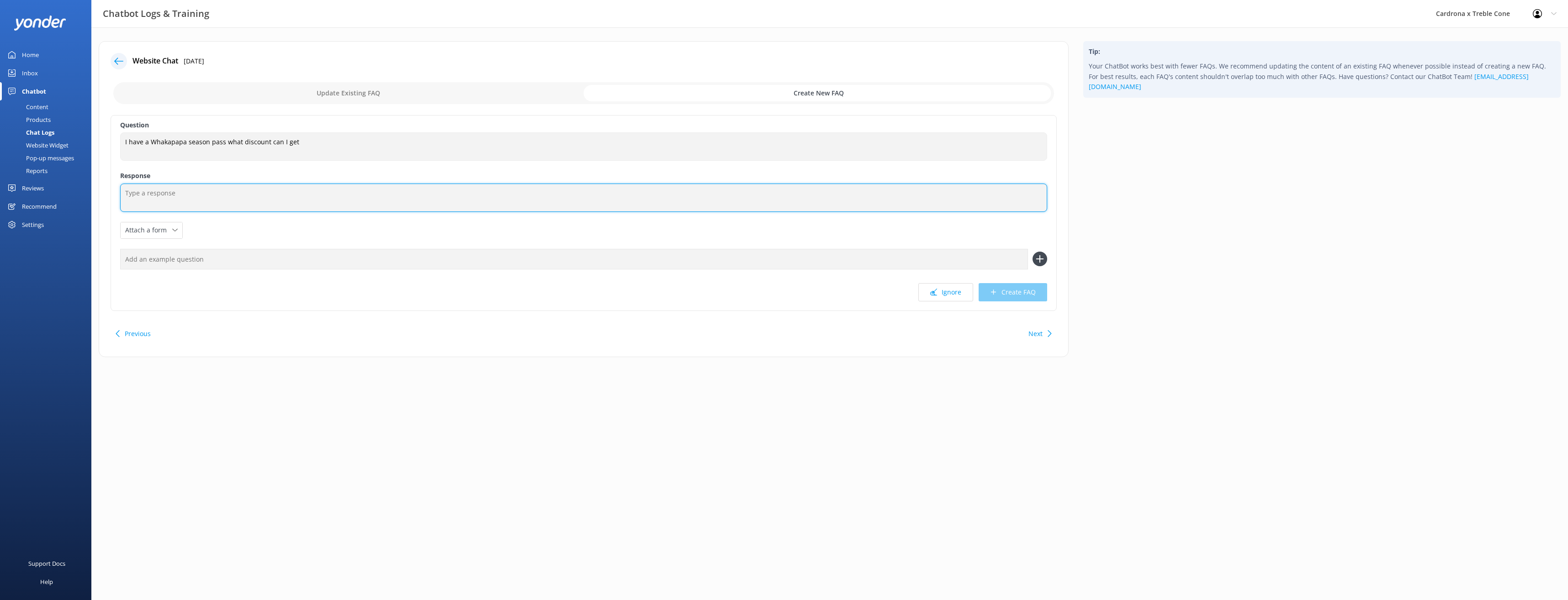
click at [206, 193] on textarea at bounding box center [583, 198] width 927 height 29
drag, startPoint x: 151, startPoint y: 141, endPoint x: 210, endPoint y: 138, distance: 59.1
click at [210, 138] on textarea "I have a Whakapapa season pass what discount can I get" at bounding box center [583, 147] width 927 height 29
click at [239, 203] on textarea at bounding box center [583, 198] width 927 height 29
drag, startPoint x: 155, startPoint y: 199, endPoint x: 163, endPoint y: 193, distance: 10.0
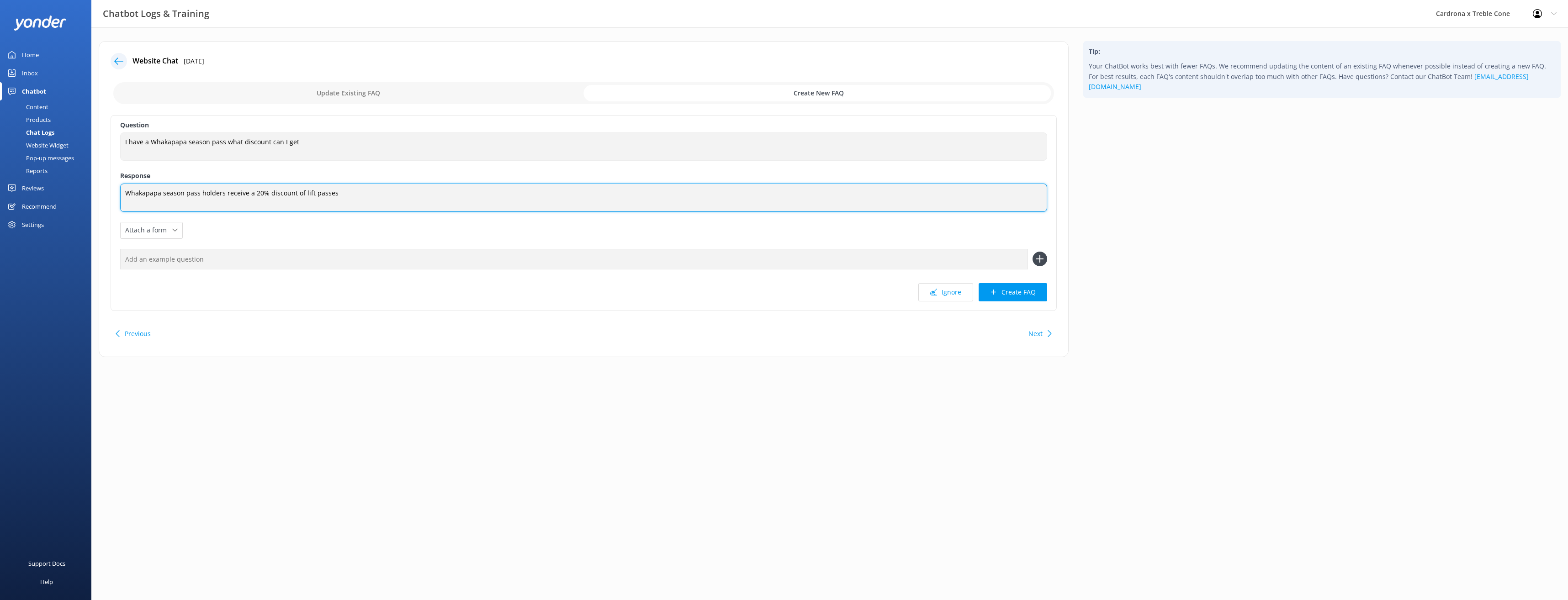
click at [155, 199] on textarea "Whakapapa season pass holders receive a 20% discount of lift passes" at bounding box center [583, 198] width 927 height 29
click at [166, 193] on textarea "Whakapapa season pass holders receive a 20% discount of lift passes" at bounding box center [583, 198] width 927 height 29
click at [187, 192] on textarea "Whakapapa Season pass holders receive a 20% discount of lift passes" at bounding box center [583, 198] width 927 height 29
click at [338, 195] on textarea "Whakapapa Season Pass holders receive a 20% discount of lift passes" at bounding box center [583, 198] width 927 height 29
drag, startPoint x: 361, startPoint y: 189, endPoint x: 109, endPoint y: 189, distance: 252.0
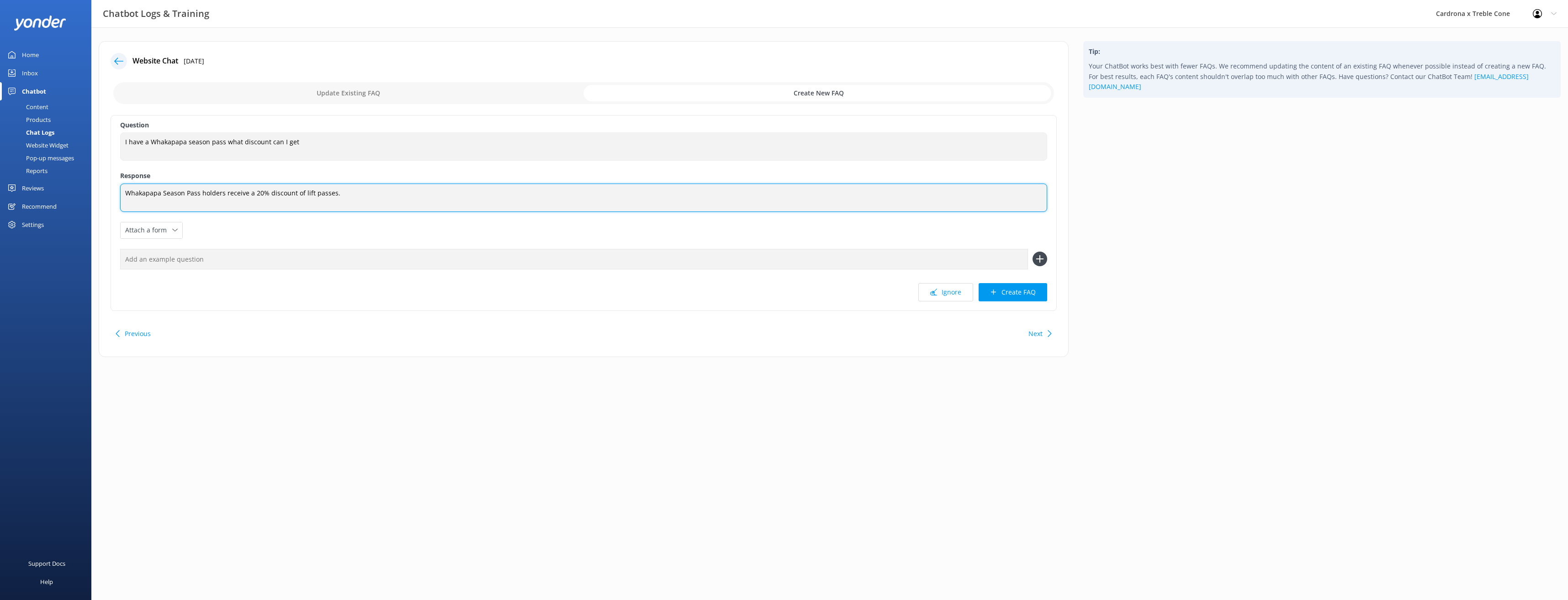
click at [109, 189] on div "Website Chat [DATE] Update Existing FAQ Create New FAQ Question I have a Whakap…" at bounding box center [583, 199] width 970 height 316
type textarea "Whakapapa Season Pass holders receive a 20% discount of lift passes."
click at [798, 96] on input "checkbox" at bounding box center [583, 93] width 940 height 22
checkbox input "false"
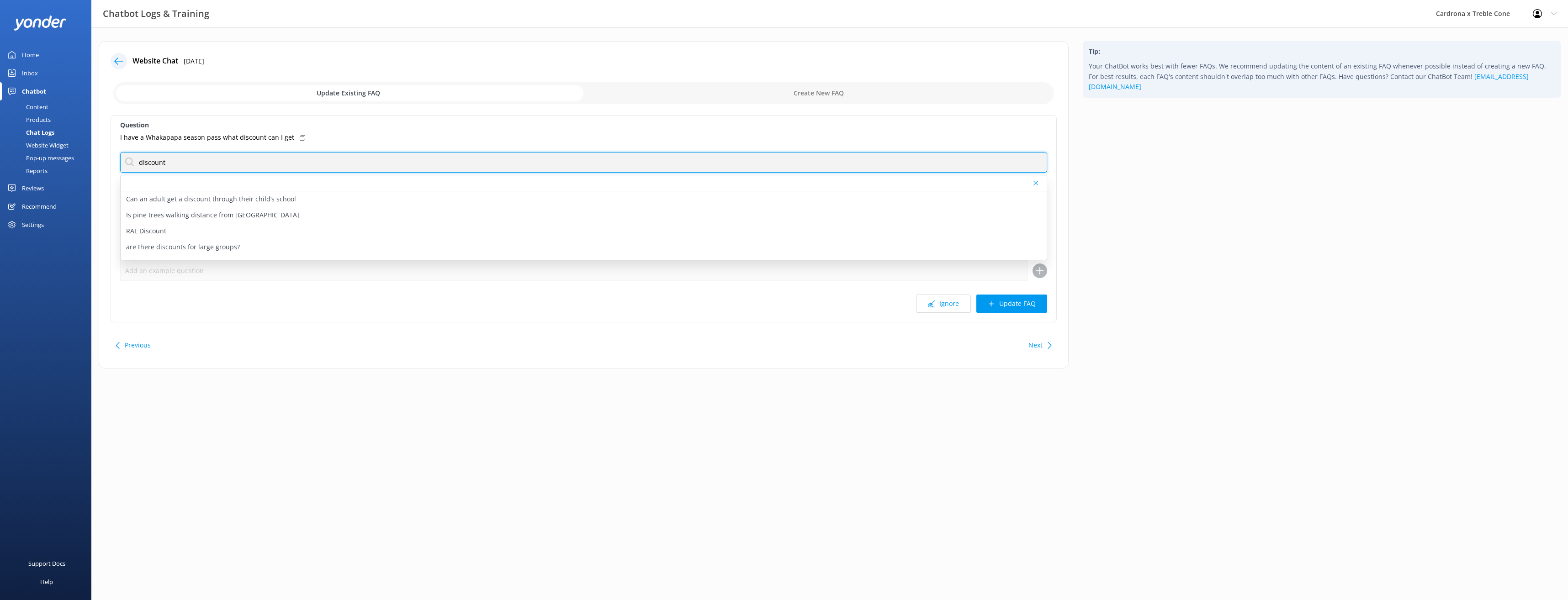
click at [234, 162] on input "discount" at bounding box center [583, 162] width 927 height 21
click at [376, 132] on div "Question I have a Whakapapa season pass what discount can I get discount Can an…" at bounding box center [584, 218] width 946 height 208
click at [263, 288] on div "Question I have a Whakapapa season pass what discount can I get discount Can an…" at bounding box center [584, 218] width 946 height 208
click at [121, 157] on input "discount" at bounding box center [583, 162] width 927 height 21
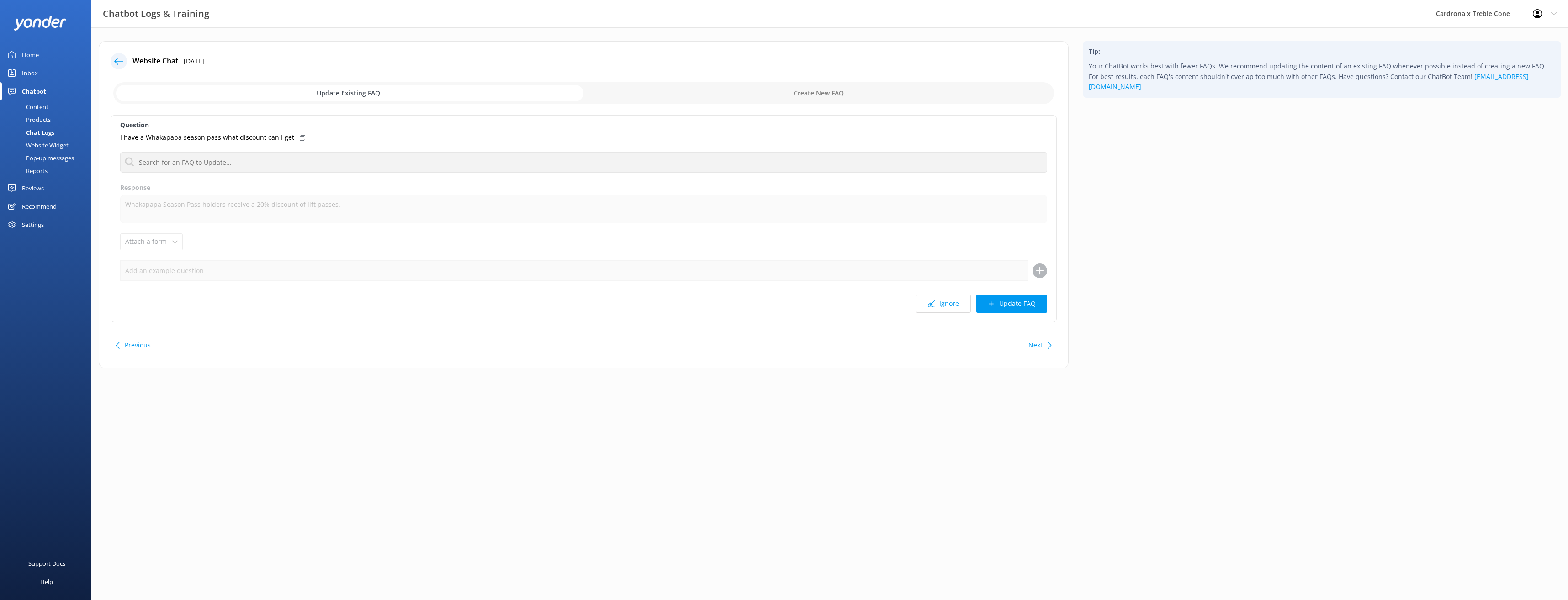
click at [818, 91] on input "checkbox" at bounding box center [583, 93] width 940 height 22
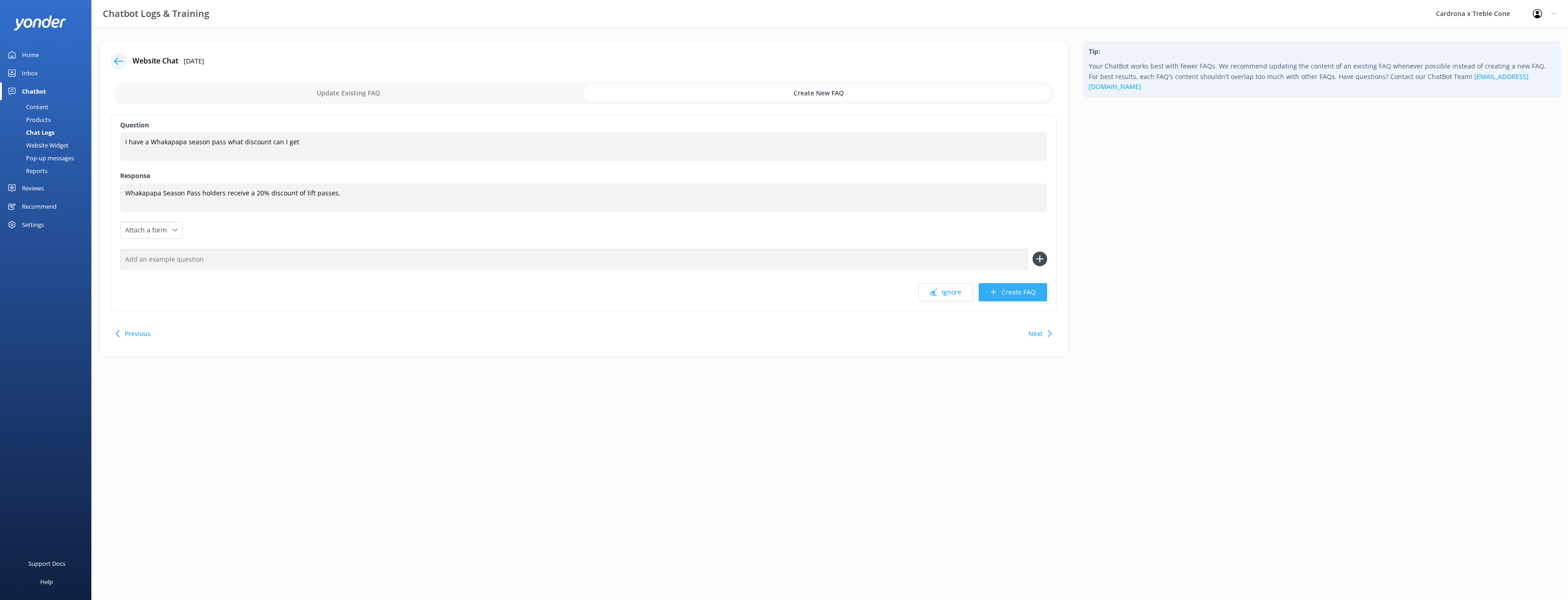
click at [998, 288] on button "Create FAQ" at bounding box center [1013, 292] width 69 height 18
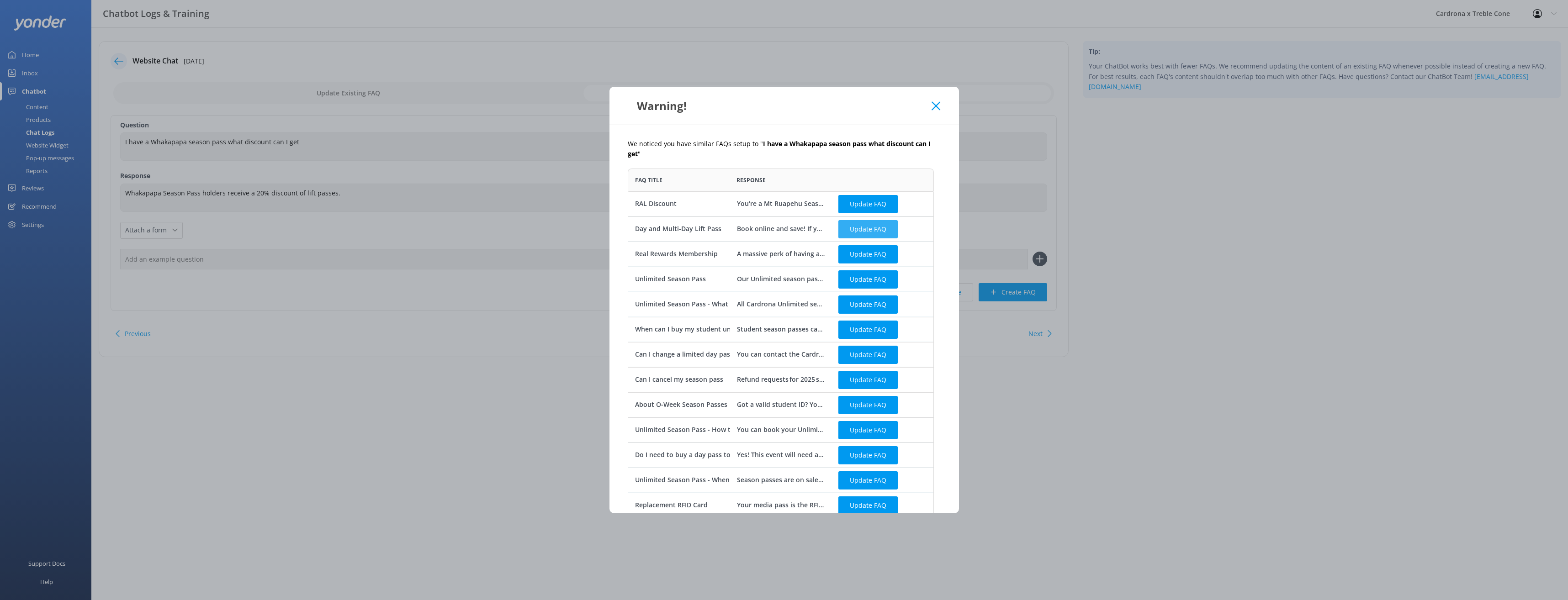
click at [880, 229] on button "Update FAQ" at bounding box center [868, 229] width 60 height 18
checkbox input "false"
type textarea "Book online and save! If you have an existing account from a previous season, l…"
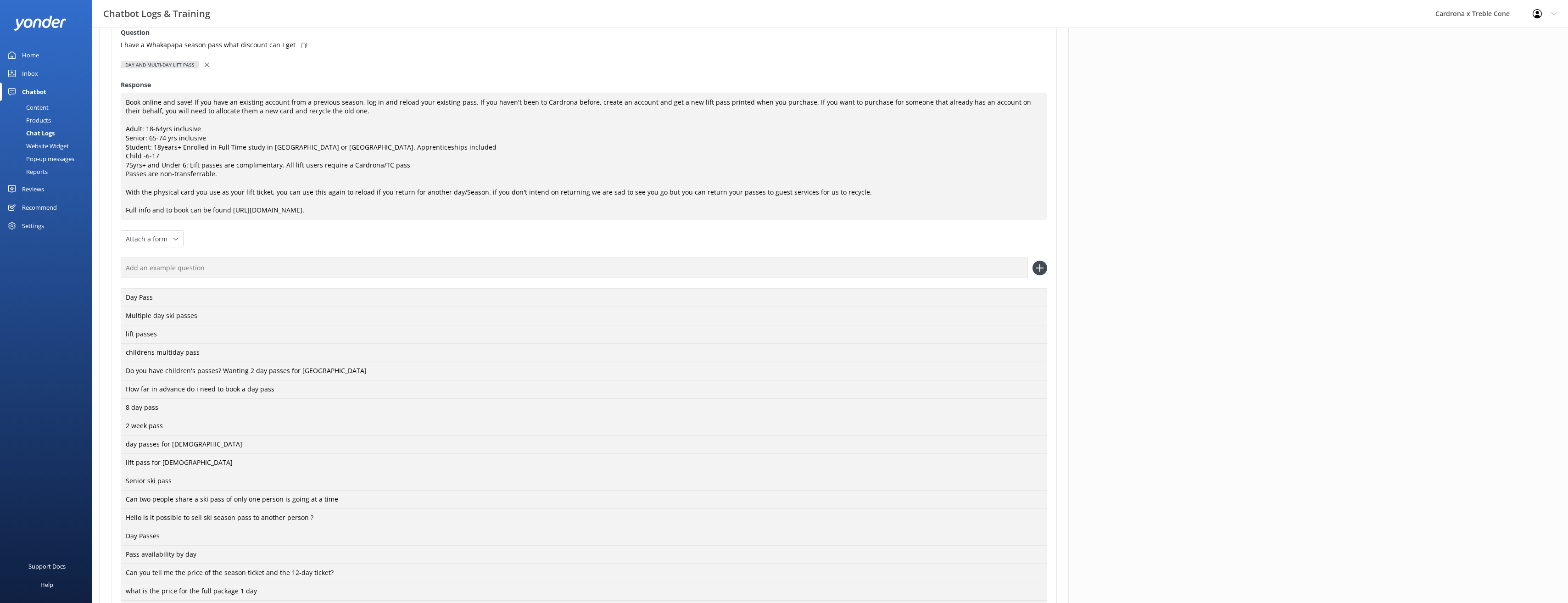
scroll to position [92, 0]
click at [207, 66] on use at bounding box center [207, 66] width 5 height 5
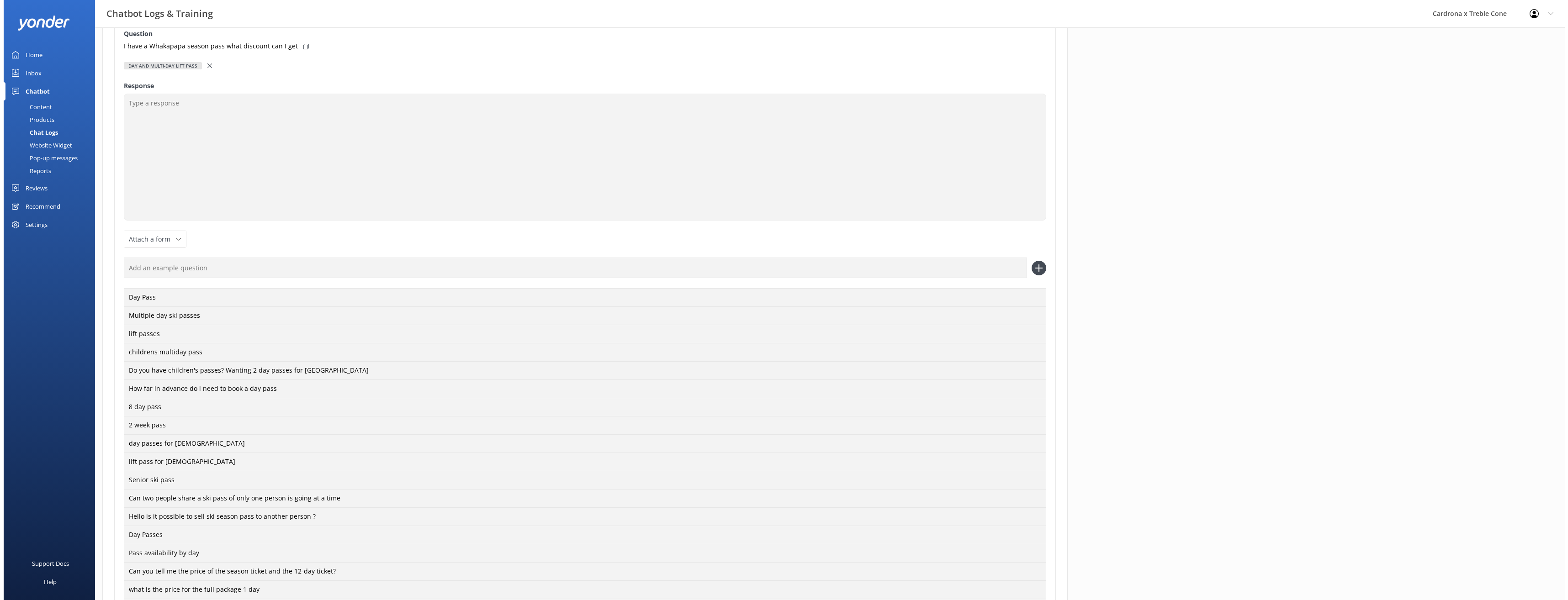
scroll to position [0, 0]
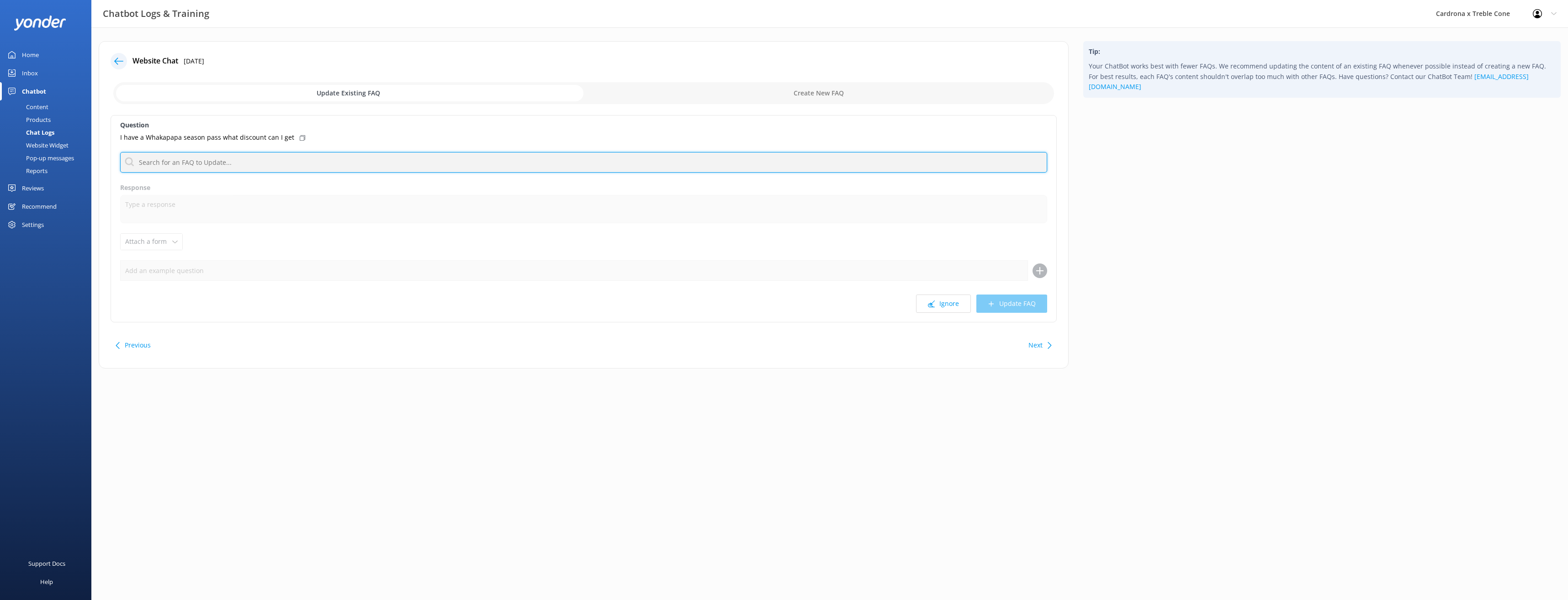
click at [251, 166] on input "text" at bounding box center [583, 162] width 927 height 21
click at [864, 84] on input "checkbox" at bounding box center [583, 93] width 940 height 22
checkbox input "true"
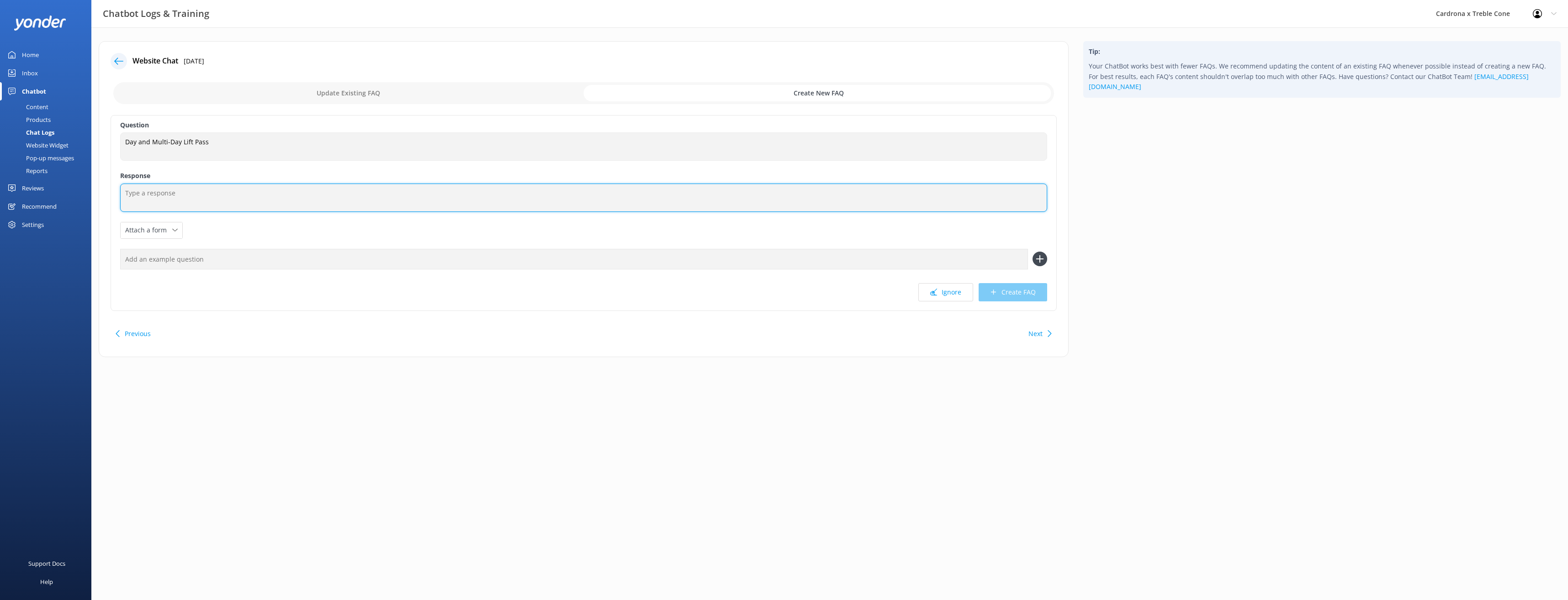
click at [212, 203] on textarea at bounding box center [583, 198] width 927 height 29
paste textarea "Whakapapa Season Pass holders receive a 20% discount of lift passes."
type textarea "Whakapapa Season Pass holders receive a 20% discount of lift passes."
click at [118, 66] on div at bounding box center [119, 61] width 16 height 16
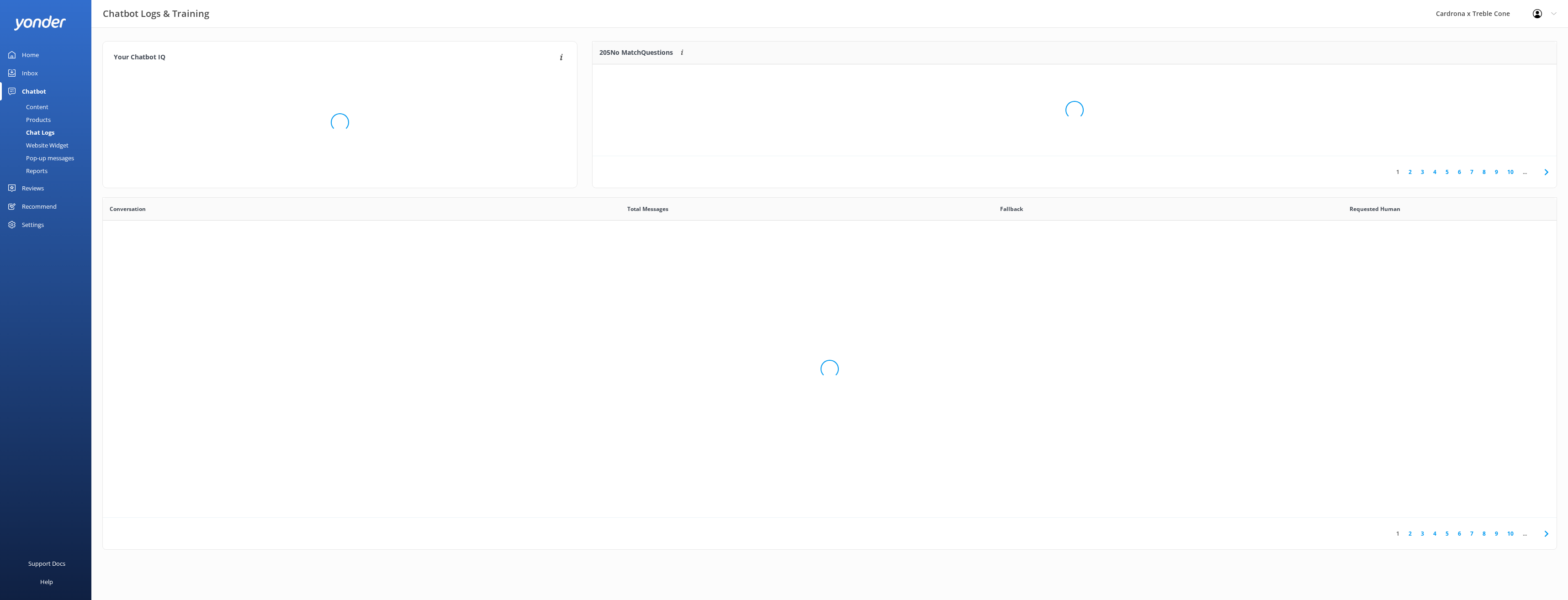
scroll to position [313, 1447]
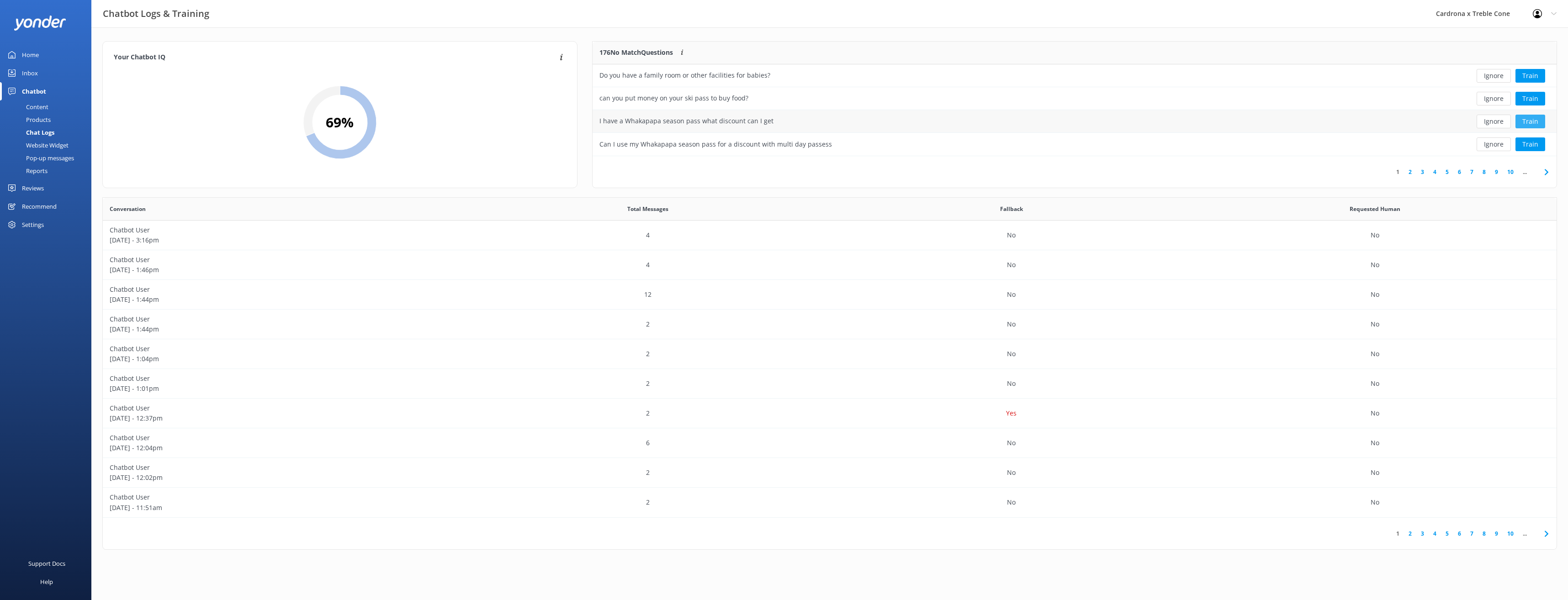
click at [1532, 123] on button "Train" at bounding box center [1530, 121] width 30 height 14
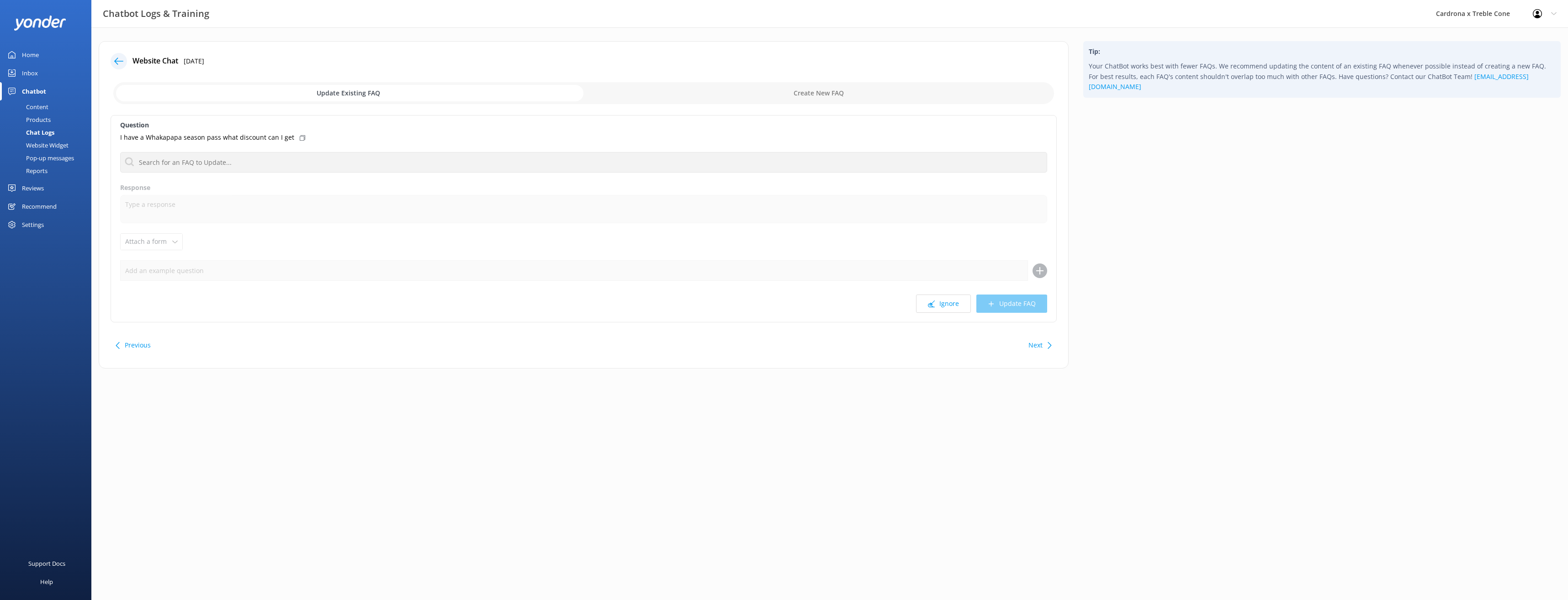
click at [802, 93] on input "checkbox" at bounding box center [583, 93] width 940 height 22
checkbox input "true"
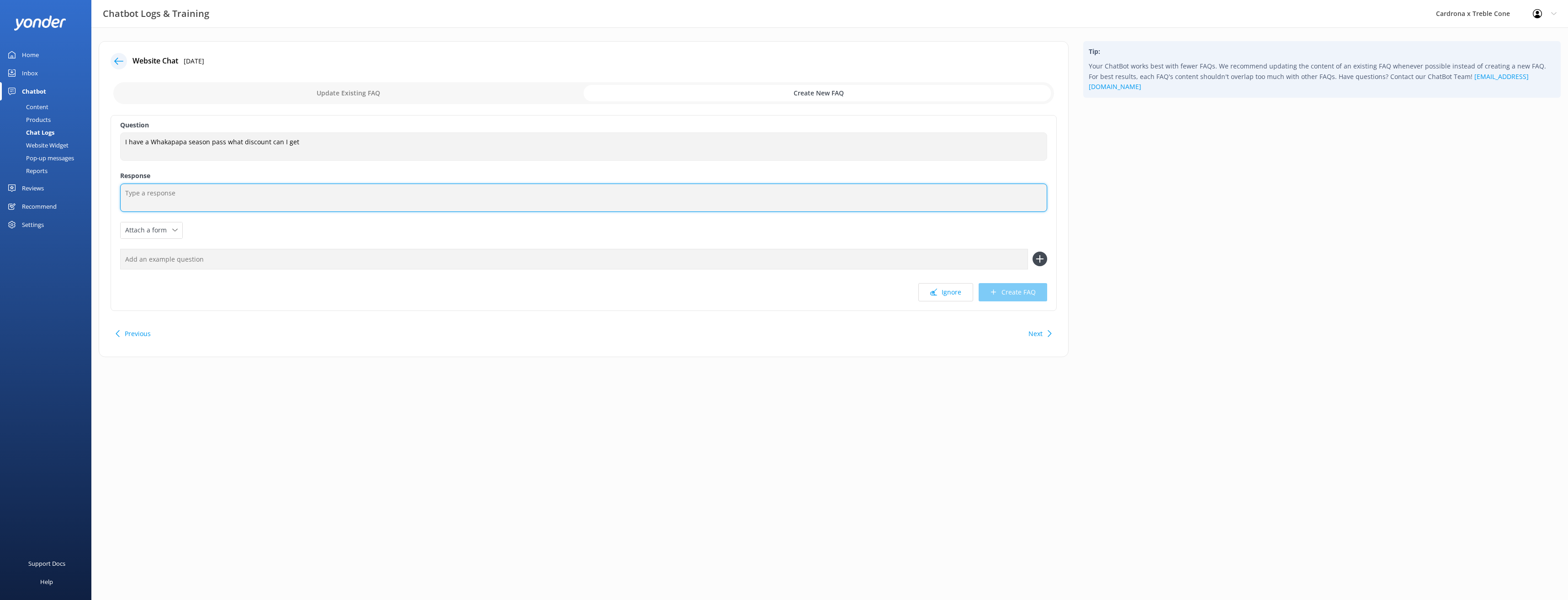
paste textarea "Whakapapa Season Pass holders receive a 20% discount of lift passes."
type textarea "Whakapapa Season Pass holders receive a 20% discount of lift passes."
click at [340, 147] on textarea "I have a Whakapapa season pass what discount can I get" at bounding box center [583, 147] width 927 height 29
type textarea "I have a Whakapapa season pass what discount can I get?"
click at [1003, 299] on button "Create FAQ" at bounding box center [1013, 292] width 69 height 18
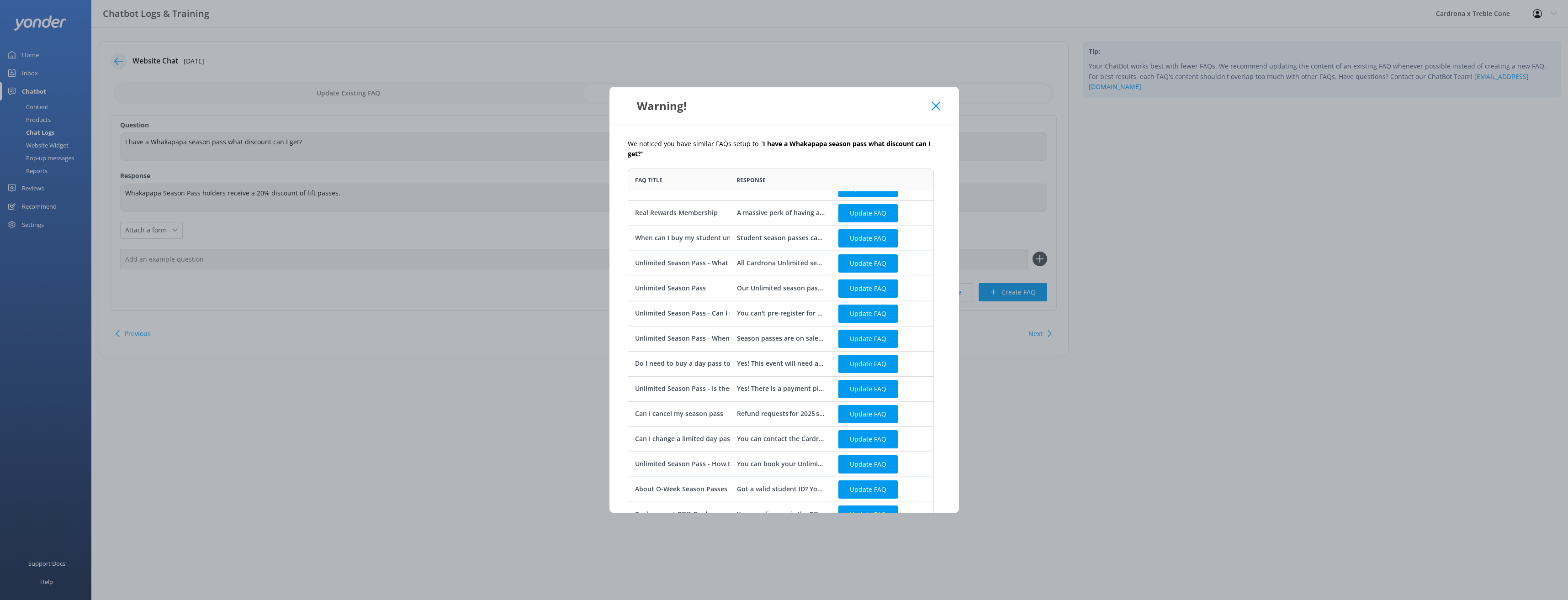
scroll to position [170, 0]
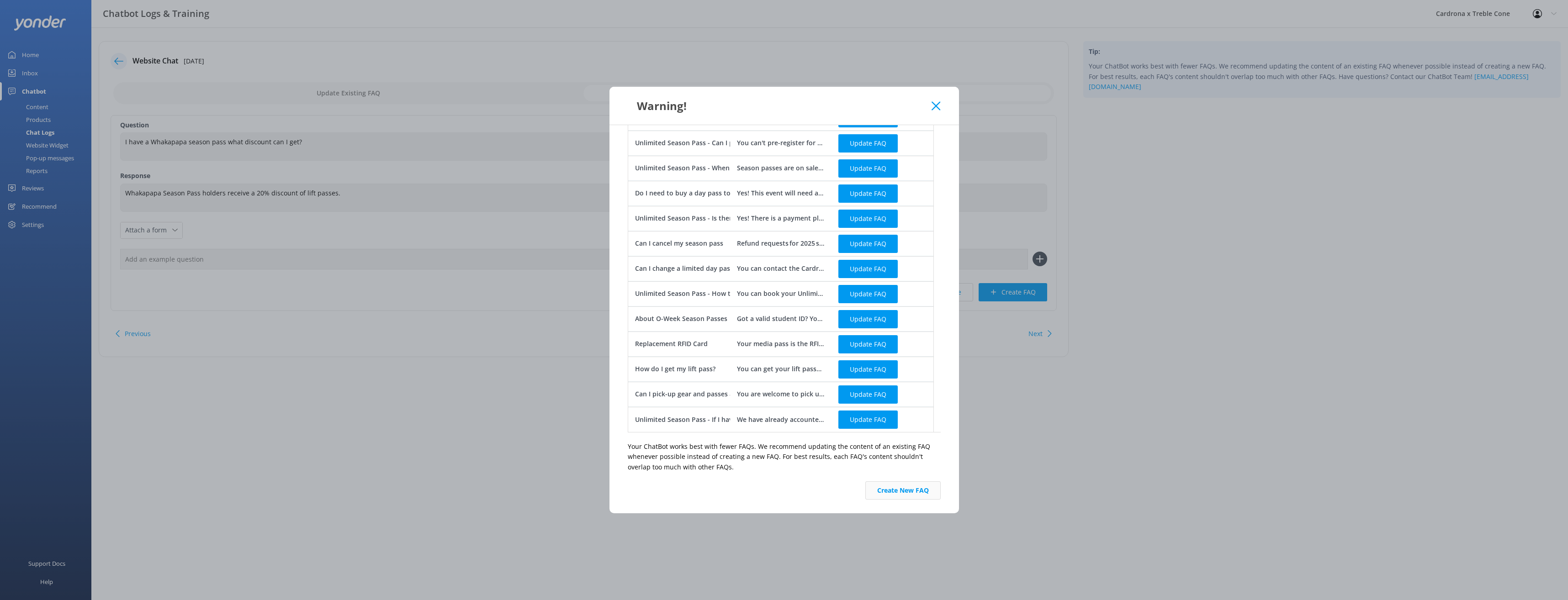
click at [914, 492] on button "Create New FAQ" at bounding box center [903, 490] width 75 height 18
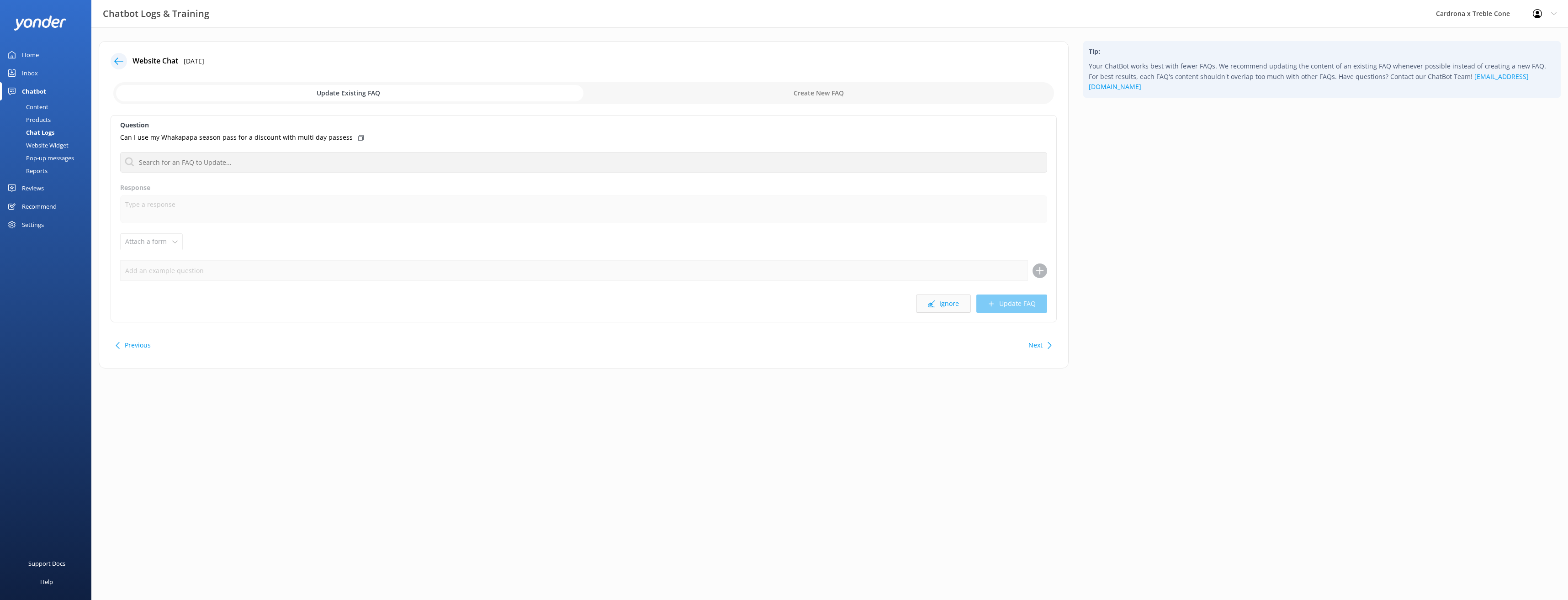
click at [939, 299] on button "Ignore" at bounding box center [943, 304] width 55 height 18
click at [962, 301] on button "Ignore" at bounding box center [943, 304] width 55 height 18
click at [953, 304] on button "Ignore" at bounding box center [943, 304] width 55 height 18
click at [942, 309] on button "Ignore" at bounding box center [943, 304] width 55 height 18
click at [949, 302] on button "Ignore" at bounding box center [943, 304] width 55 height 18
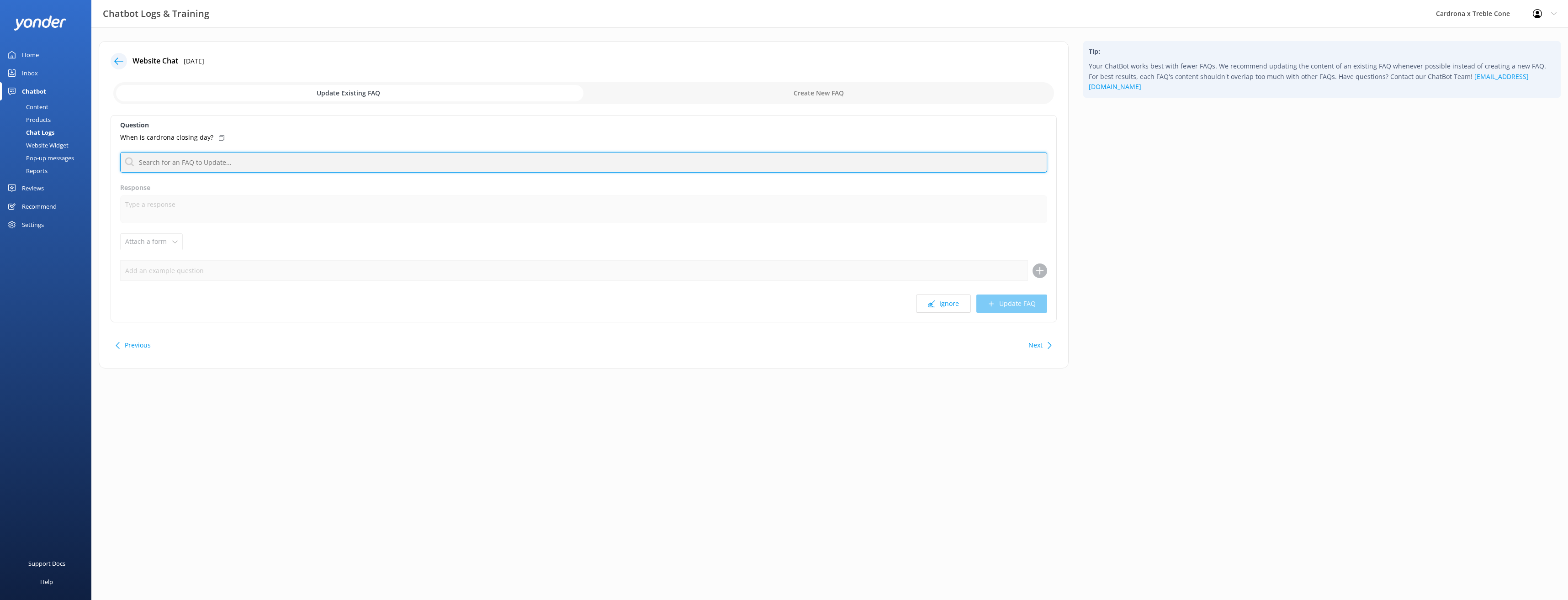
click at [276, 165] on input "text" at bounding box center [583, 162] width 927 height 21
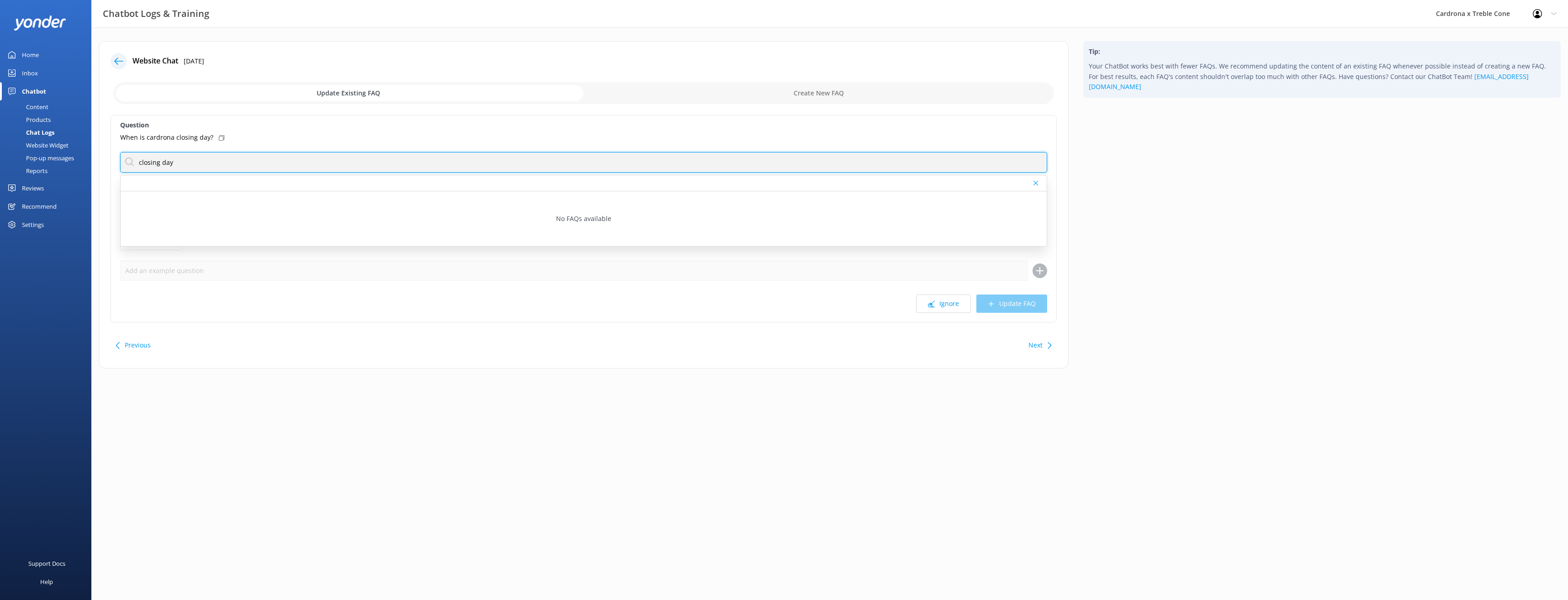
type input "closing day"
click at [946, 299] on button "Ignore" at bounding box center [943, 304] width 55 height 18
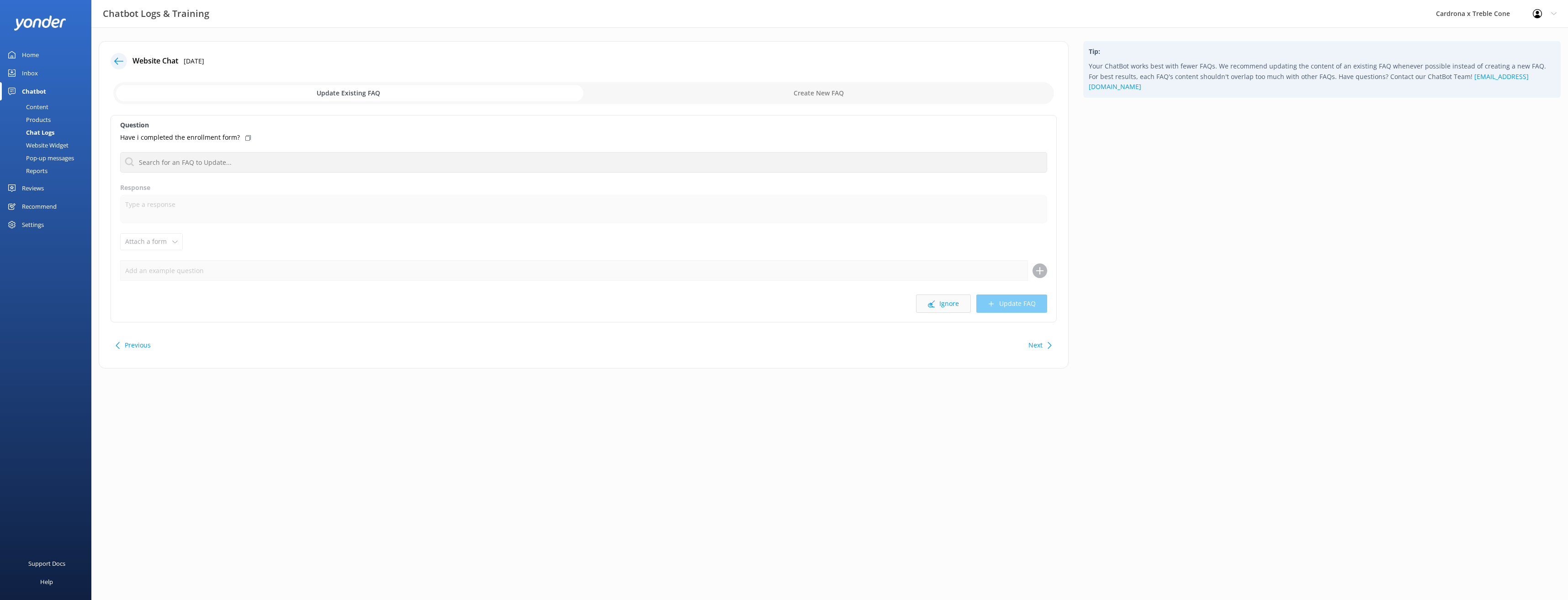
click at [950, 295] on button "Ignore" at bounding box center [943, 304] width 55 height 18
click at [951, 305] on button "Ignore" at bounding box center [943, 304] width 55 height 18
click at [939, 310] on button "Ignore" at bounding box center [943, 304] width 55 height 18
click at [936, 304] on button "Ignore" at bounding box center [943, 304] width 55 height 18
click at [946, 303] on button "Ignore" at bounding box center [943, 304] width 55 height 18
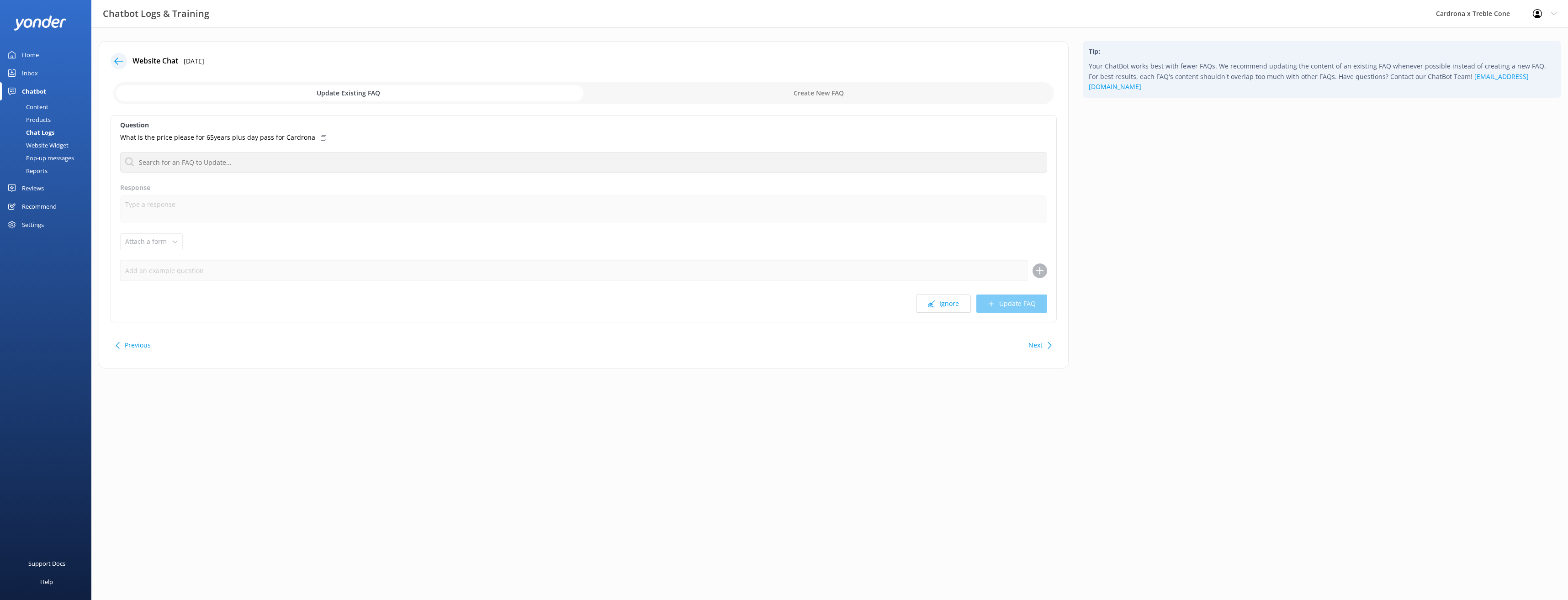
click at [942, 309] on button "Ignore" at bounding box center [943, 304] width 55 height 18
click at [944, 304] on button "Ignore" at bounding box center [943, 304] width 55 height 18
click at [931, 309] on button "Ignore" at bounding box center [943, 304] width 55 height 18
click at [955, 309] on button "Ignore" at bounding box center [943, 304] width 55 height 18
click at [946, 303] on button "Ignore" at bounding box center [943, 304] width 55 height 18
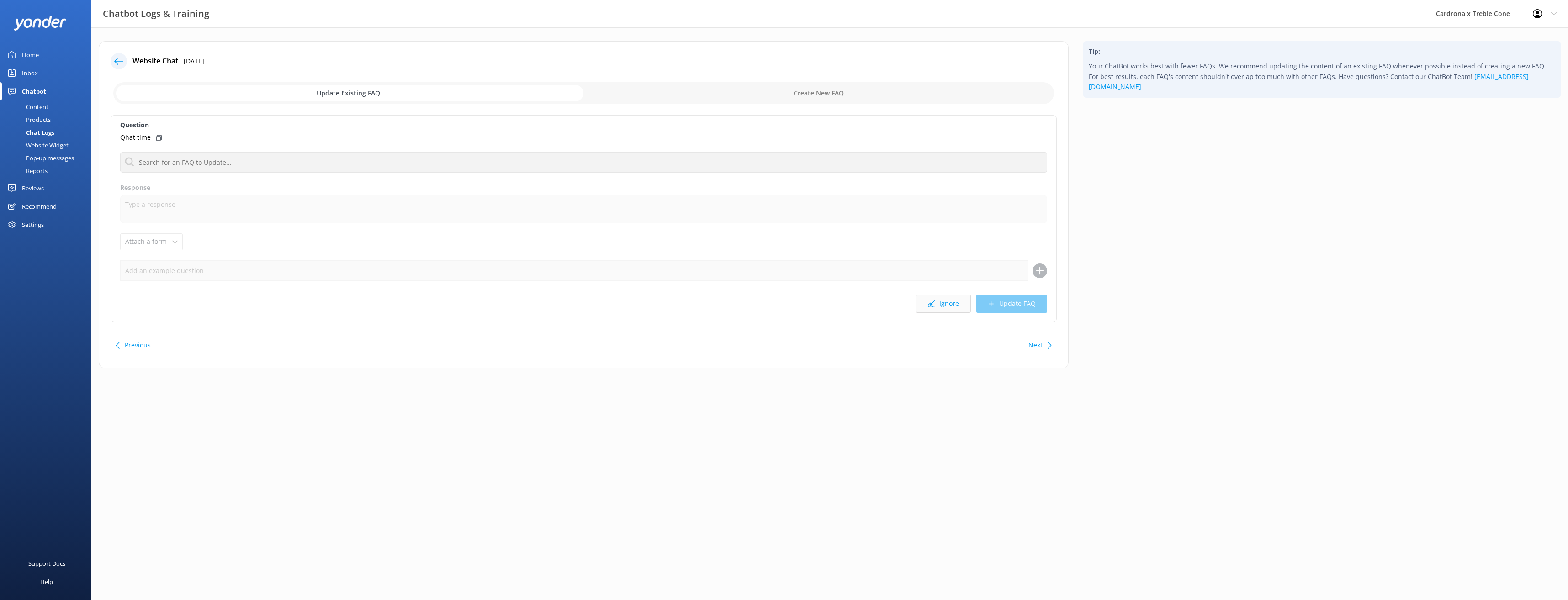
click at [936, 306] on button "Ignore" at bounding box center [943, 304] width 55 height 18
click at [937, 312] on button "Ignore" at bounding box center [943, 304] width 55 height 18
click at [944, 304] on button "Ignore" at bounding box center [943, 304] width 55 height 18
click at [929, 306] on icon at bounding box center [931, 304] width 7 height 7
click at [953, 307] on button "Ignore" at bounding box center [943, 304] width 55 height 18
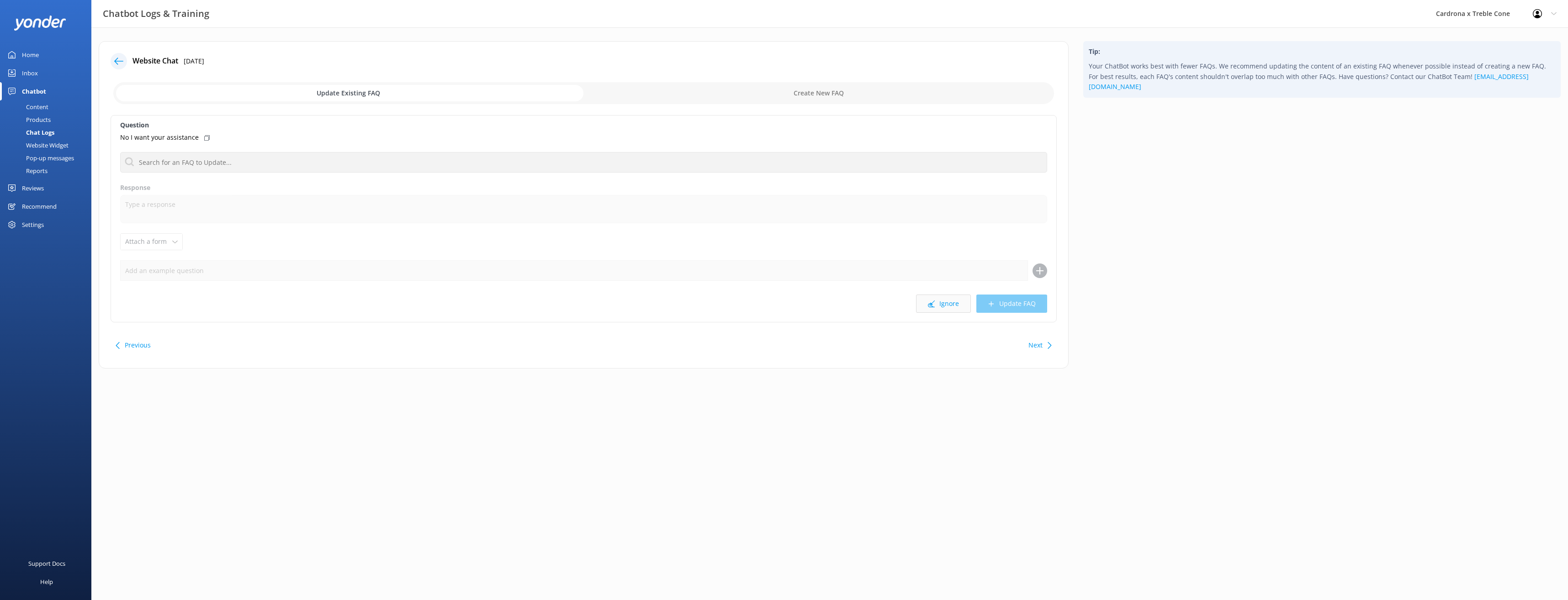
click at [955, 304] on button "Ignore" at bounding box center [943, 304] width 55 height 18
click at [939, 307] on button "Ignore" at bounding box center [943, 304] width 55 height 18
click at [948, 309] on button "Ignore" at bounding box center [943, 304] width 55 height 18
click at [950, 301] on button "Ignore" at bounding box center [943, 304] width 55 height 18
click at [956, 307] on button "Ignore" at bounding box center [943, 304] width 55 height 18
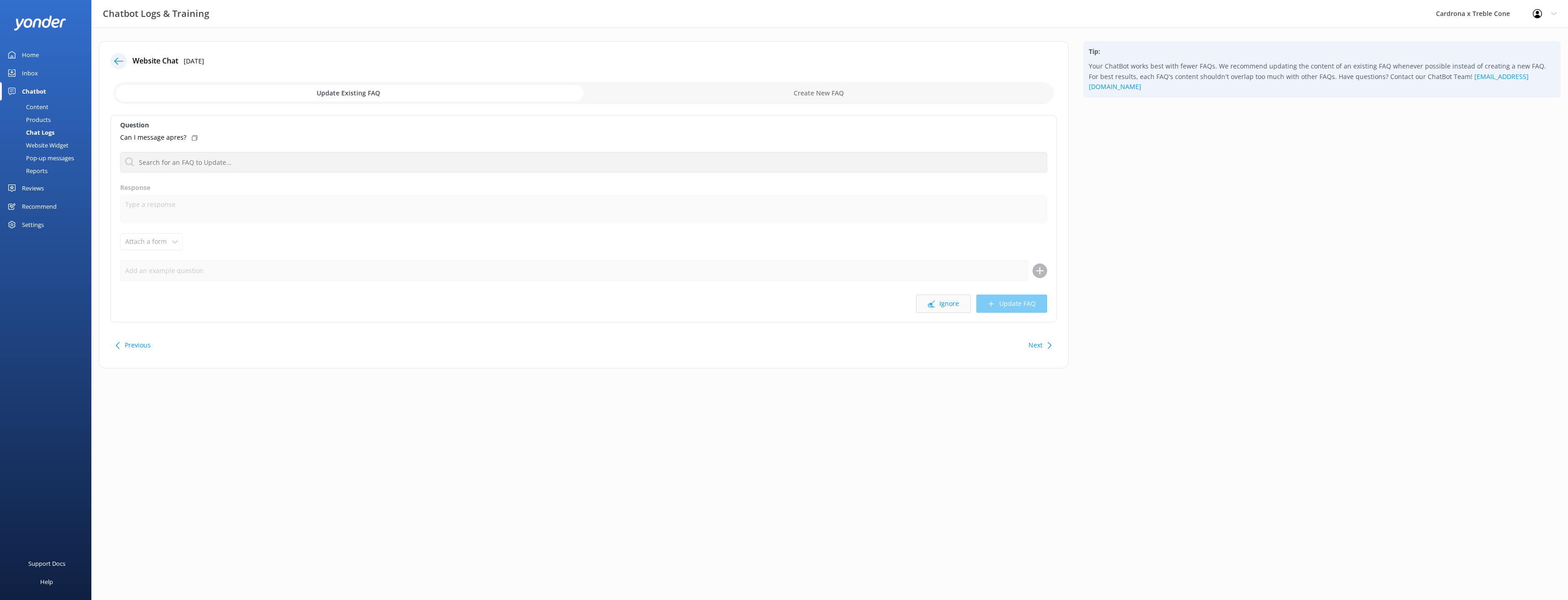
click at [935, 307] on icon at bounding box center [931, 304] width 7 height 7
click at [956, 305] on button "Ignore" at bounding box center [943, 304] width 55 height 18
click at [937, 307] on button "Ignore" at bounding box center [943, 304] width 55 height 18
click at [940, 310] on button "Ignore" at bounding box center [943, 304] width 55 height 18
drag, startPoint x: 965, startPoint y: 296, endPoint x: 962, endPoint y: 305, distance: 9.5
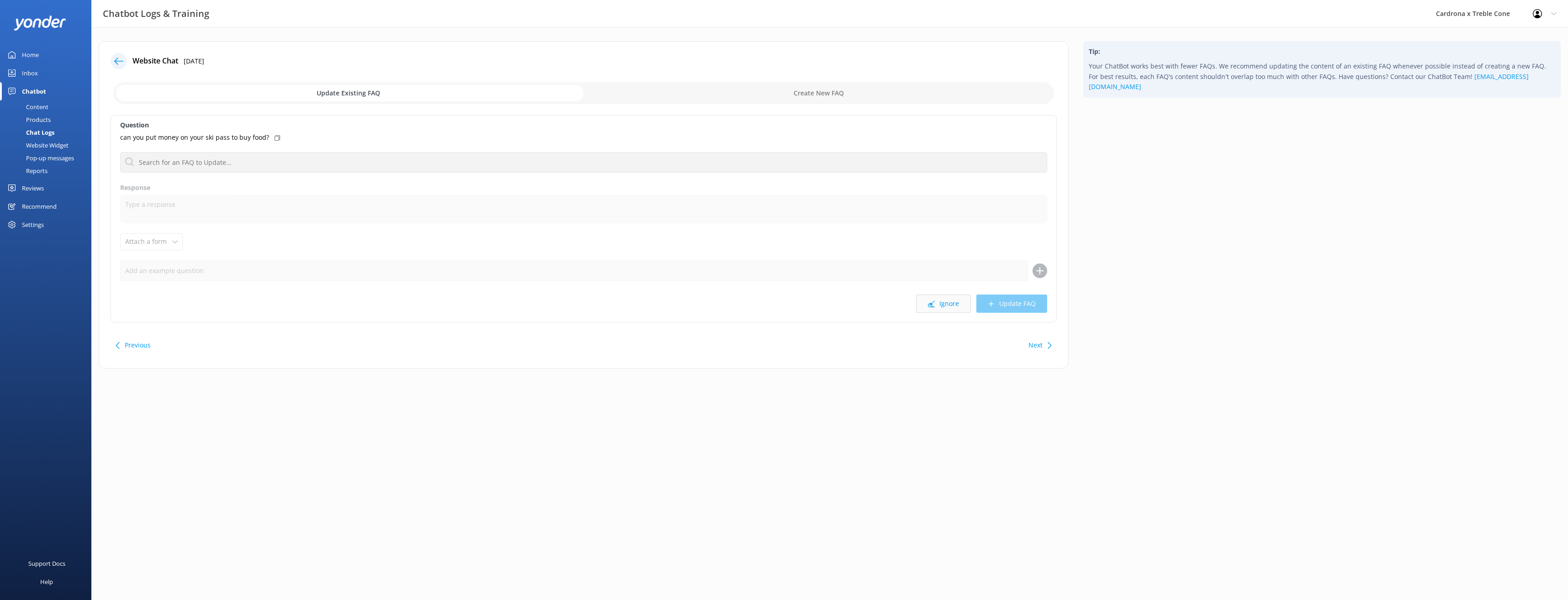
click at [965, 296] on button "Ignore" at bounding box center [943, 304] width 55 height 18
click at [956, 301] on button "Ignore" at bounding box center [943, 304] width 55 height 18
